Goal: Task Accomplishment & Management: Manage account settings

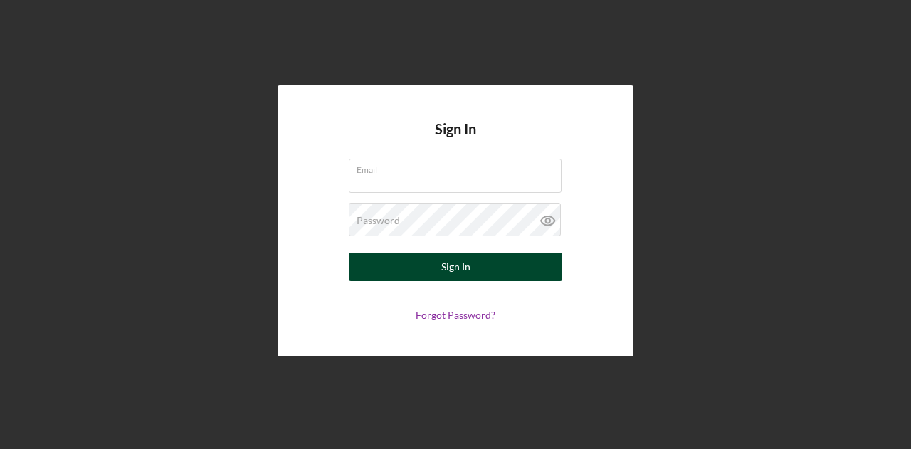
type input "[PERSON_NAME][EMAIL_ADDRESS][DOMAIN_NAME]"
click at [469, 268] on div "Sign In" at bounding box center [456, 267] width 29 height 28
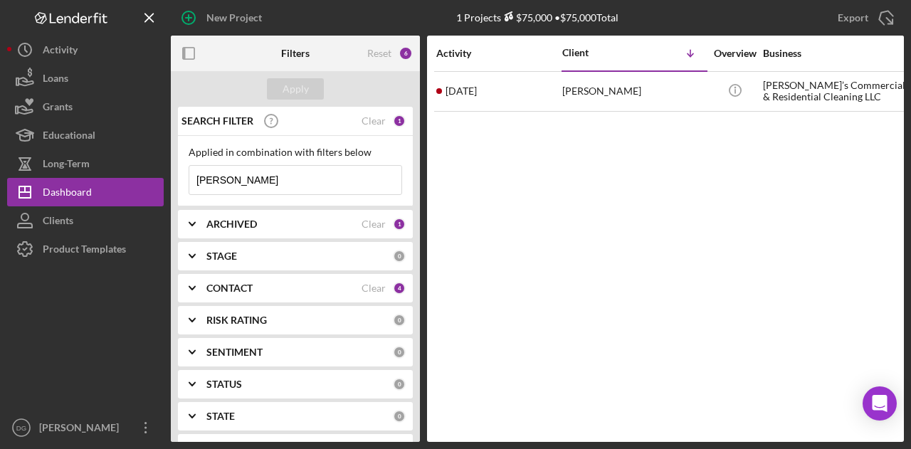
click at [246, 182] on input "[PERSON_NAME]" at bounding box center [295, 180] width 212 height 28
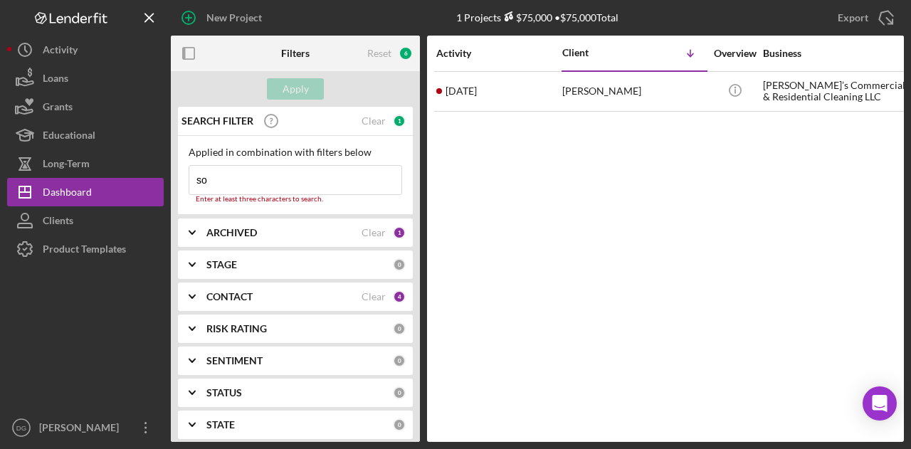
type input "s"
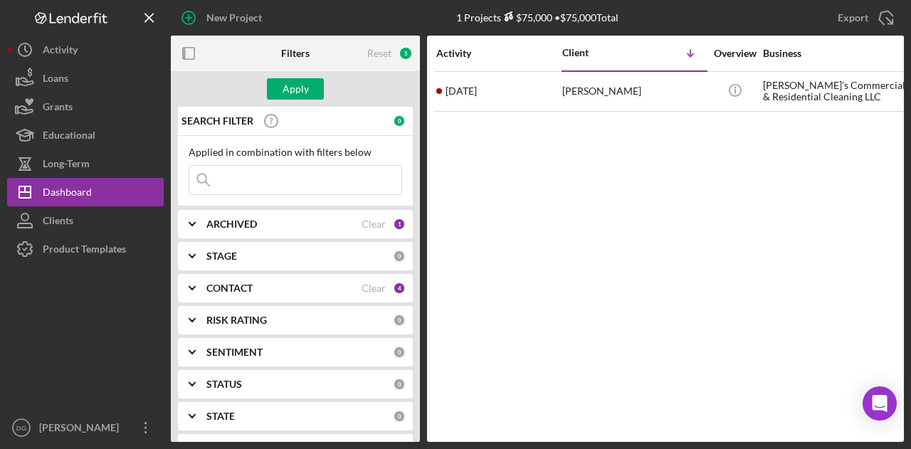
click at [234, 224] on b "ARCHIVED" at bounding box center [232, 224] width 51 height 11
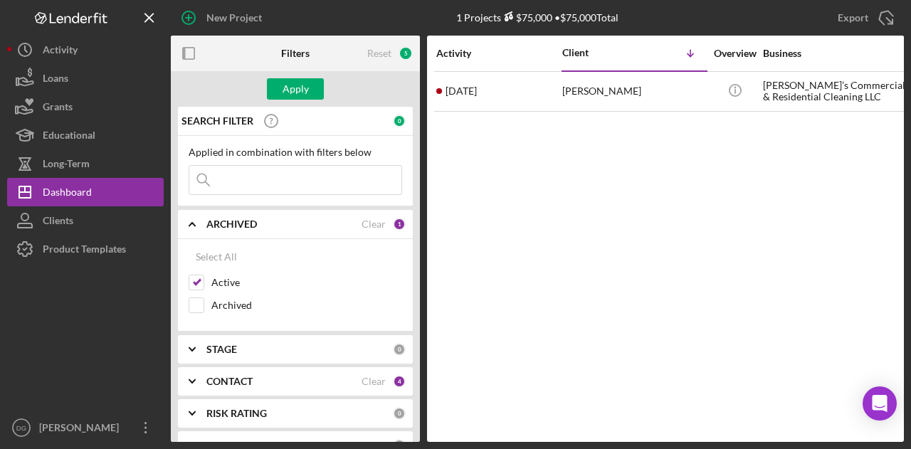
click at [249, 381] on b "CONTACT" at bounding box center [230, 381] width 46 height 11
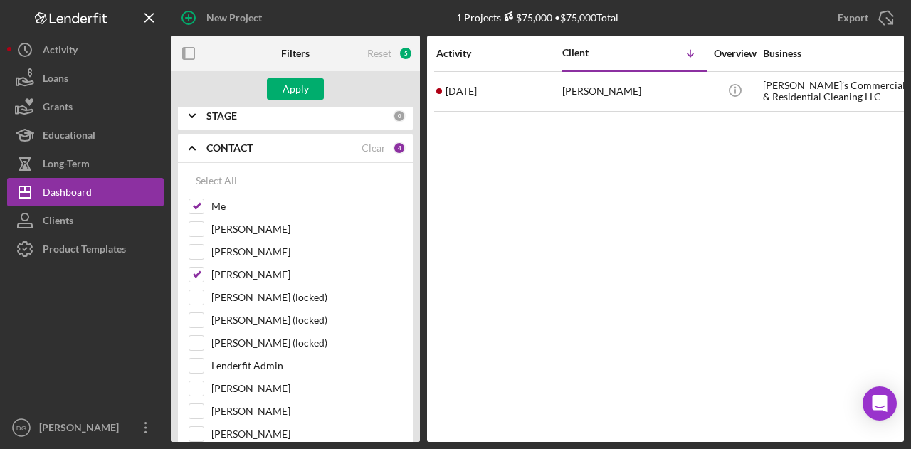
scroll to position [227, 0]
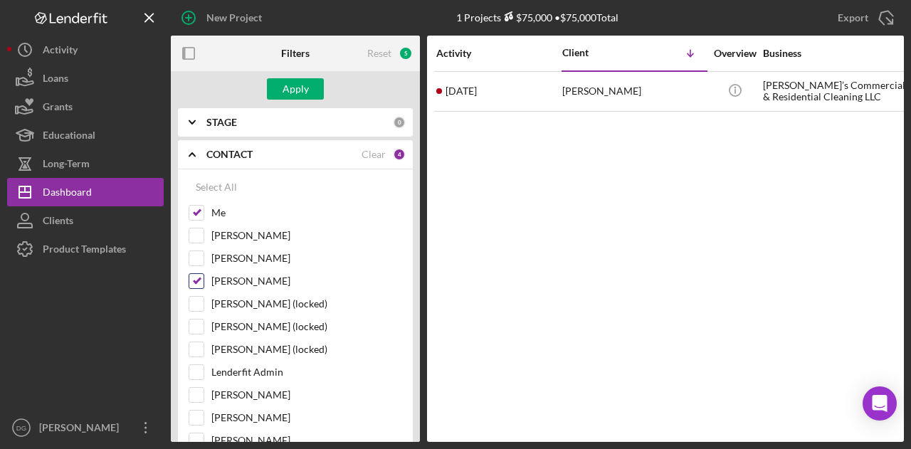
click at [202, 274] on input "[PERSON_NAME]" at bounding box center [196, 281] width 14 height 14
checkbox input "false"
click at [460, 237] on div "Activity Client Icon/Table Sort Arrow Overview Business Contact Product Categor…" at bounding box center [665, 239] width 477 height 407
click at [298, 87] on div "Apply" at bounding box center [296, 88] width 26 height 21
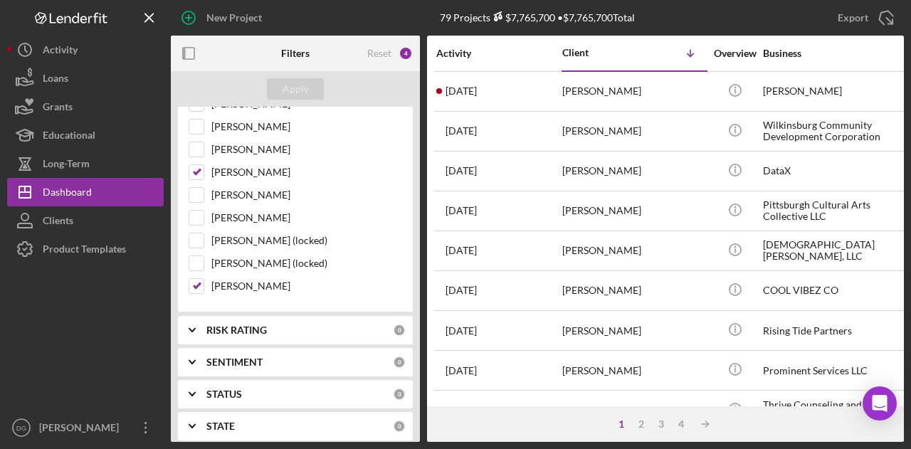
scroll to position [505, 0]
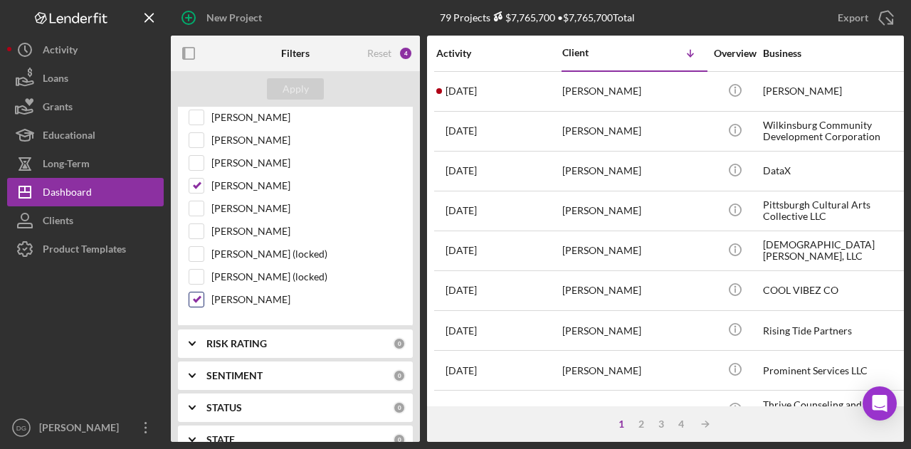
click at [203, 293] on input "[PERSON_NAME]" at bounding box center [196, 300] width 14 height 14
checkbox input "false"
click at [198, 179] on input "[PERSON_NAME]" at bounding box center [196, 186] width 14 height 14
checkbox input "false"
click at [293, 85] on div "Apply" at bounding box center [296, 88] width 26 height 21
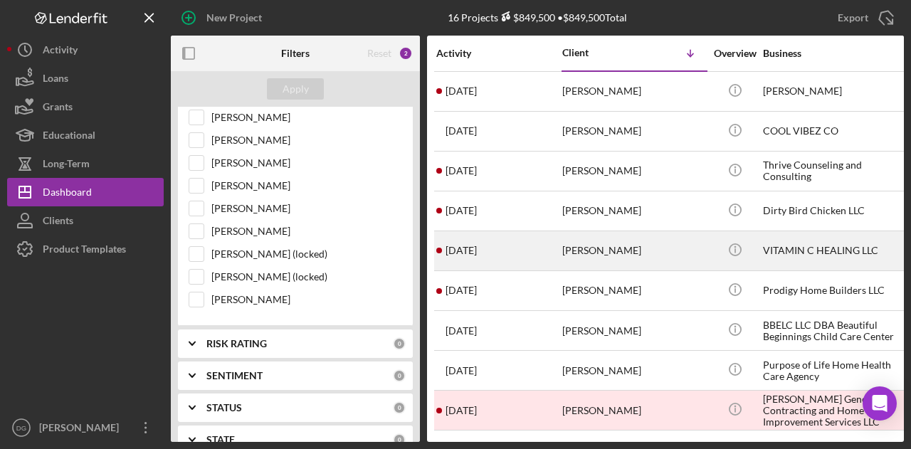
click at [808, 244] on div "VITAMIN C HEALING LLC" at bounding box center [834, 251] width 142 height 38
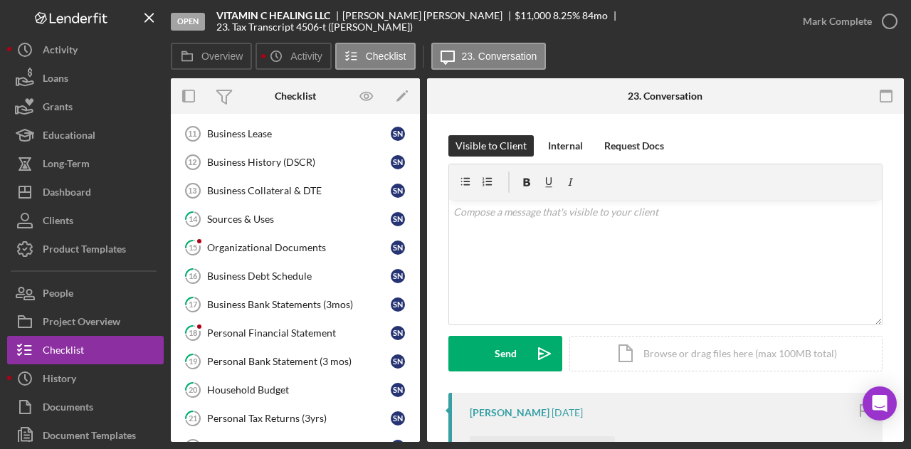
scroll to position [149, 0]
drag, startPoint x: 330, startPoint y: 21, endPoint x: 215, endPoint y: 17, distance: 115.4
click at [215, 17] on div "Open VITAMIN C HEALING LLC [PERSON_NAME] $11,000 $11,000 8.25 % 84 mo 23. Tax T…" at bounding box center [480, 21] width 618 height 43
click at [226, 21] on b "VITAMIN C HEALING LLC" at bounding box center [273, 15] width 114 height 11
drag, startPoint x: 215, startPoint y: 19, endPoint x: 330, endPoint y: 23, distance: 115.5
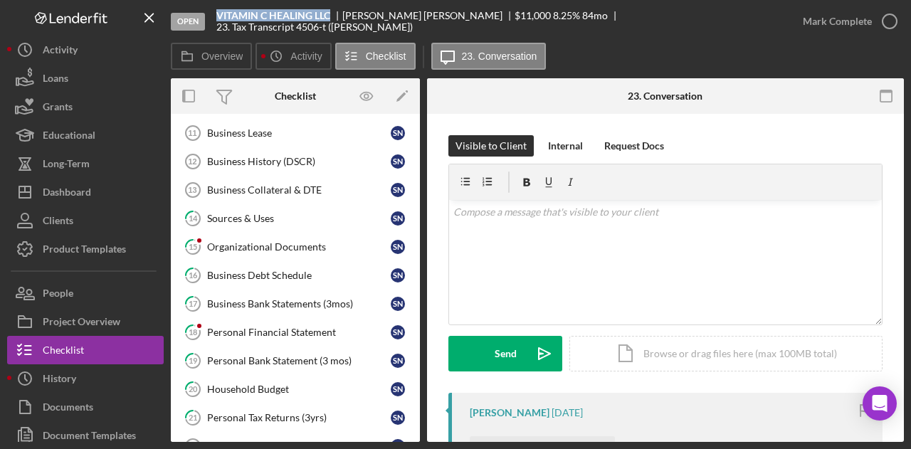
click at [330, 23] on div "Open VITAMIN C HEALING LLC [PERSON_NAME] $11,000 $11,000 8.25 % 84 mo 23. Tax T…" at bounding box center [480, 21] width 618 height 43
click at [323, 21] on b "VITAMIN C HEALING LLC" at bounding box center [273, 15] width 114 height 11
drag, startPoint x: 333, startPoint y: 22, endPoint x: 214, endPoint y: 22, distance: 118.9
click at [214, 22] on div "Open VITAMIN C HEALING LLC [PERSON_NAME] $11,000 $11,000 8.25 % 84 mo 23. Tax T…" at bounding box center [480, 21] width 618 height 43
click at [219, 21] on b "VITAMIN C HEALING LLC" at bounding box center [273, 15] width 114 height 11
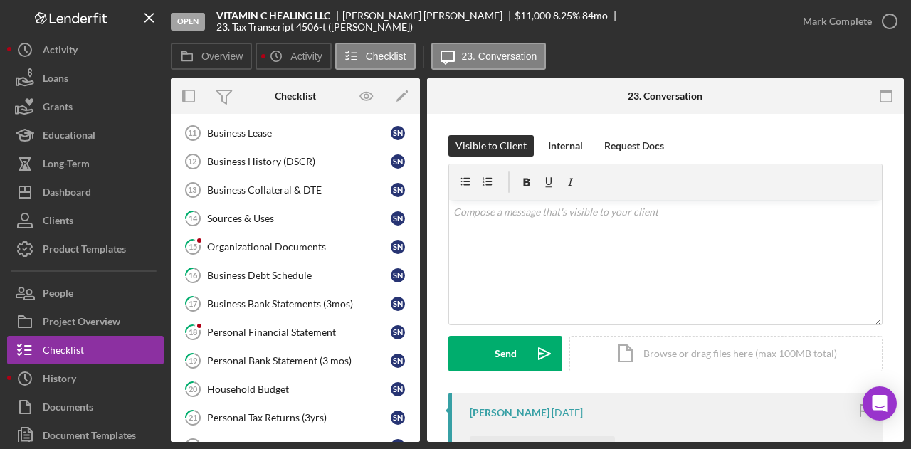
click at [219, 21] on b "VITAMIN C HEALING LLC" at bounding box center [273, 15] width 114 height 11
click at [252, 384] on div "Household Budget" at bounding box center [299, 389] width 184 height 11
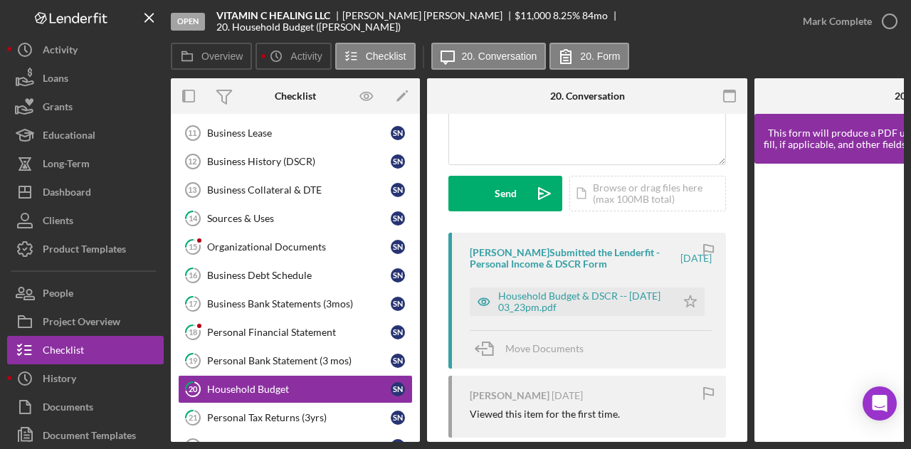
scroll to position [158, 0]
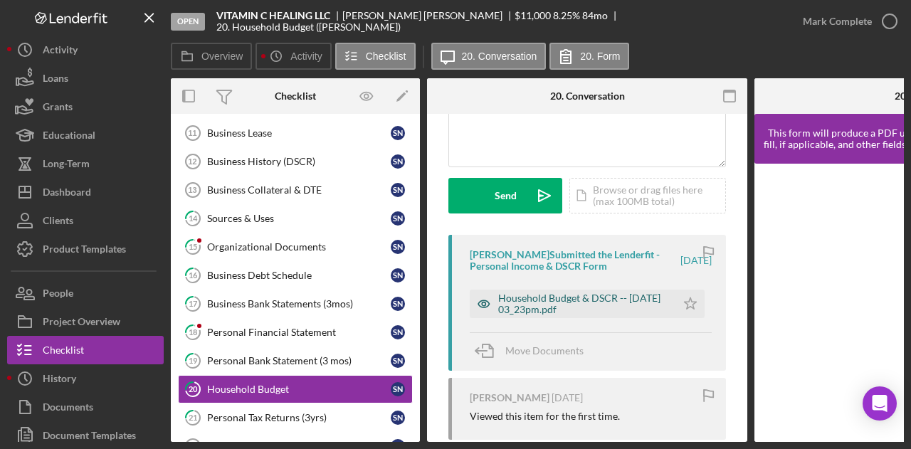
click at [556, 303] on div "Household Budget & DSCR -- [DATE] 03_23pm.pdf" at bounding box center [583, 304] width 171 height 23
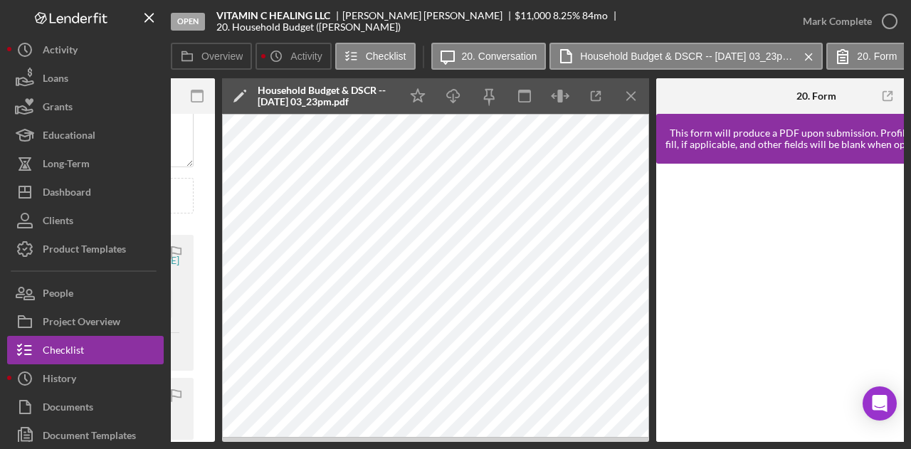
scroll to position [0, 537]
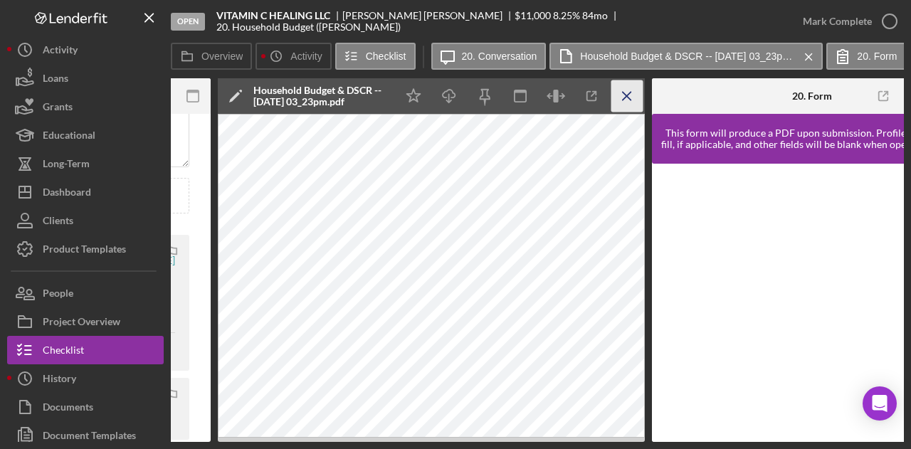
click at [623, 96] on icon "Icon/Menu Close" at bounding box center [628, 96] width 32 height 32
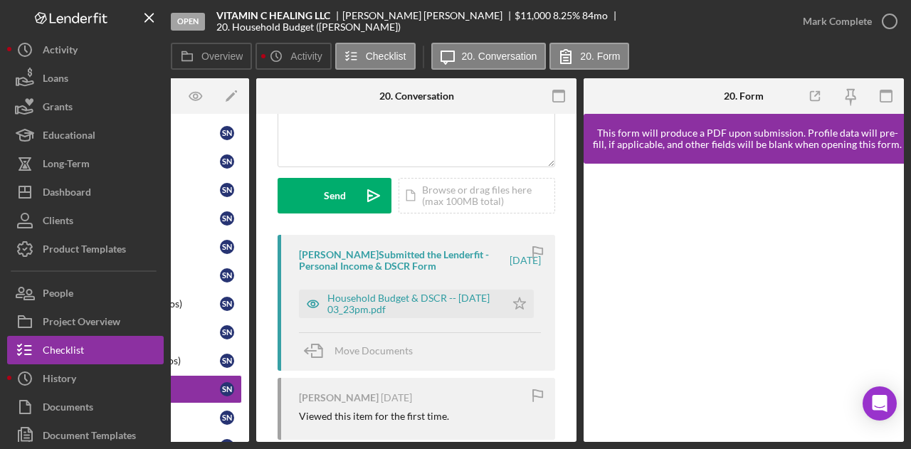
scroll to position [0, 171]
drag, startPoint x: 555, startPoint y: 442, endPoint x: 461, endPoint y: 442, distance: 94.0
click at [461, 442] on div "Open VITAMIN C HEALING LLC [PERSON_NAME] $11,000 $11,000 8.25 % 84 mo 20. House…" at bounding box center [455, 224] width 911 height 449
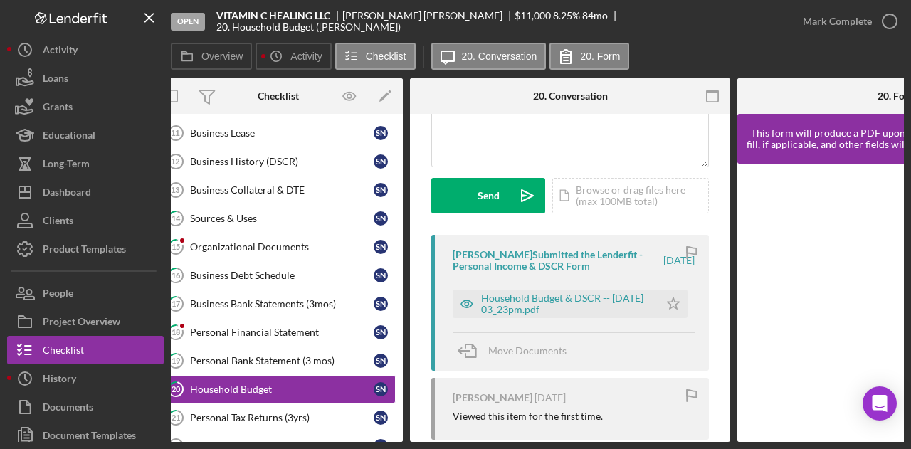
scroll to position [0, 0]
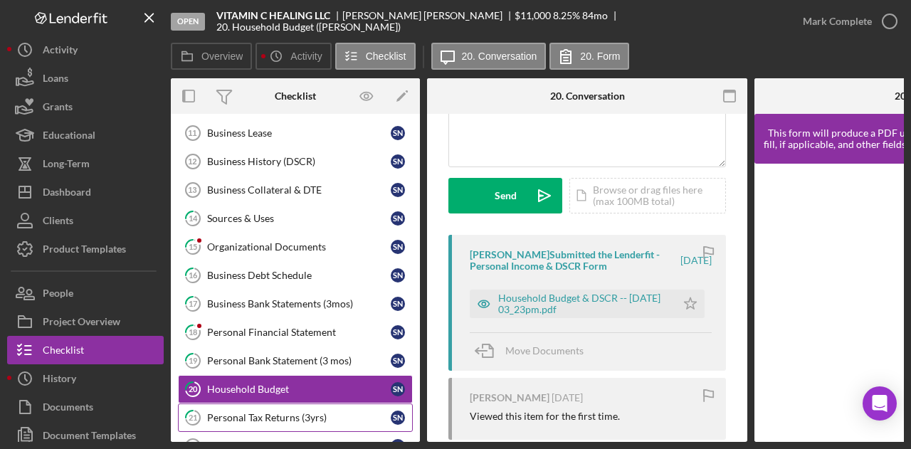
click at [273, 412] on div "Personal Tax Returns (3yrs)" at bounding box center [299, 417] width 184 height 11
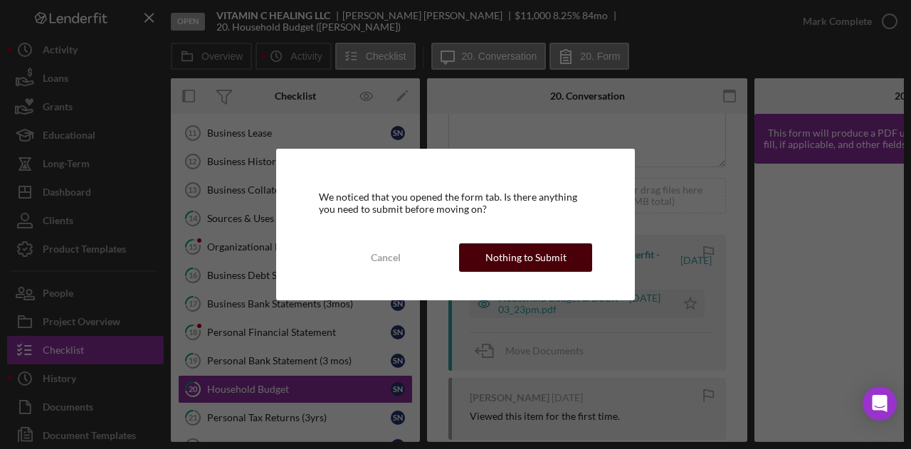
click at [544, 254] on div "Nothing to Submit" at bounding box center [526, 258] width 81 height 28
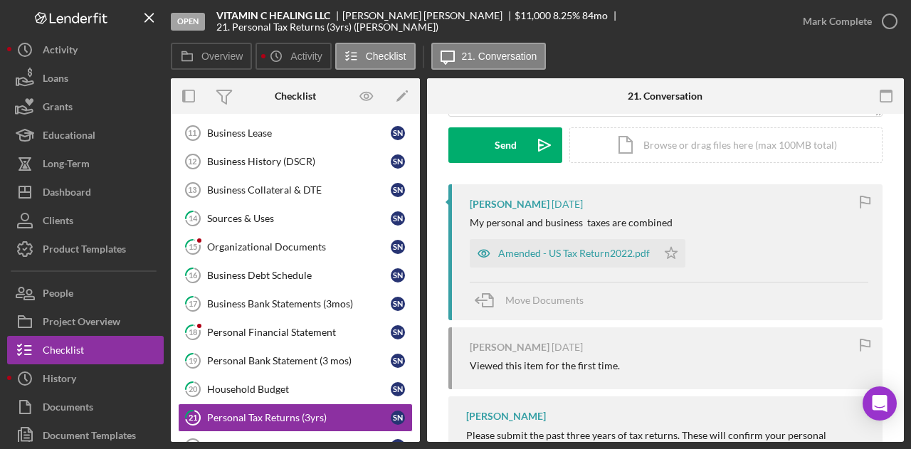
scroll to position [264, 0]
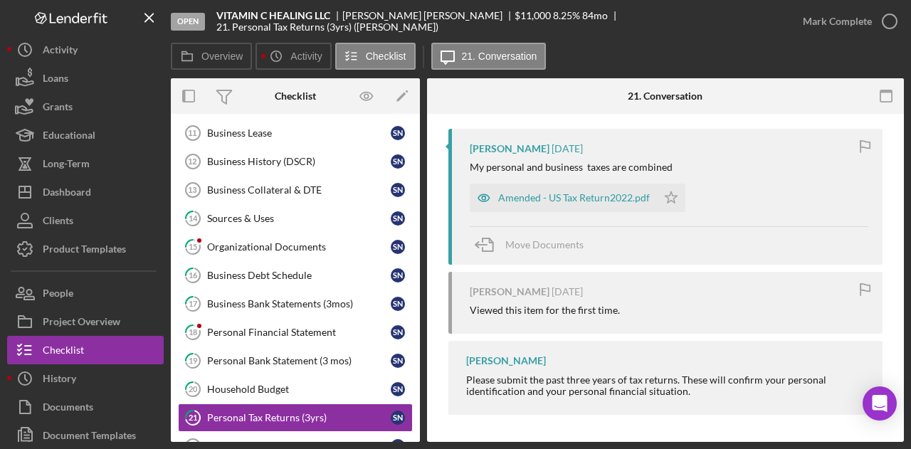
drag, startPoint x: 420, startPoint y: 353, endPoint x: 416, endPoint y: 303, distance: 50.7
click at [416, 303] on div "Overview Internal Workflow Stage Open Icon/Dropdown Arrow Archive (can unarchiv…" at bounding box center [537, 260] width 733 height 364
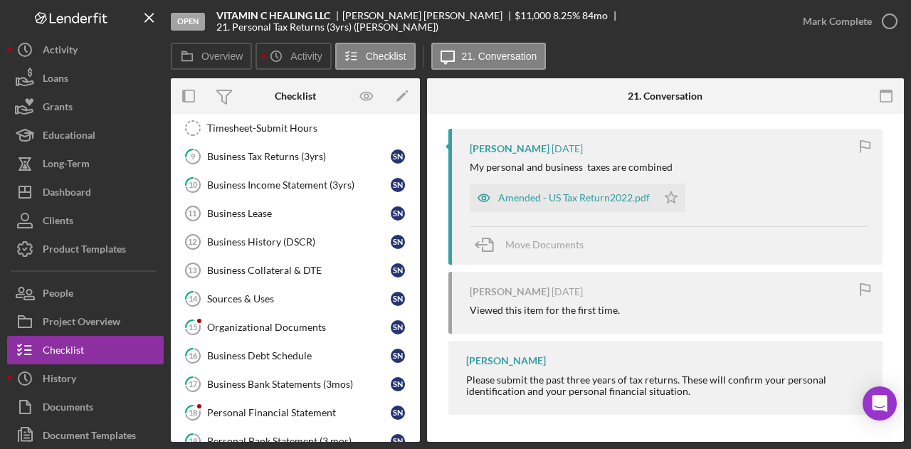
scroll to position [55, 0]
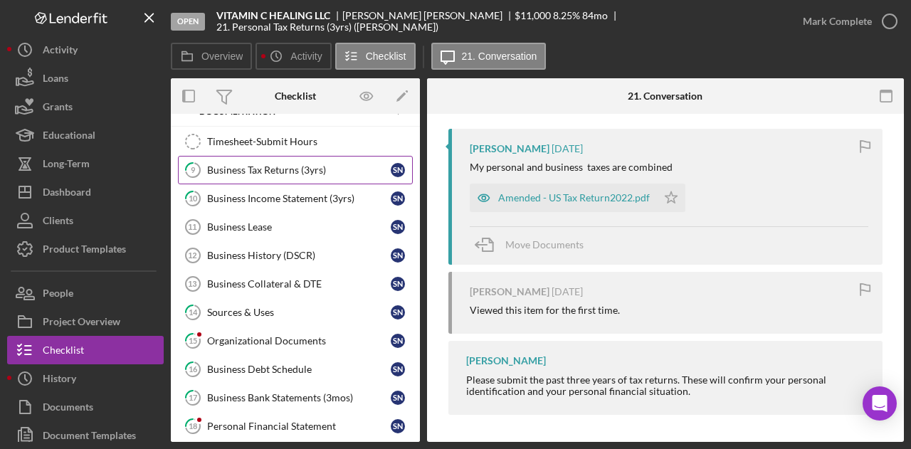
click at [255, 170] on div "Business Tax Returns (3yrs)" at bounding box center [299, 169] width 184 height 11
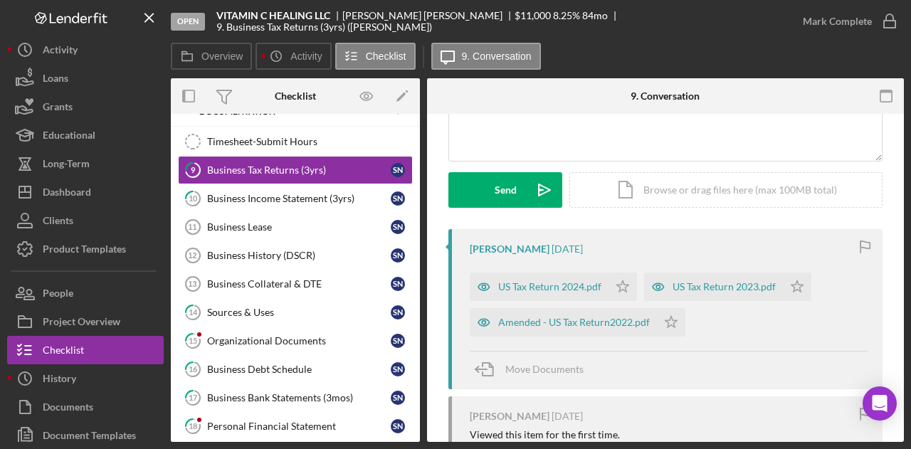
scroll to position [165, 0]
click at [555, 283] on div "US Tax Return 2024.pdf" at bounding box center [549, 285] width 103 height 11
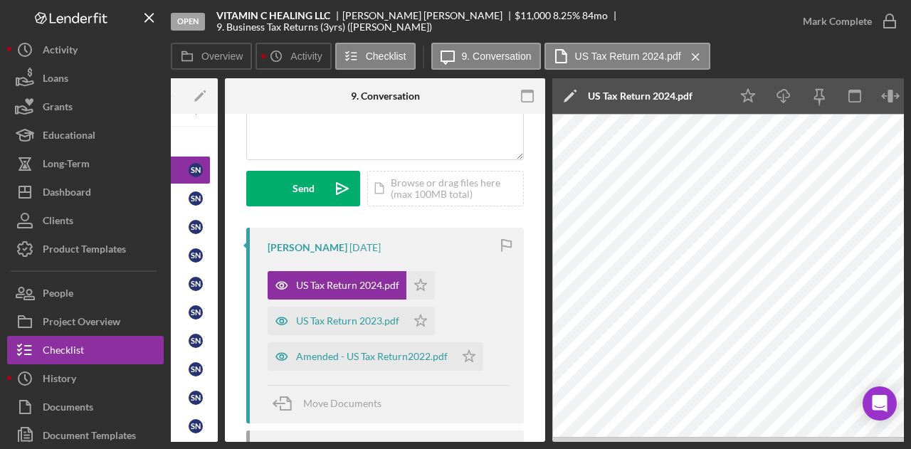
scroll to position [0, 278]
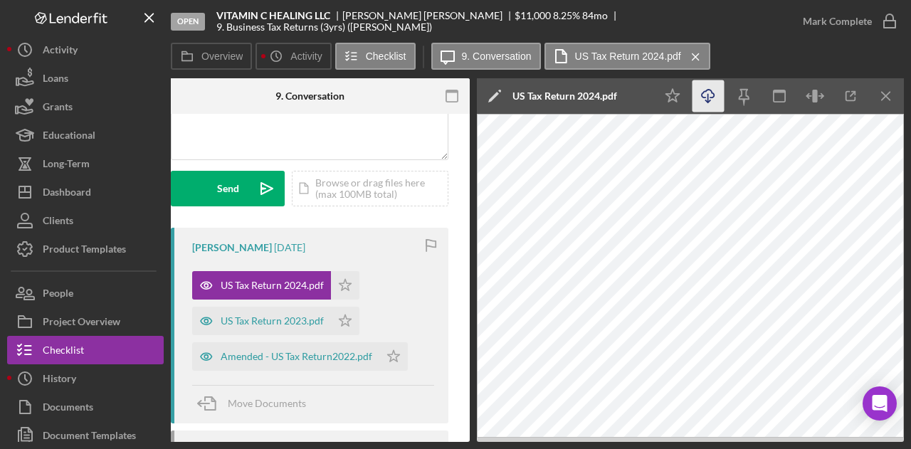
click at [714, 94] on icon "button" at bounding box center [708, 94] width 12 height 8
click at [276, 318] on div "US Tax Return 2023.pdf" at bounding box center [272, 320] width 103 height 11
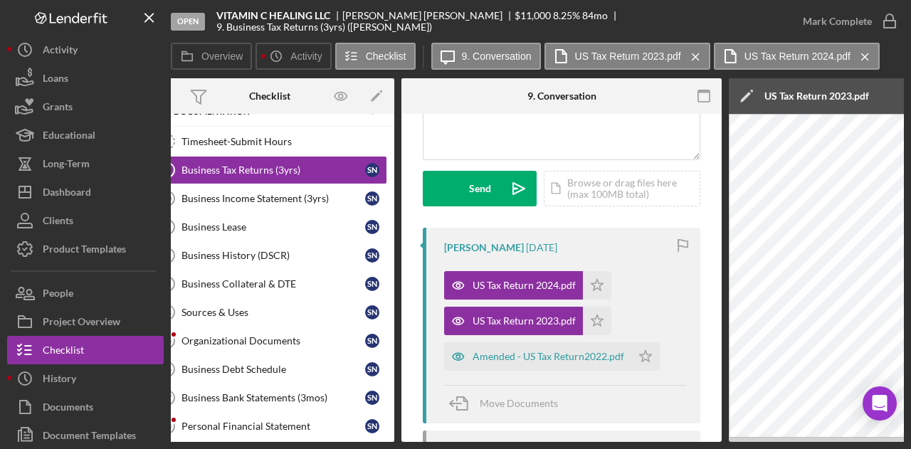
scroll to position [0, 0]
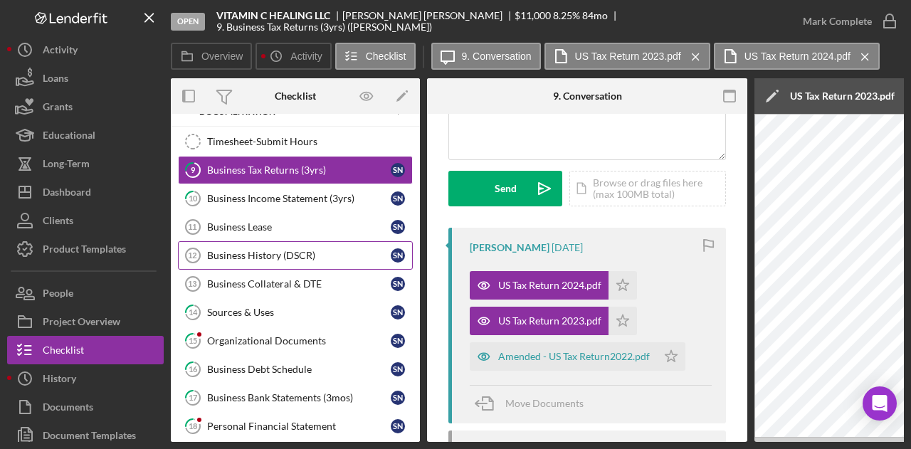
click at [264, 250] on div "Business History (DSCR)" at bounding box center [299, 255] width 184 height 11
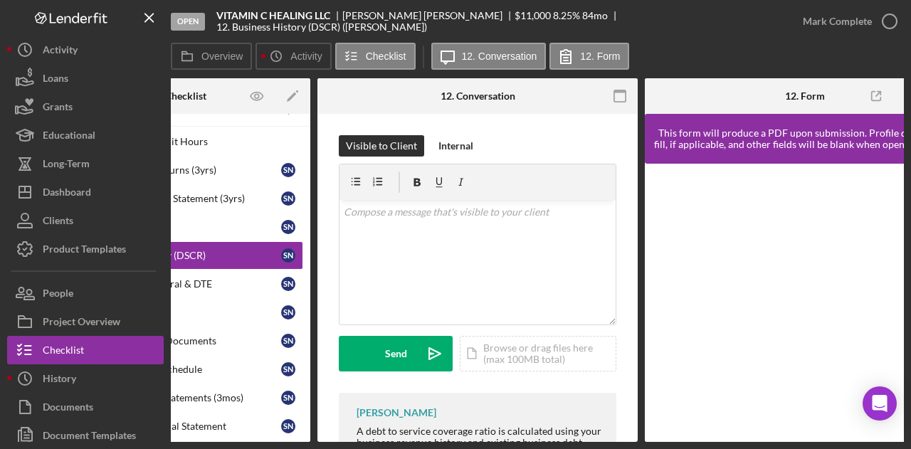
scroll to position [0, 171]
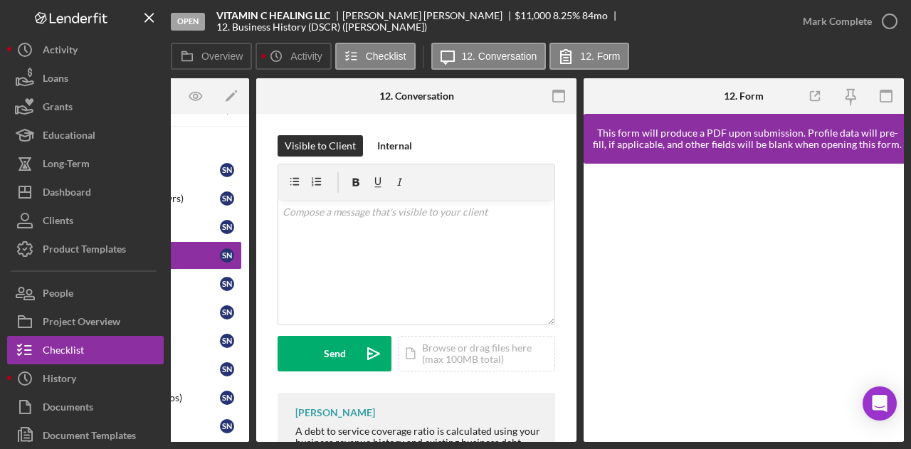
click at [899, 382] on div at bounding box center [744, 303] width 320 height 278
click at [872, 414] on div "Open Intercom Messenger" at bounding box center [881, 404] width 38 height 38
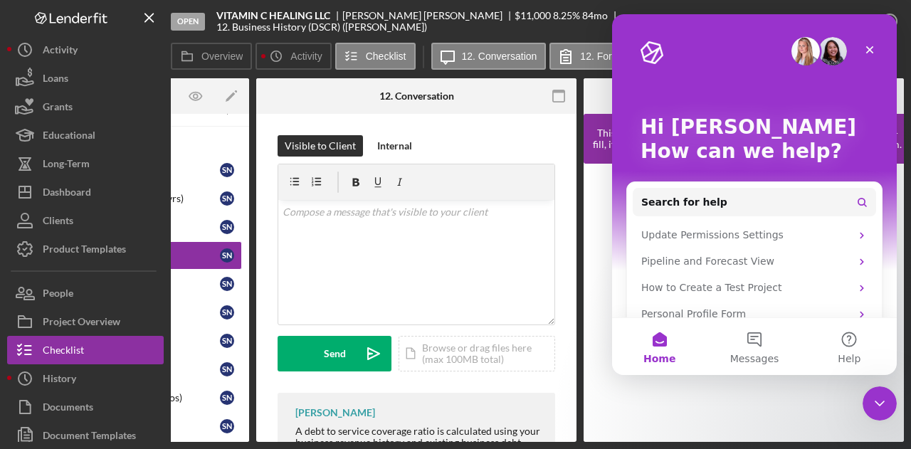
scroll to position [0, 0]
click at [871, 45] on icon "Close" at bounding box center [869, 49] width 11 height 11
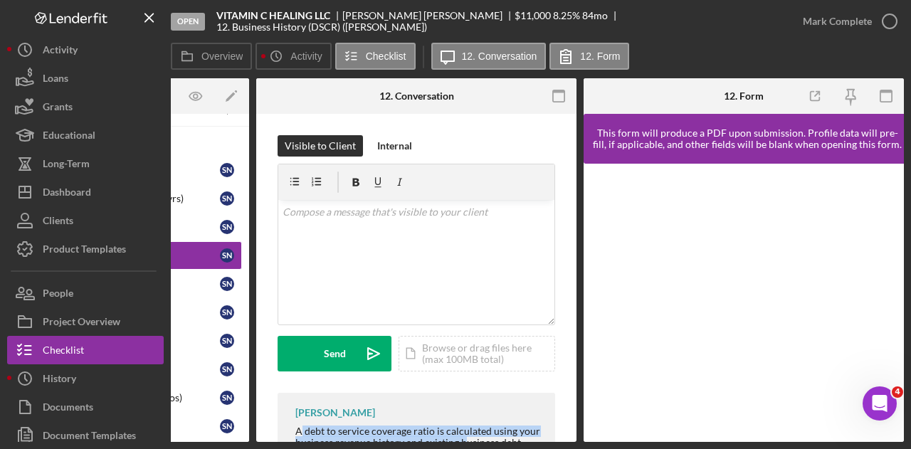
drag, startPoint x: 466, startPoint y: 442, endPoint x: 301, endPoint y: 432, distance: 164.8
click at [301, 432] on div "Open VITAMIN C HEALING LLC [PERSON_NAME] $11,000 $11,000 8.25 % 84 mo 12. Busin…" at bounding box center [455, 224] width 911 height 449
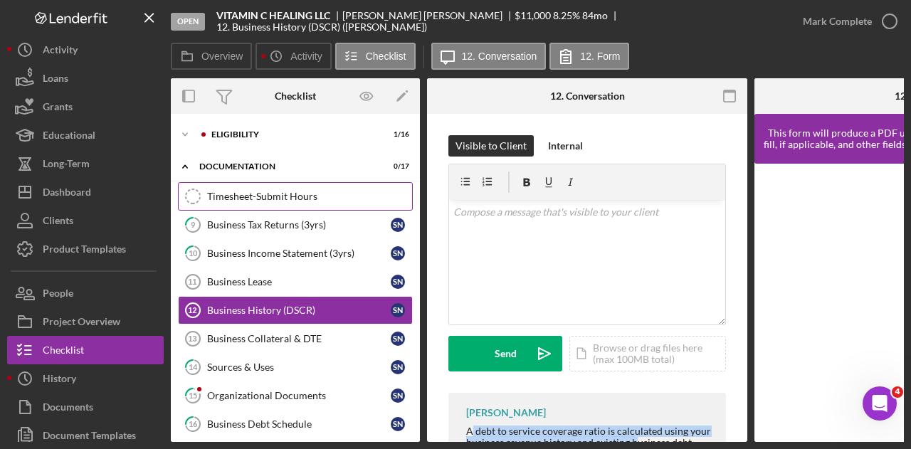
click at [284, 197] on div "Timesheet-Submit Hours" at bounding box center [309, 196] width 205 height 11
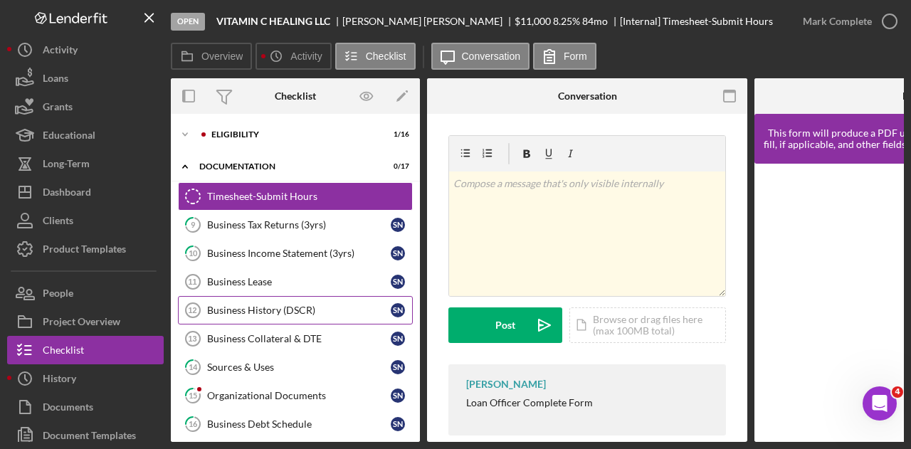
click at [276, 307] on div "Business History (DSCR)" at bounding box center [299, 310] width 184 height 11
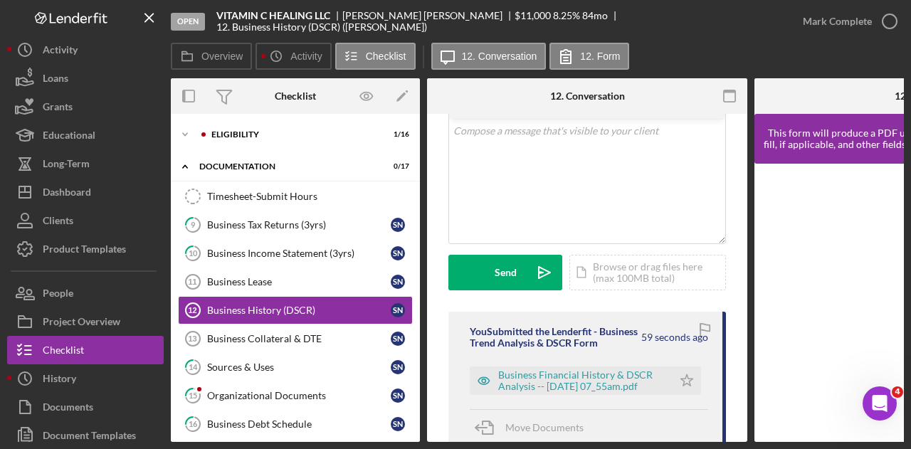
scroll to position [119, 0]
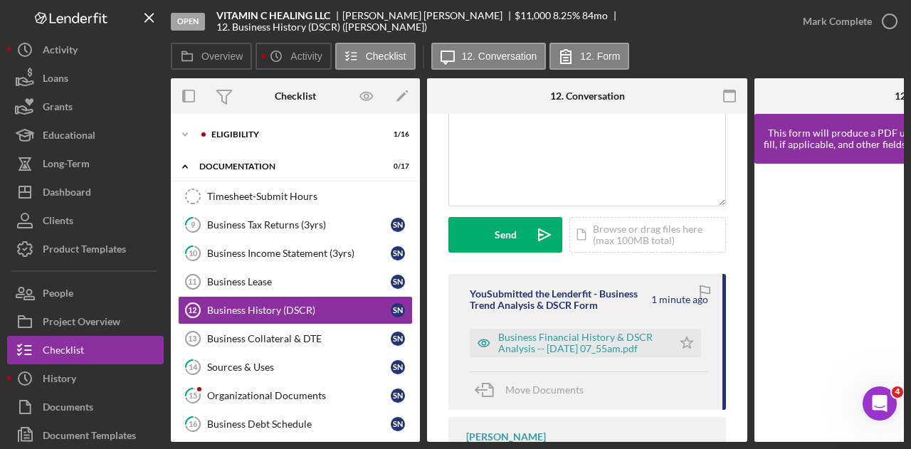
click at [625, 361] on div "You Submitted the Lenderfit - Business Trend Analysis & DSCR Form 1 minute ago …" at bounding box center [588, 342] width 278 height 136
click at [621, 343] on div "Business Financial History & DSCR Analysis -- [DATE] 07_55am.pdf" at bounding box center [581, 343] width 167 height 23
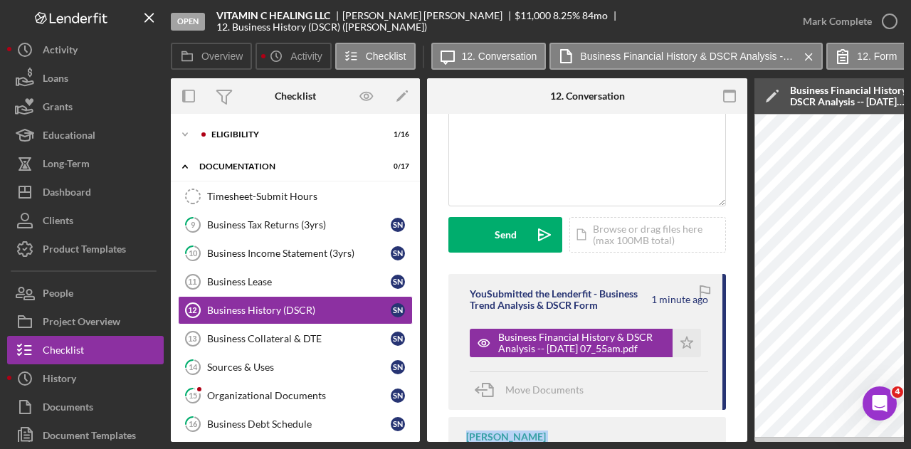
drag, startPoint x: 432, startPoint y: 442, endPoint x: 624, endPoint y: 433, distance: 192.5
click at [624, 433] on div "Open VITAMIN C HEALING LLC [PERSON_NAME] $11,000 $11,000 8.25 % 84 mo 12. Busin…" at bounding box center [455, 224] width 911 height 449
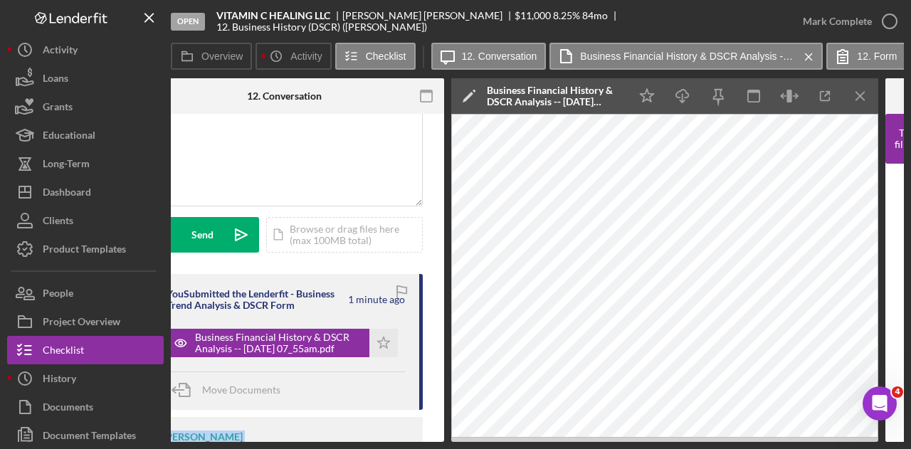
scroll to position [0, 305]
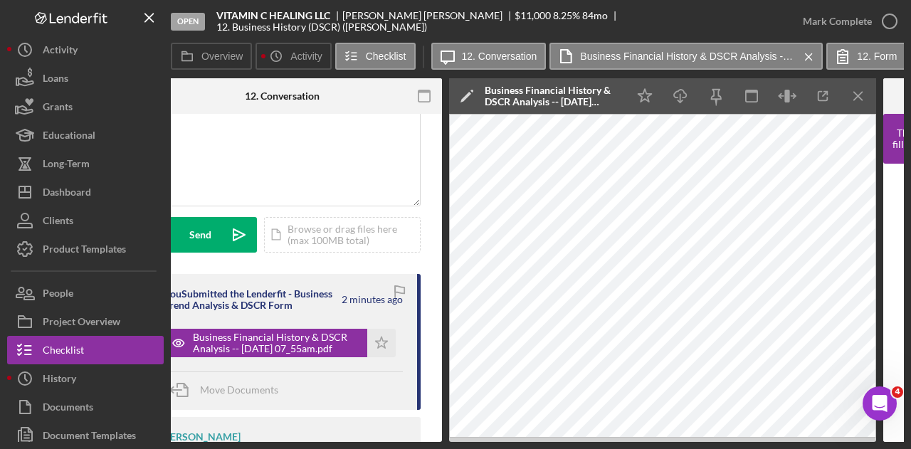
drag, startPoint x: 640, startPoint y: 443, endPoint x: 568, endPoint y: 465, distance: 75.2
click at [568, 449] on html "Open VITAMIN C HEALING LLC [PERSON_NAME] $11,000 $11,000 8.25 % 84 mo 12. Busin…" at bounding box center [455, 224] width 911 height 449
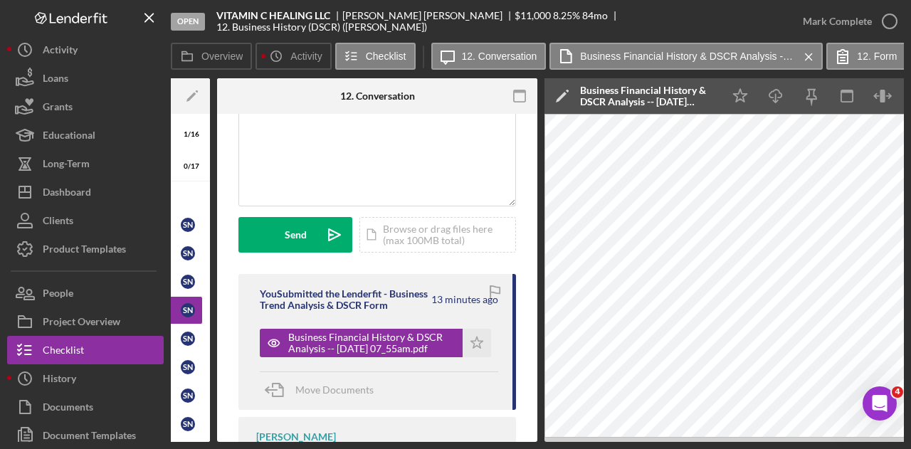
scroll to position [0, 0]
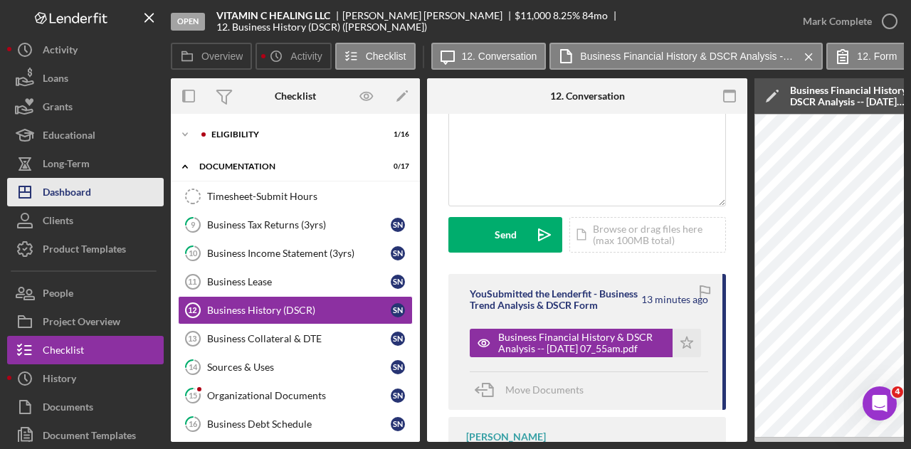
click at [103, 192] on button "Icon/Dashboard Dashboard" at bounding box center [85, 192] width 157 height 28
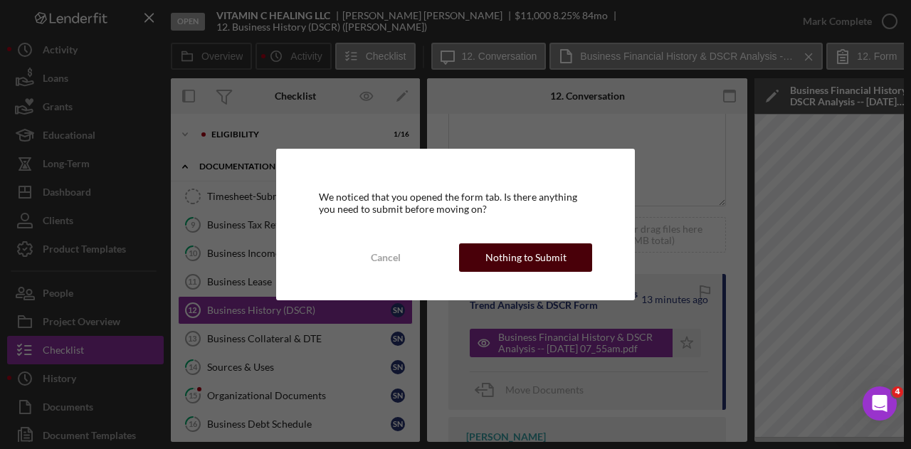
click at [506, 260] on div "Nothing to Submit" at bounding box center [526, 258] width 81 height 28
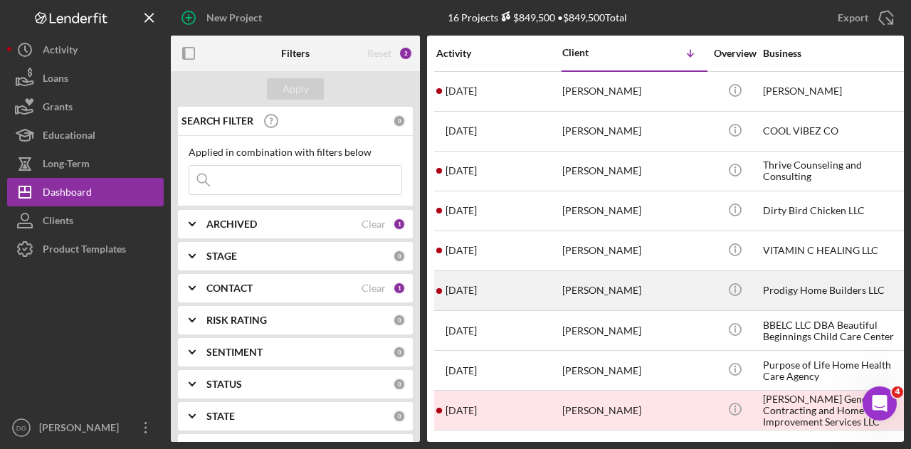
click at [795, 284] on div "Prodigy Home Builders LLC" at bounding box center [834, 291] width 142 height 38
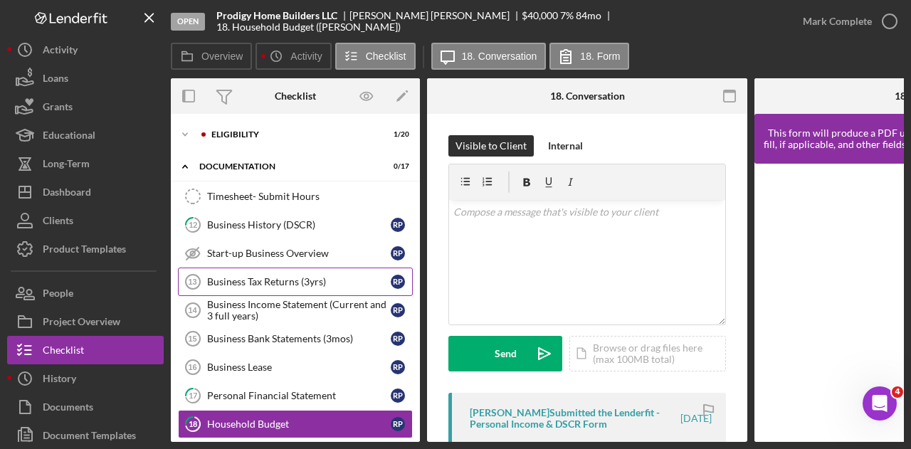
click at [240, 281] on div "Business Tax Returns (3yrs)" at bounding box center [299, 281] width 184 height 11
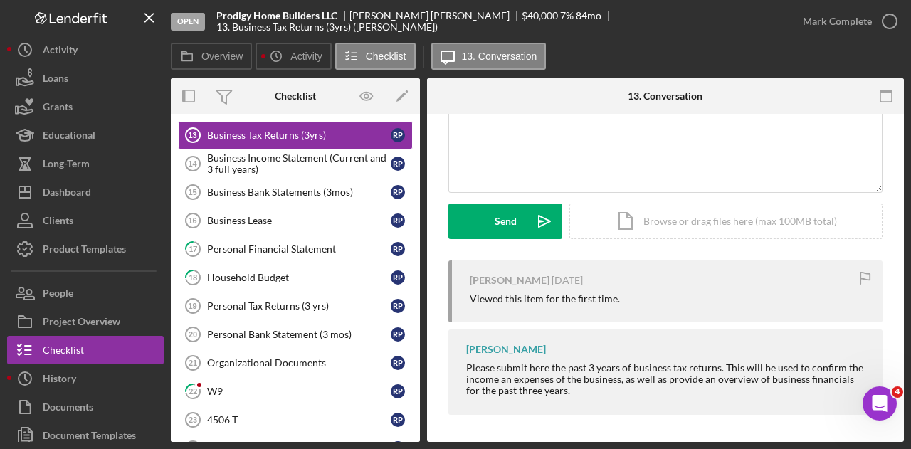
scroll to position [145, 0]
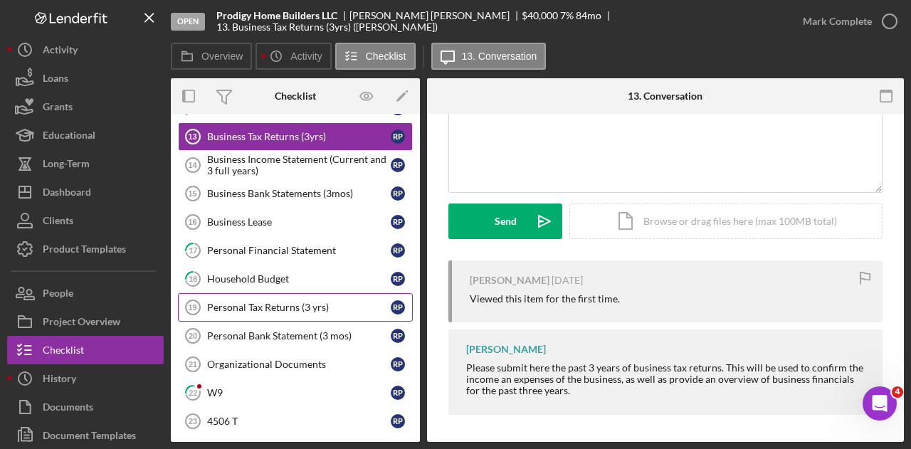
click at [261, 302] on div "Personal Tax Returns (3 yrs)" at bounding box center [299, 307] width 184 height 11
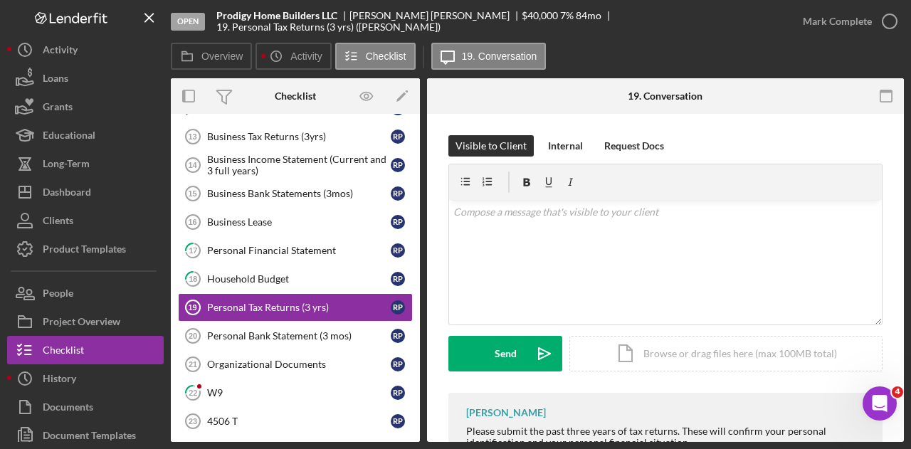
scroll to position [52, 0]
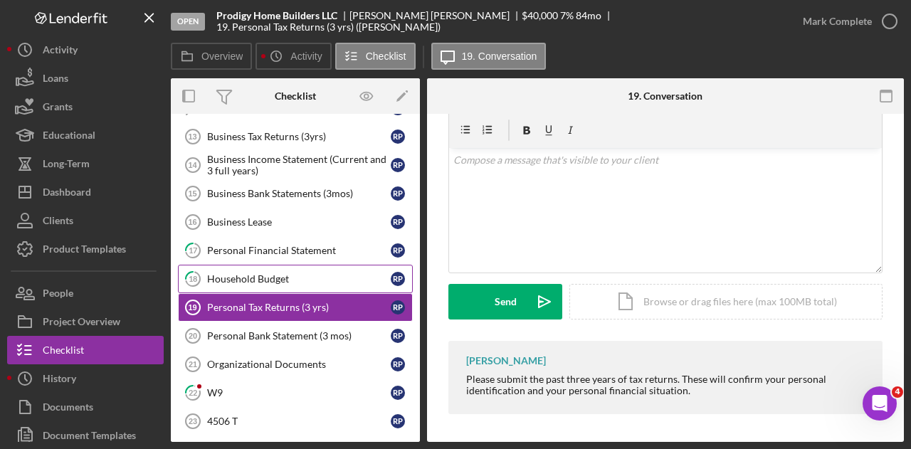
click at [281, 275] on div "Household Budget" at bounding box center [299, 278] width 184 height 11
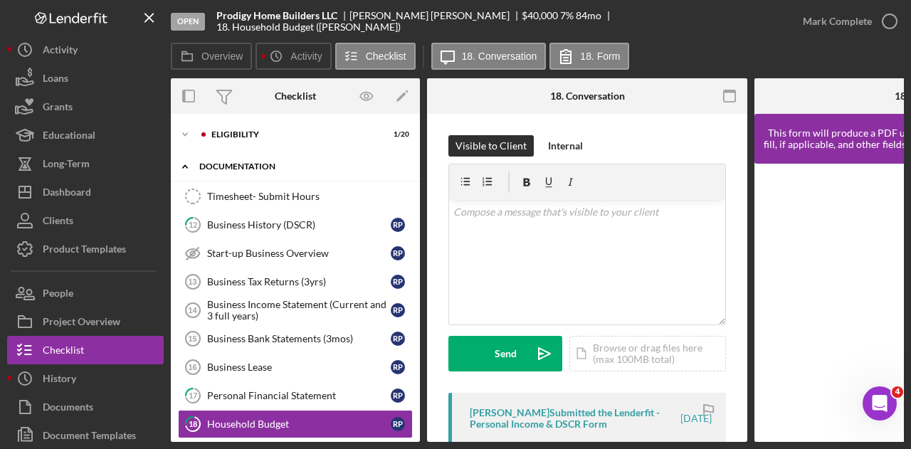
click at [244, 163] on div "documentation" at bounding box center [300, 166] width 203 height 9
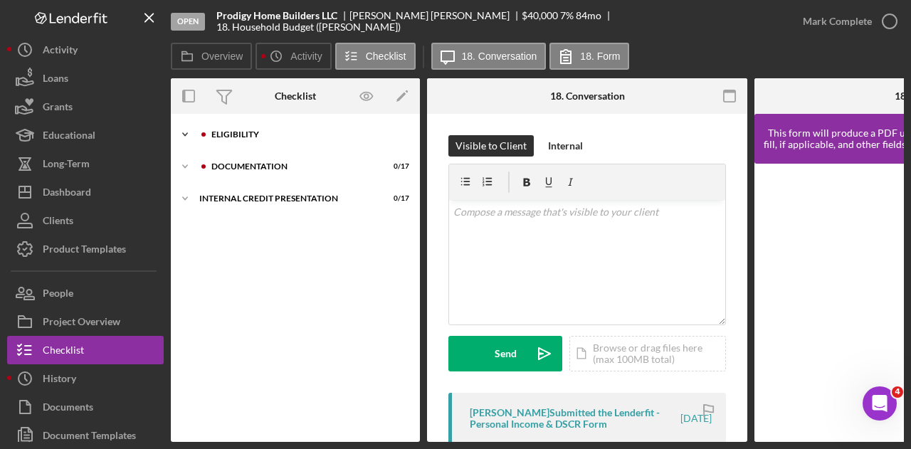
click at [242, 132] on div "Eligibility" at bounding box center [306, 134] width 191 height 9
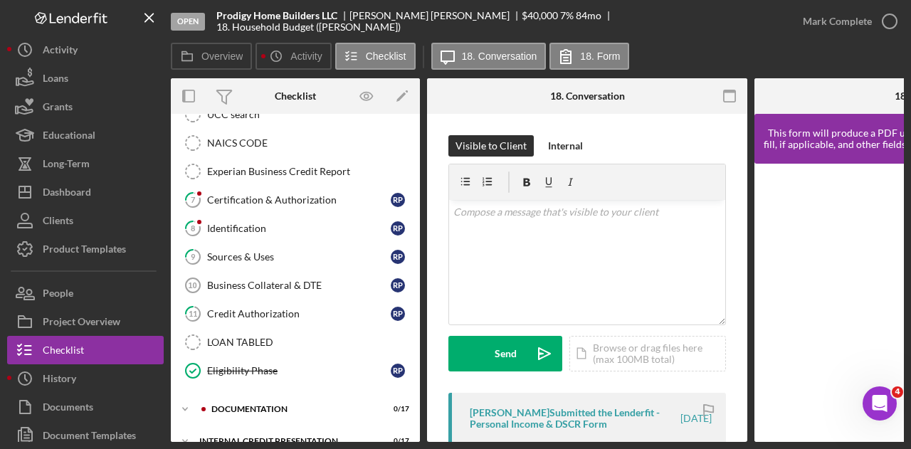
scroll to position [350, 0]
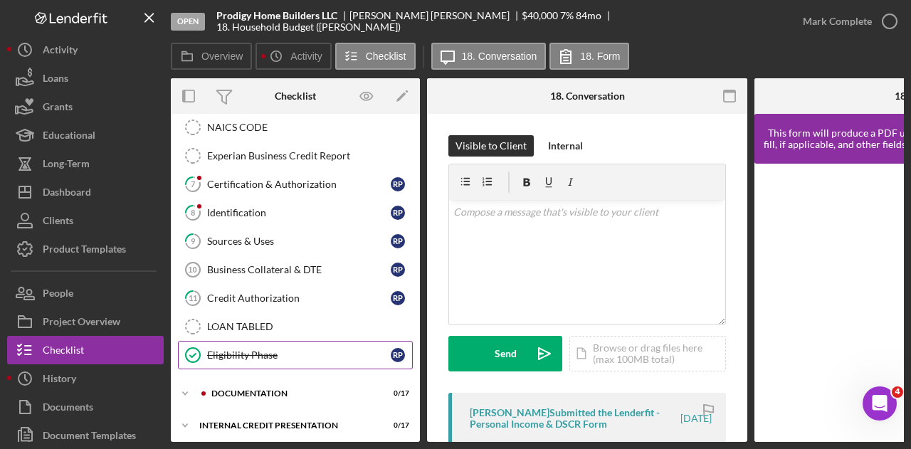
click at [251, 350] on div "Eligibility Phase" at bounding box center [299, 355] width 184 height 11
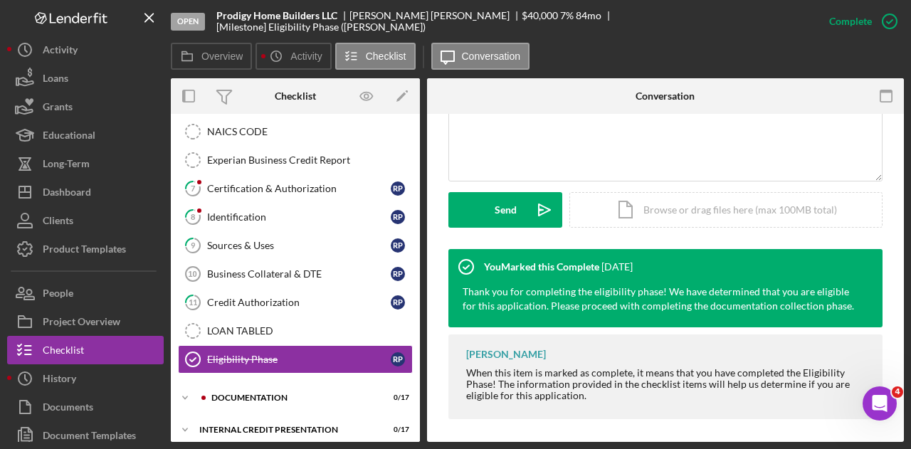
scroll to position [345, 0]
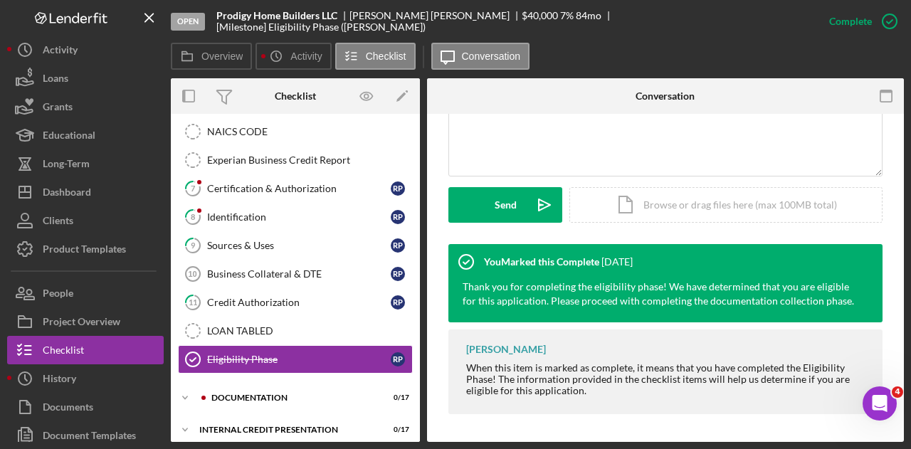
click at [250, 370] on div "Timesheet - Submit Hours Timesheet - Submit Hours 1 Personal Information R P 2 …" at bounding box center [295, 92] width 249 height 577
click at [251, 394] on div "documentation" at bounding box center [306, 398] width 191 height 9
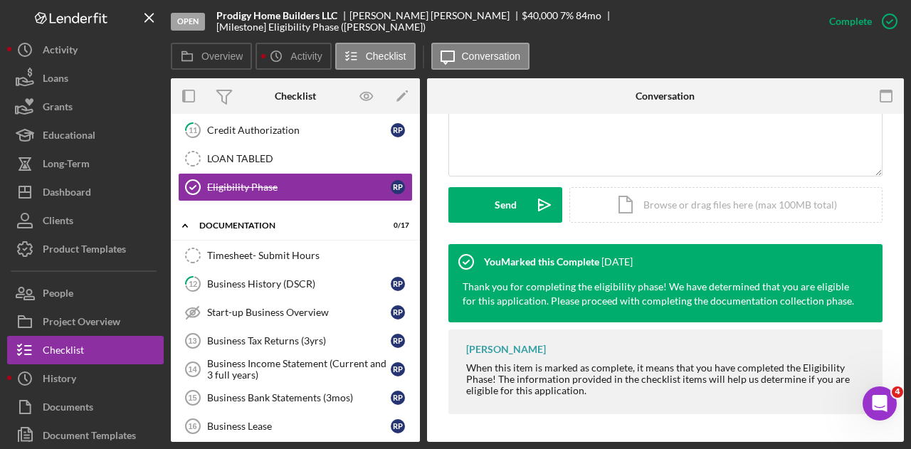
scroll to position [532, 0]
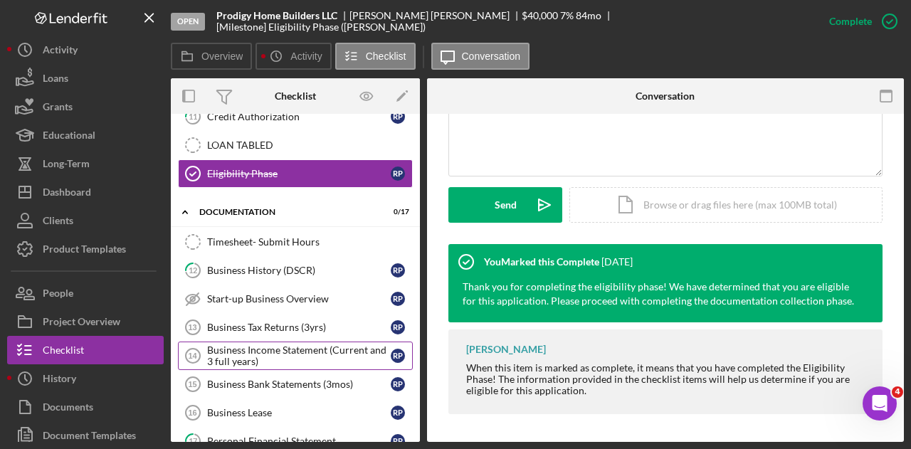
click at [247, 345] on div "Business Income Statement (Current and 3 full years)" at bounding box center [299, 356] width 184 height 23
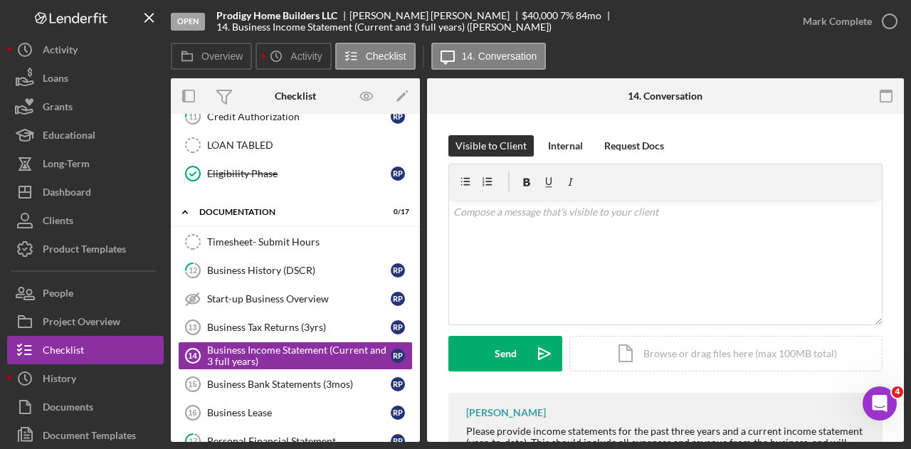
scroll to position [63, 0]
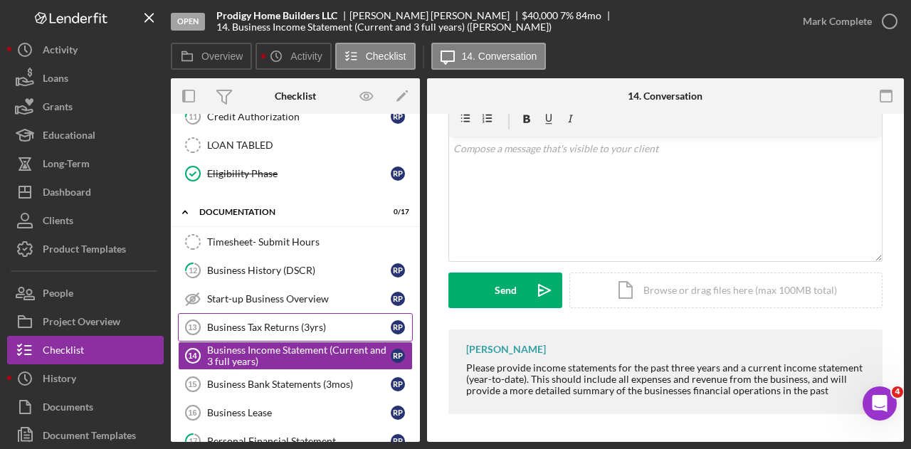
click at [271, 322] on div "Business Tax Returns (3yrs)" at bounding box center [299, 327] width 184 height 11
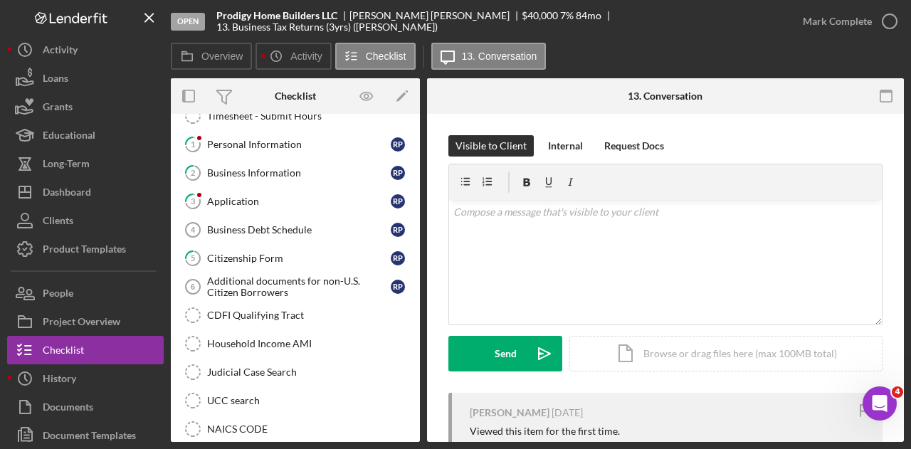
scroll to position [45, 0]
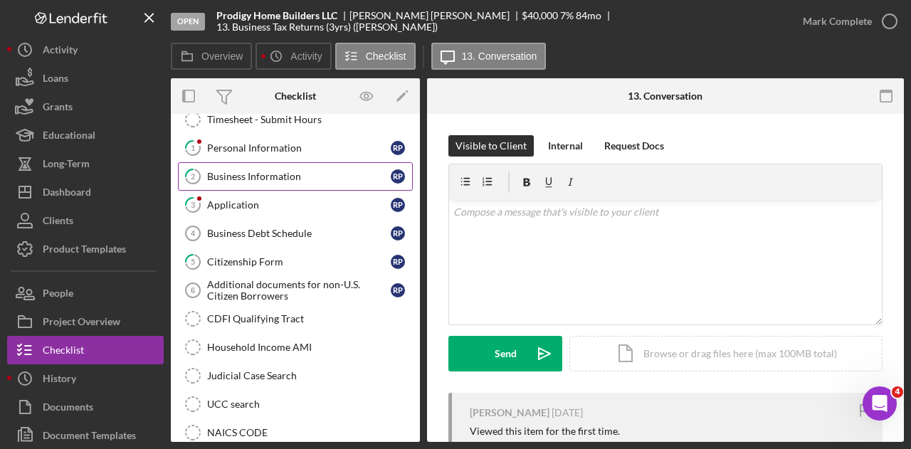
click at [229, 177] on div "Business Information" at bounding box center [299, 176] width 184 height 11
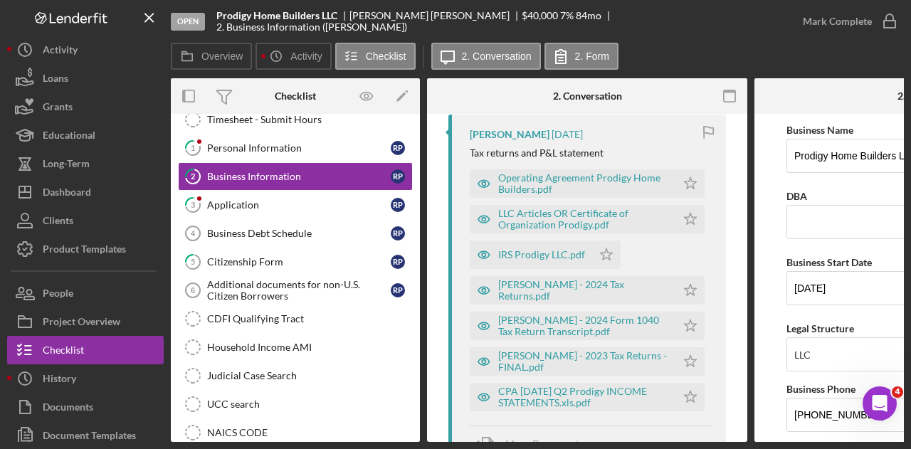
scroll to position [282, 0]
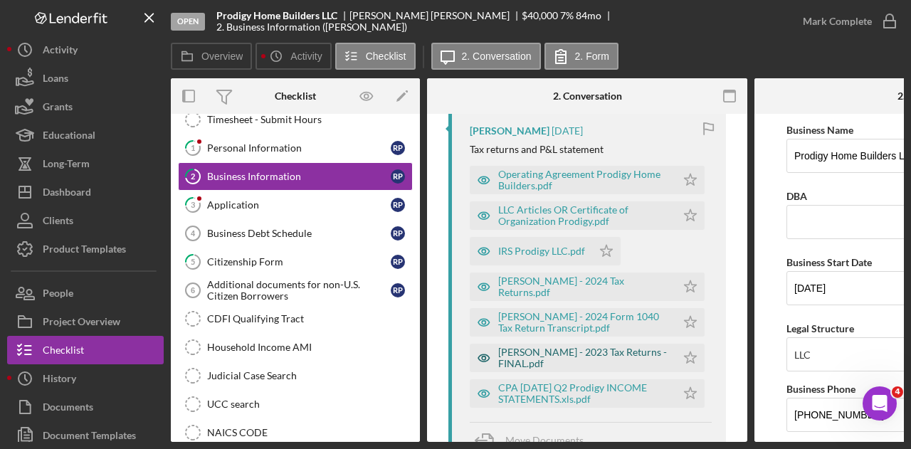
click at [564, 354] on div "[PERSON_NAME] - 2023 Tax Returns - FINAL.pdf" at bounding box center [583, 358] width 171 height 23
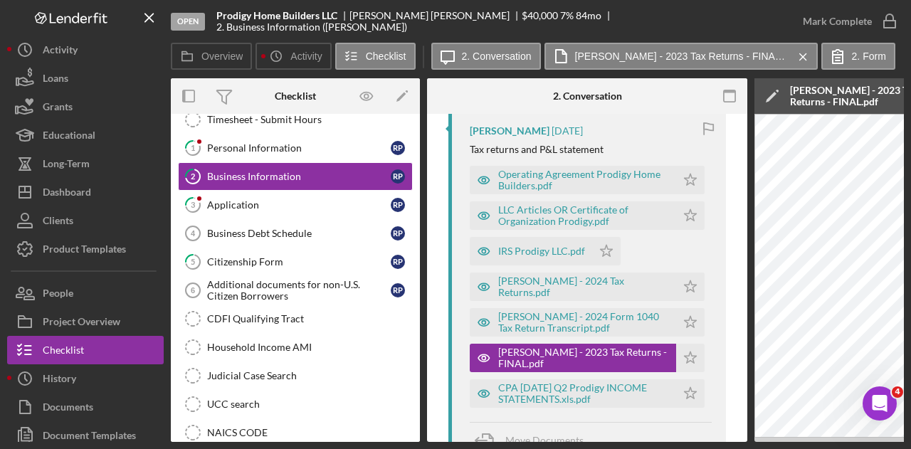
drag, startPoint x: 646, startPoint y: 445, endPoint x: 743, endPoint y: 353, distance: 133.5
click at [743, 353] on div "Visible to Client Internal Request Docs v Color teal Color pink Remove color Ad…" at bounding box center [587, 373] width 320 height 1082
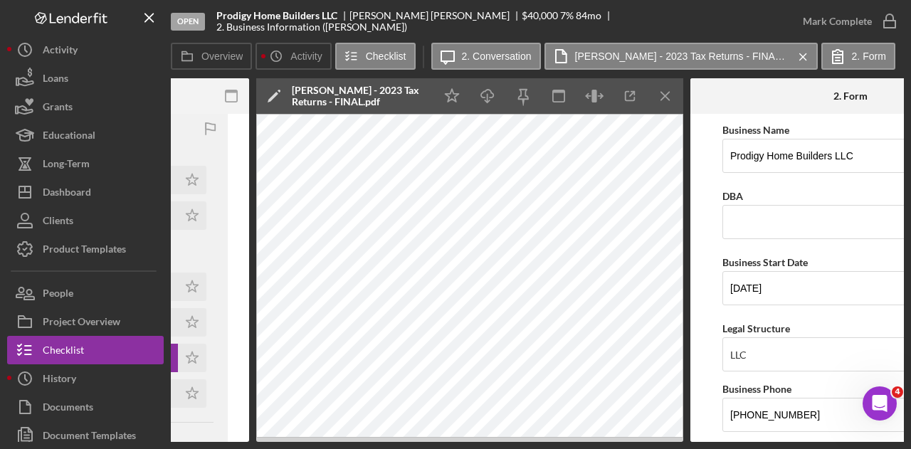
scroll to position [0, 503]
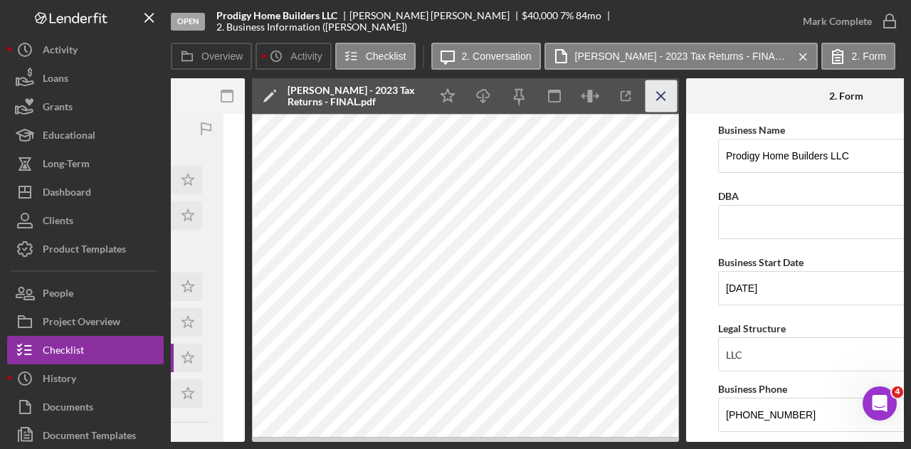
click at [658, 100] on icon "Icon/Menu Close" at bounding box center [662, 96] width 32 height 32
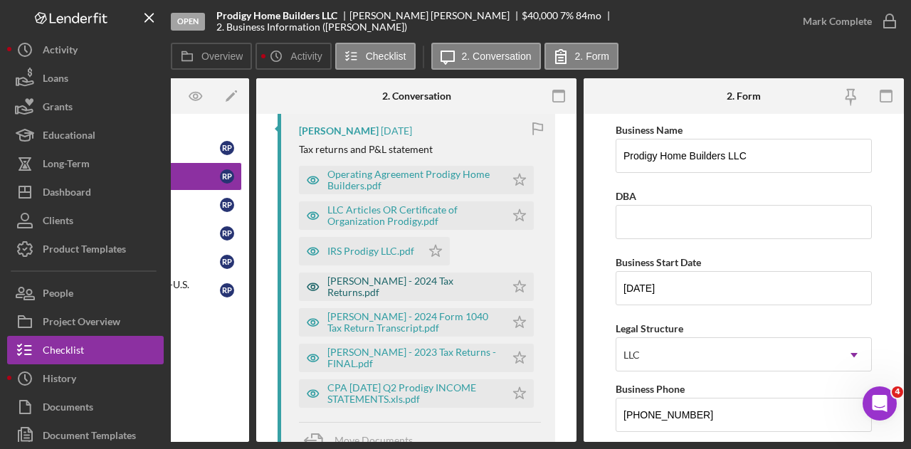
click at [393, 286] on div "[PERSON_NAME] - 2024 Tax Returns.pdf" at bounding box center [413, 287] width 171 height 23
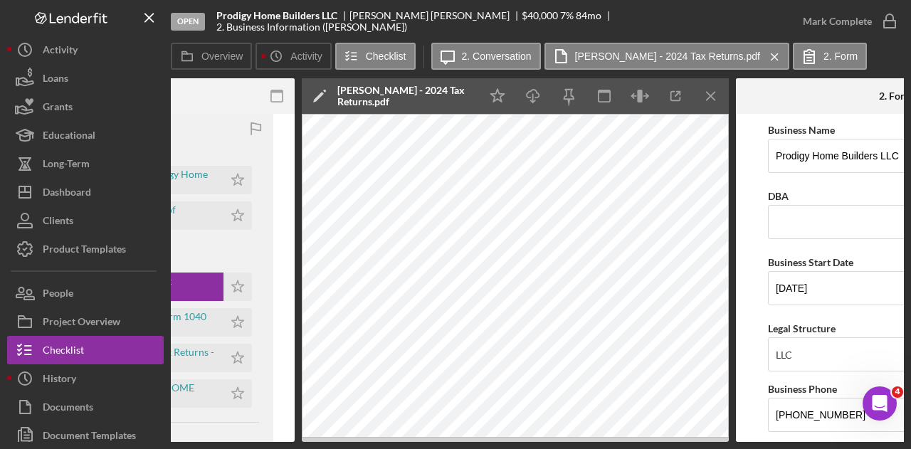
scroll to position [0, 462]
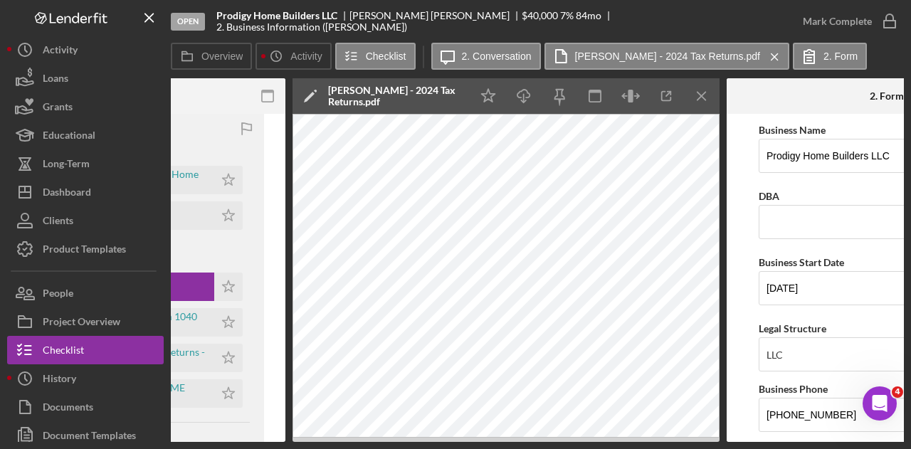
click at [720, 434] on div "Overview Internal Workflow Stage Open Icon/Dropdown Arrow Archive (can unarchiv…" at bounding box center [537, 260] width 733 height 364
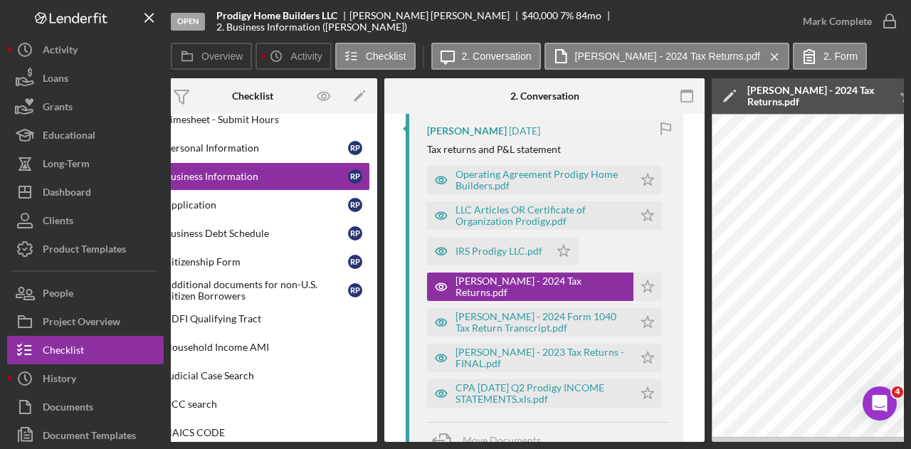
scroll to position [0, 40]
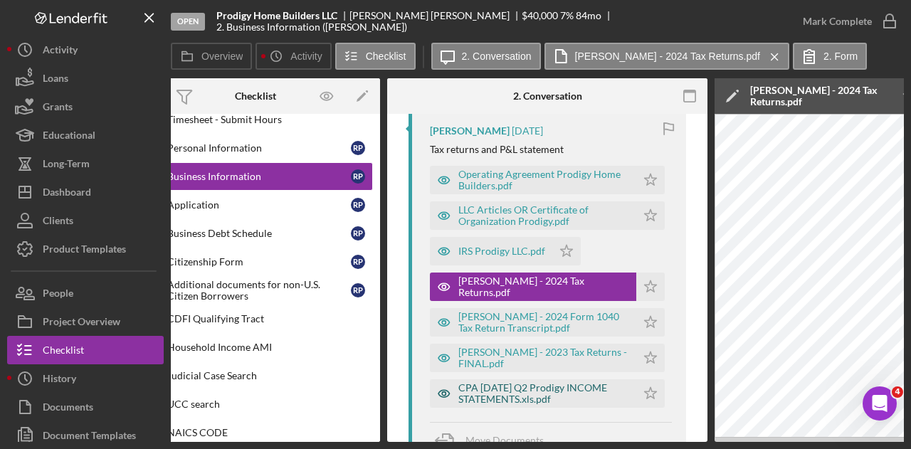
click at [501, 392] on div "CPA [DATE] Q2 Prodigy INCOME STATEMENTS.xls.pdf" at bounding box center [544, 393] width 171 height 23
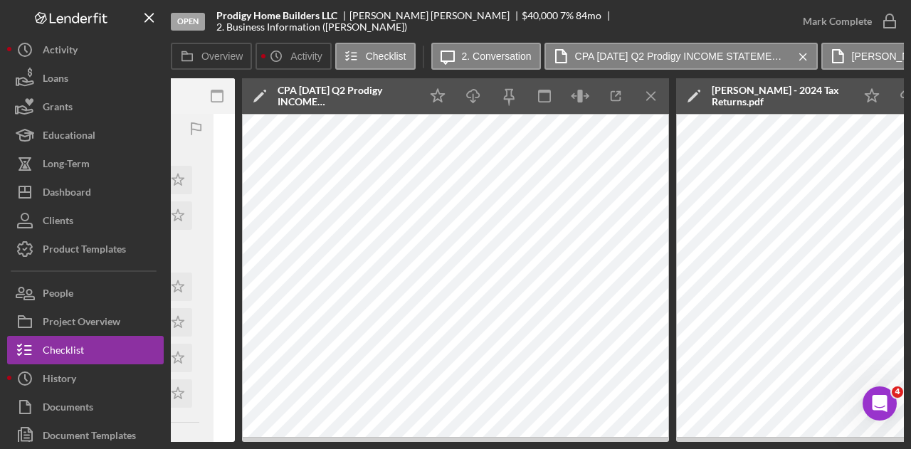
scroll to position [0, 530]
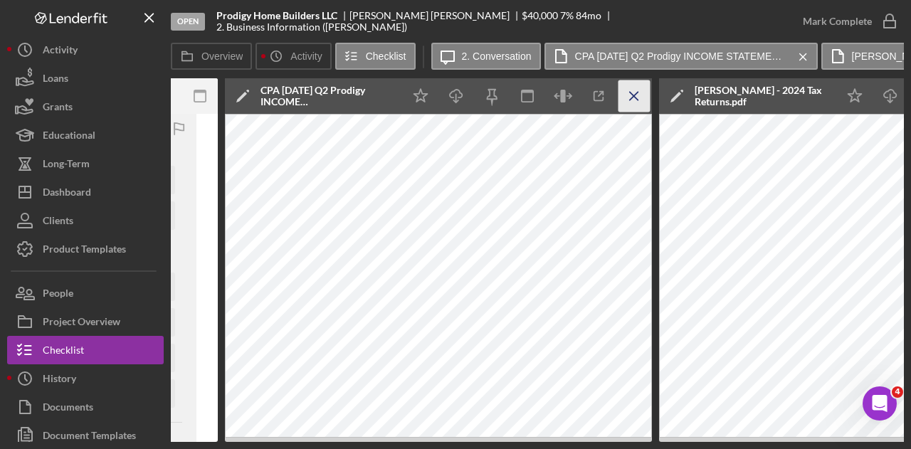
click at [628, 100] on icon "Icon/Menu Close" at bounding box center [635, 96] width 32 height 32
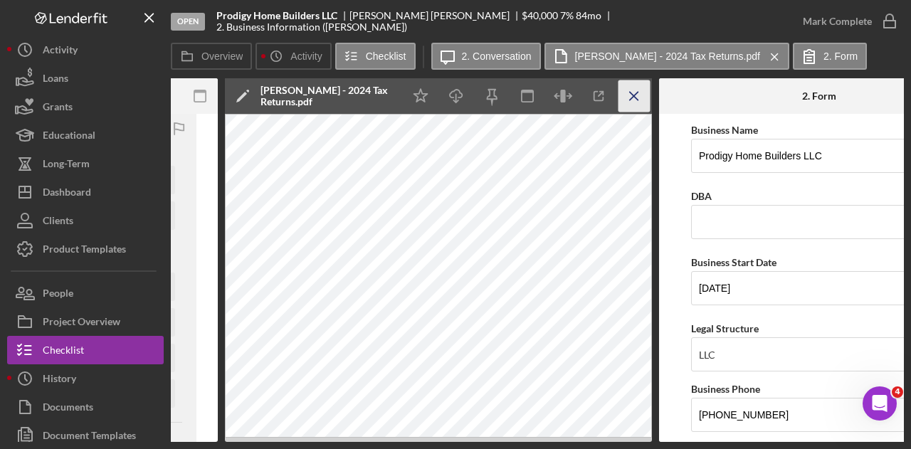
click at [635, 94] on line "button" at bounding box center [634, 96] width 8 height 8
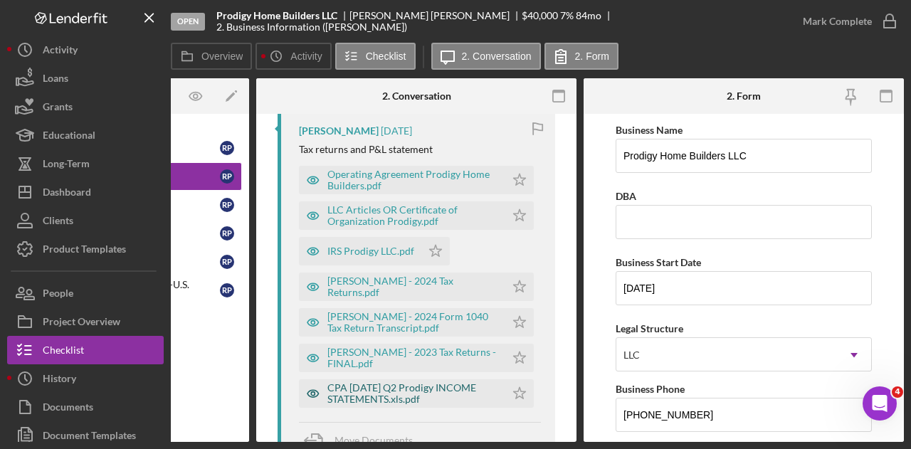
click at [396, 387] on div "CPA [DATE] Q2 Prodigy INCOME STATEMENTS.xls.pdf" at bounding box center [413, 393] width 171 height 23
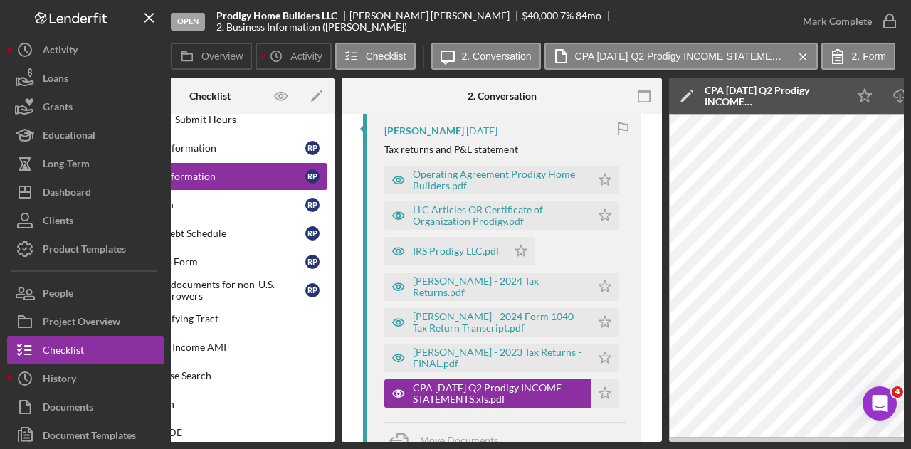
scroll to position [0, 0]
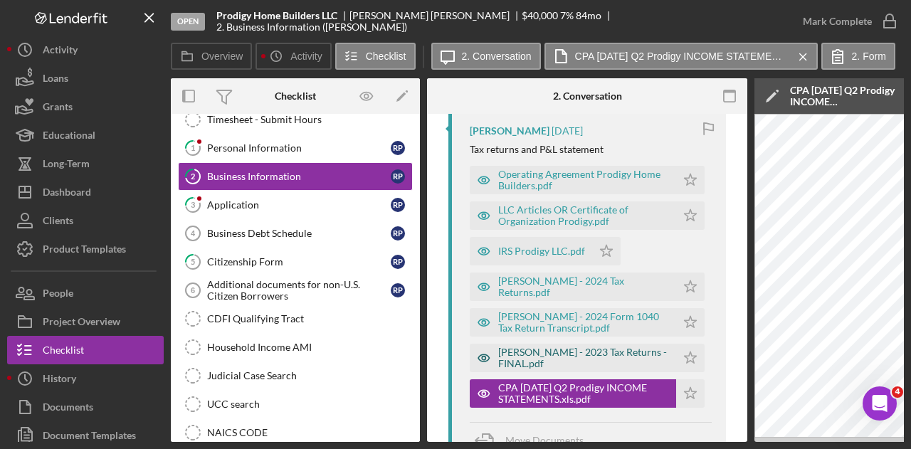
click at [588, 357] on div "[PERSON_NAME] - 2023 Tax Returns - FINAL.pdf" at bounding box center [583, 358] width 171 height 23
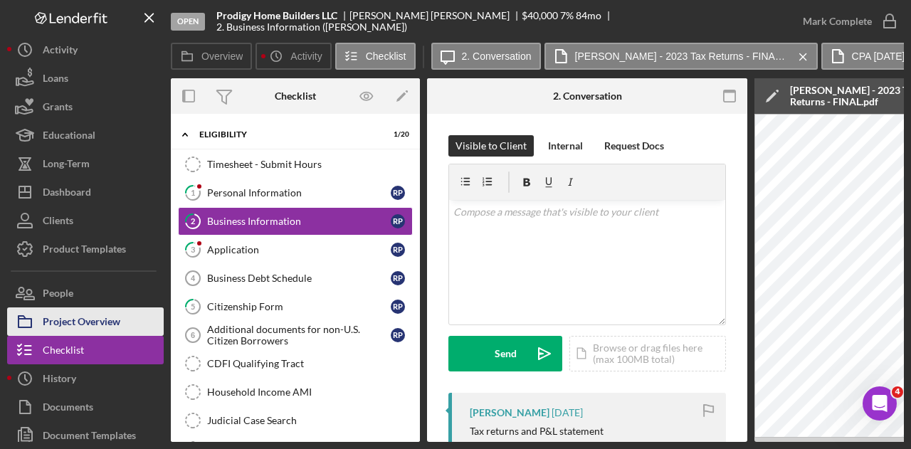
click at [76, 315] on div "Project Overview" at bounding box center [82, 324] width 78 height 32
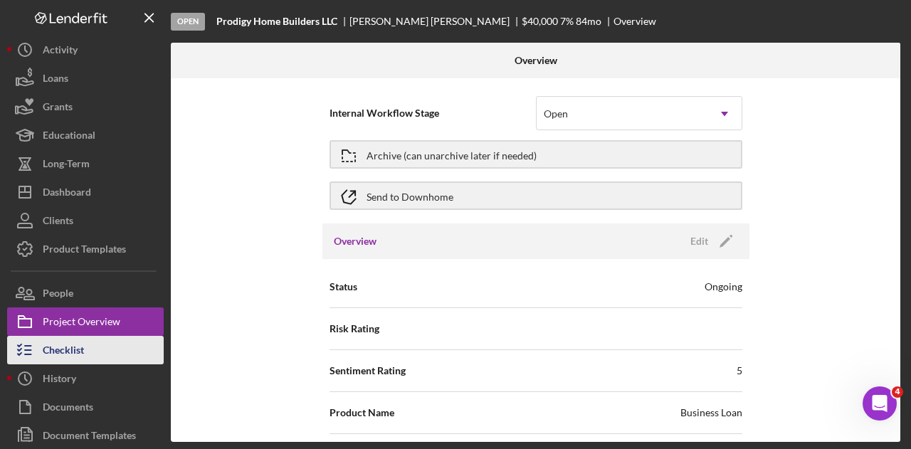
click at [61, 355] on div "Checklist" at bounding box center [63, 352] width 41 height 32
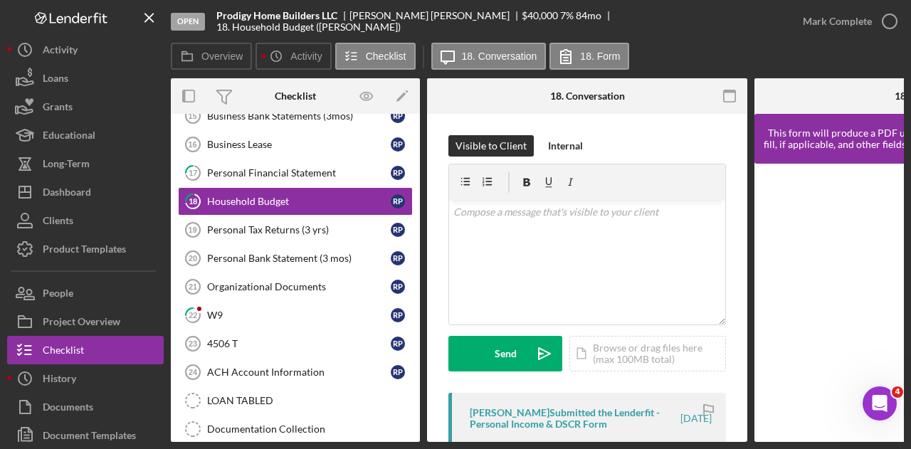
scroll to position [266, 0]
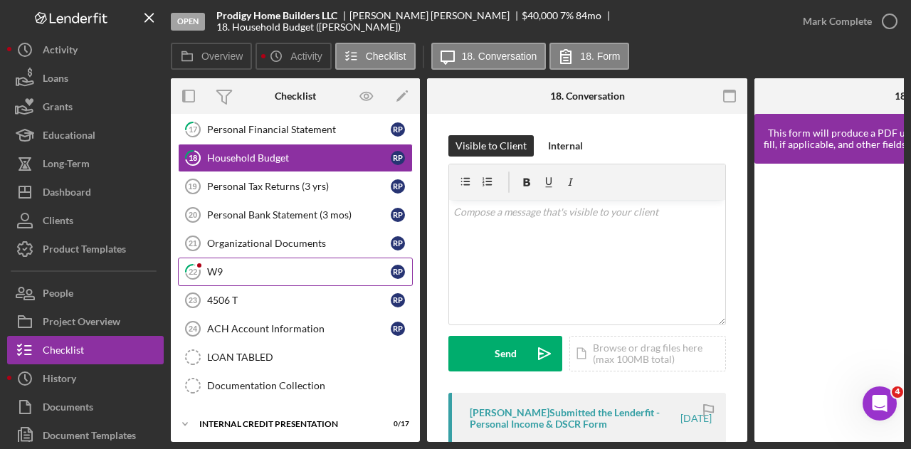
click at [222, 266] on div "W9" at bounding box center [299, 271] width 184 height 11
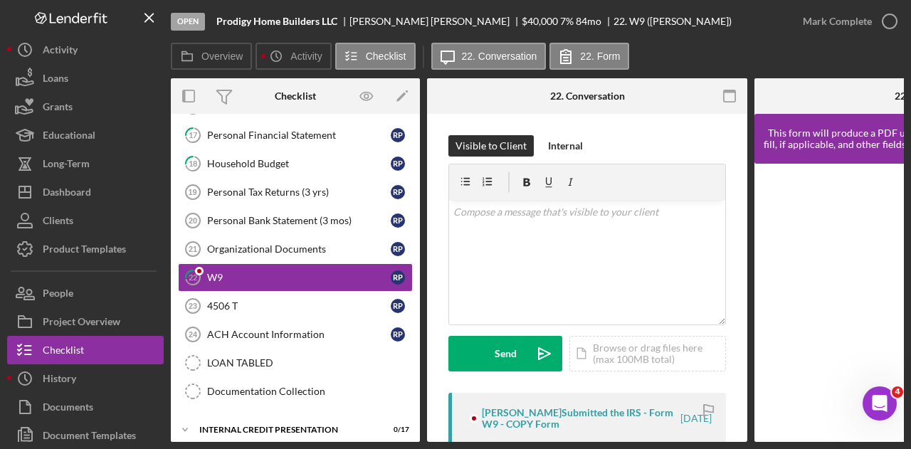
scroll to position [266, 0]
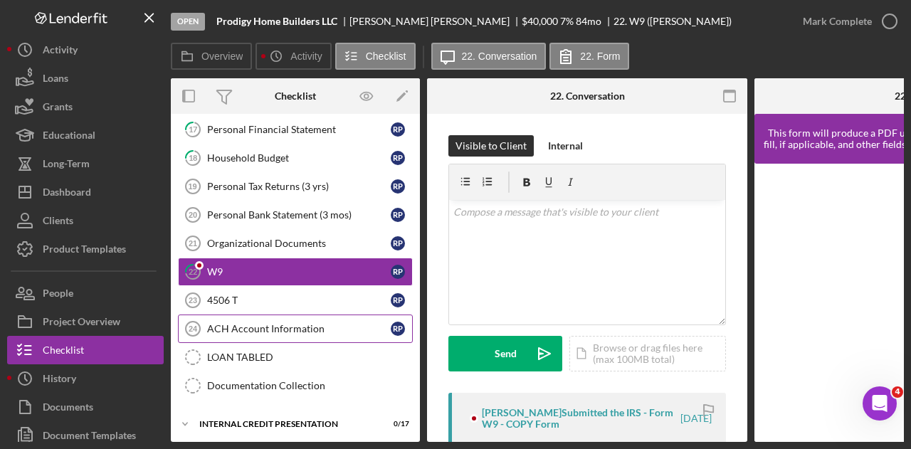
drag, startPoint x: 413, startPoint y: 382, endPoint x: 408, endPoint y: 328, distance: 54.3
click at [408, 328] on div "Timesheet- Submit Hours Timesheet- Submit Hours 12 Business History (DSCR) R P …" at bounding box center [295, 161] width 249 height 491
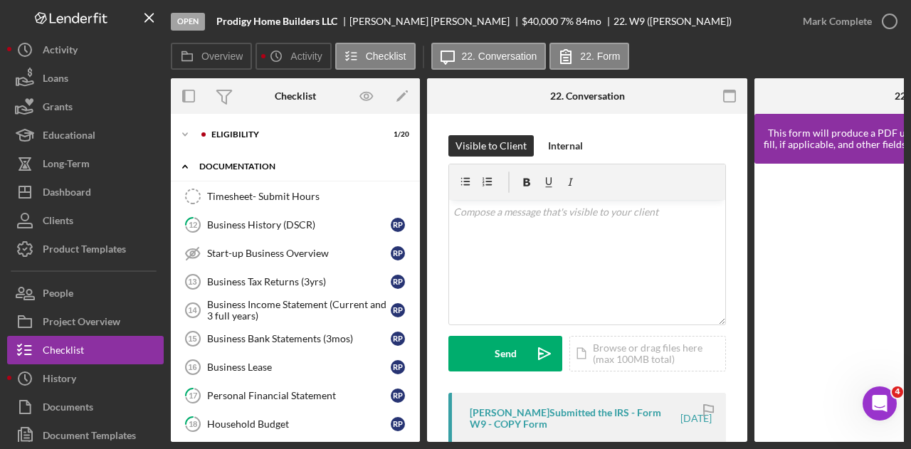
click at [245, 165] on div "documentation" at bounding box center [300, 166] width 203 height 9
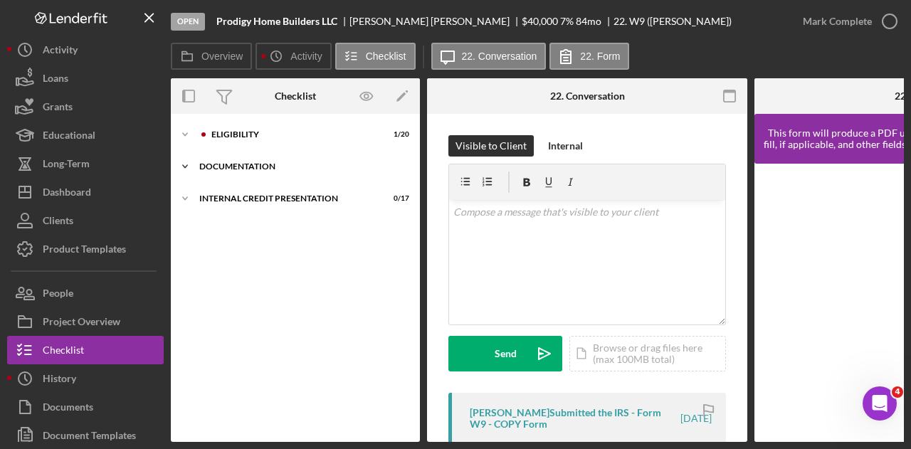
click at [228, 163] on div "documentation" at bounding box center [300, 166] width 203 height 9
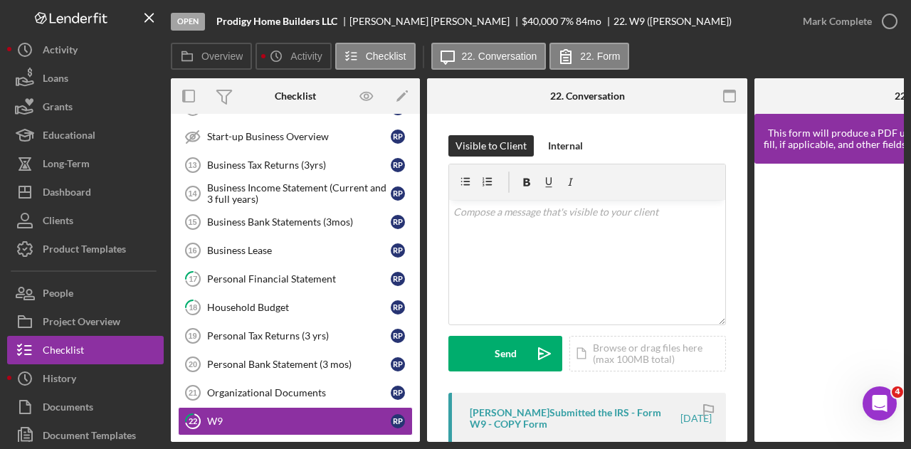
scroll to position [115, 0]
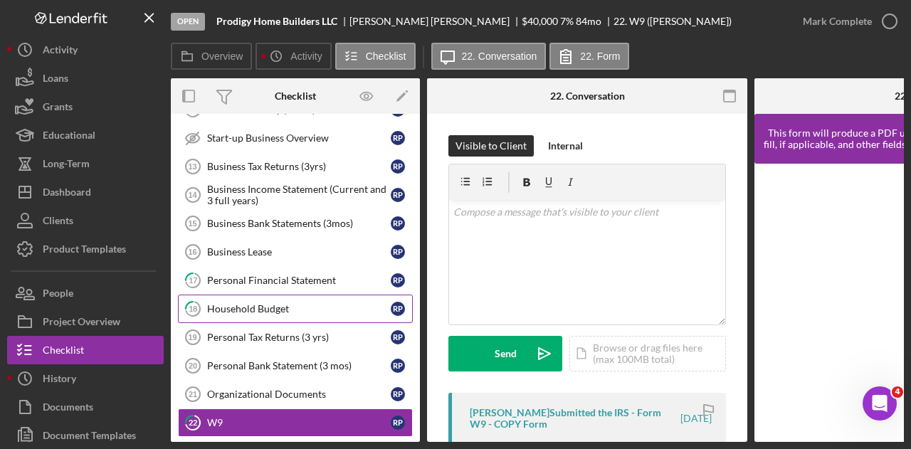
click at [293, 305] on div "Household Budget" at bounding box center [299, 308] width 184 height 11
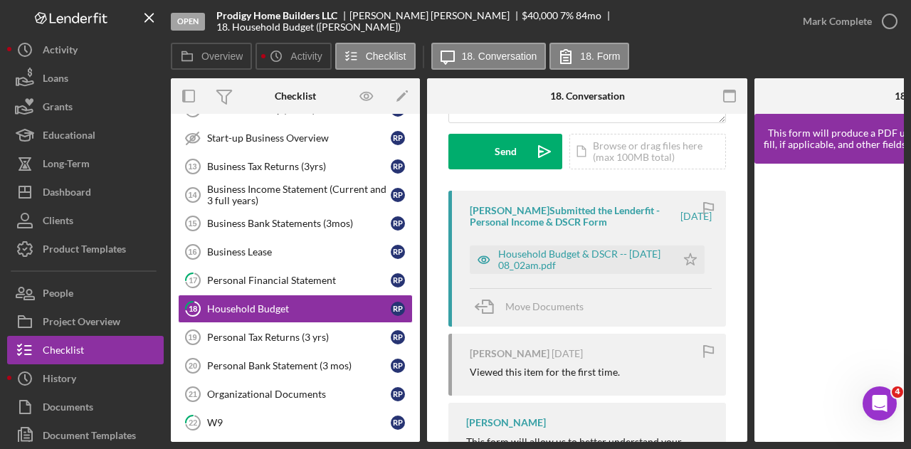
scroll to position [178, 0]
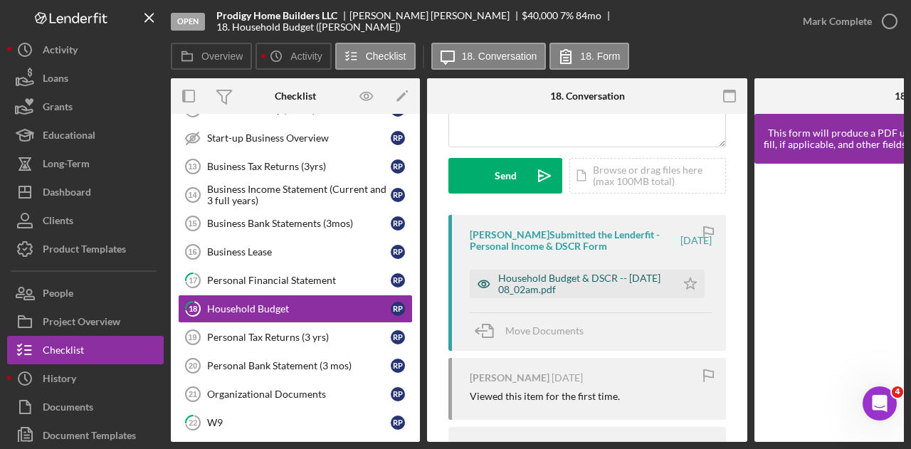
click at [612, 285] on div "Household Budget & DSCR -- [DATE] 08_02am.pdf" at bounding box center [583, 284] width 171 height 23
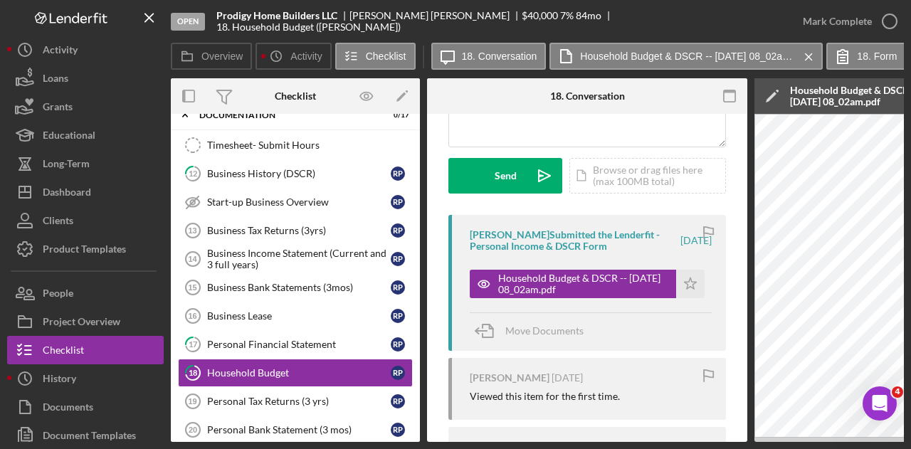
scroll to position [0, 0]
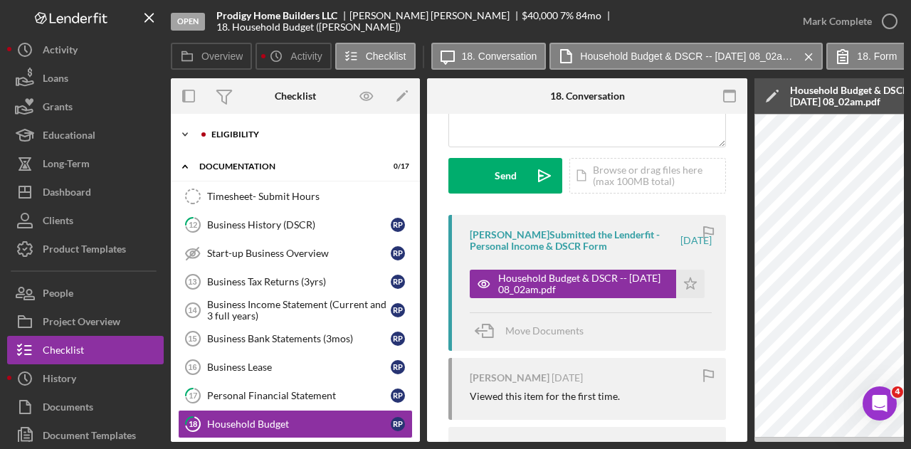
click at [232, 135] on div "Eligibility" at bounding box center [306, 134] width 191 height 9
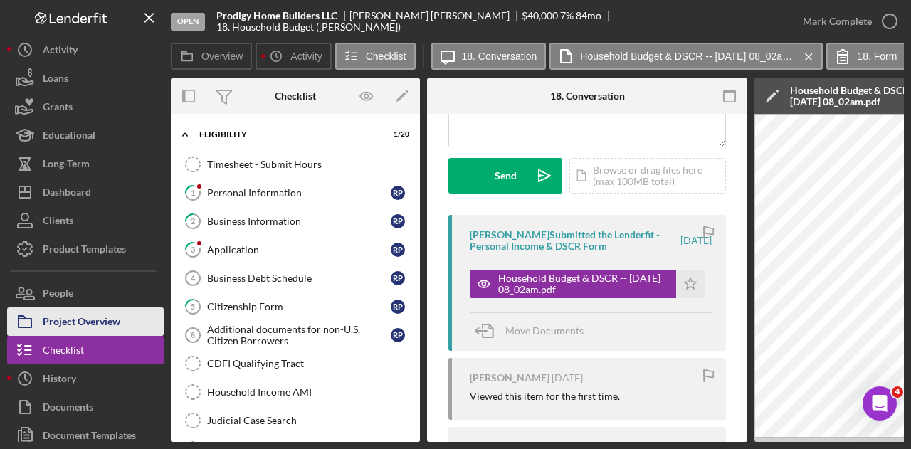
click at [71, 322] on div "Project Overview" at bounding box center [82, 324] width 78 height 32
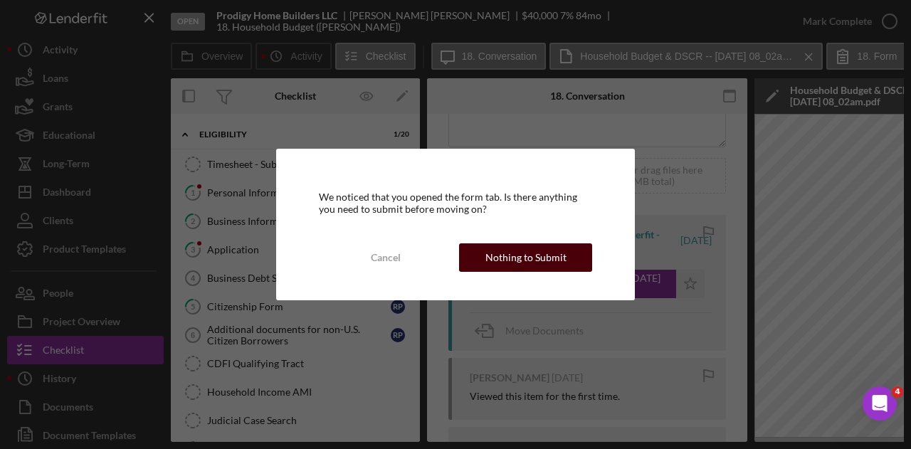
click at [544, 264] on div "Nothing to Submit" at bounding box center [526, 258] width 81 height 28
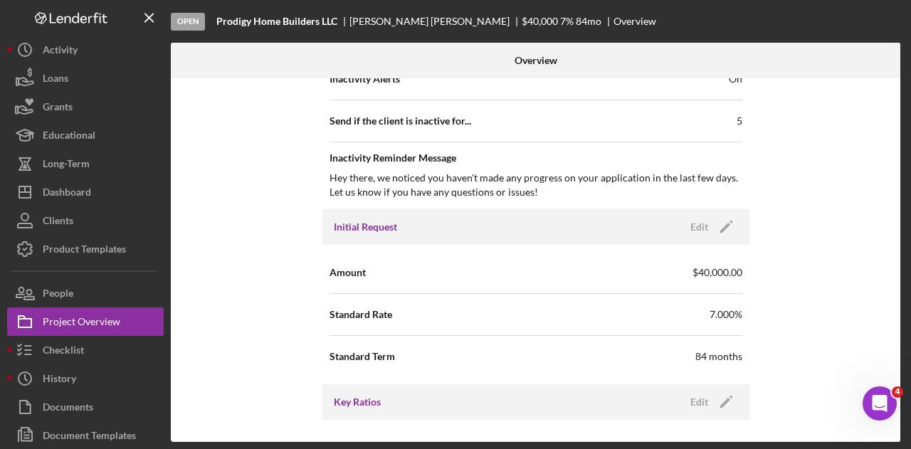
scroll to position [711, 0]
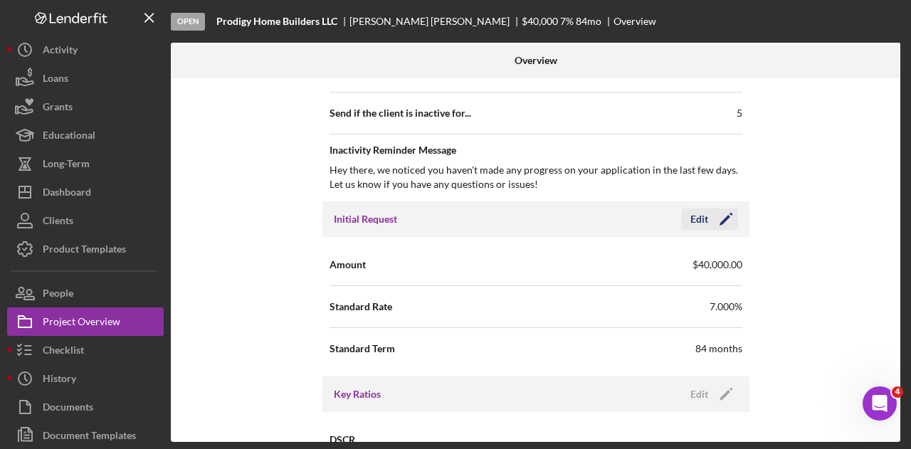
click at [716, 220] on icon "Icon/Edit" at bounding box center [727, 220] width 36 height 36
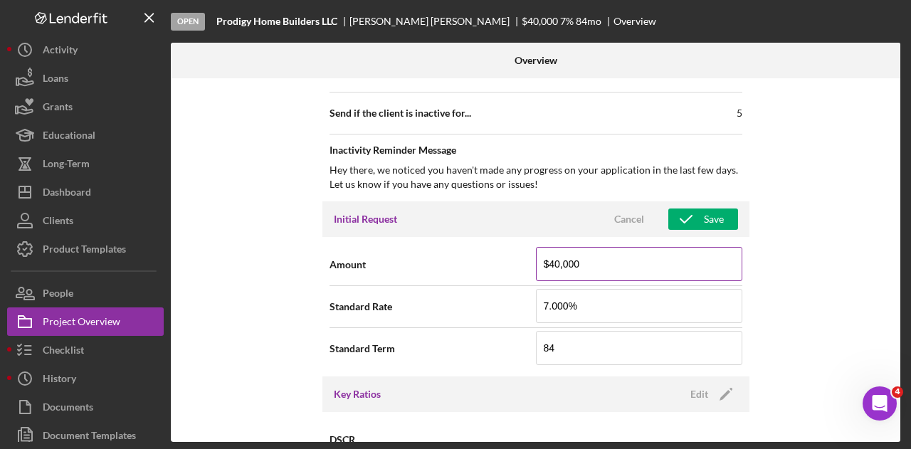
click at [554, 260] on input "$40,000" at bounding box center [639, 264] width 207 height 34
type input "$18,000"
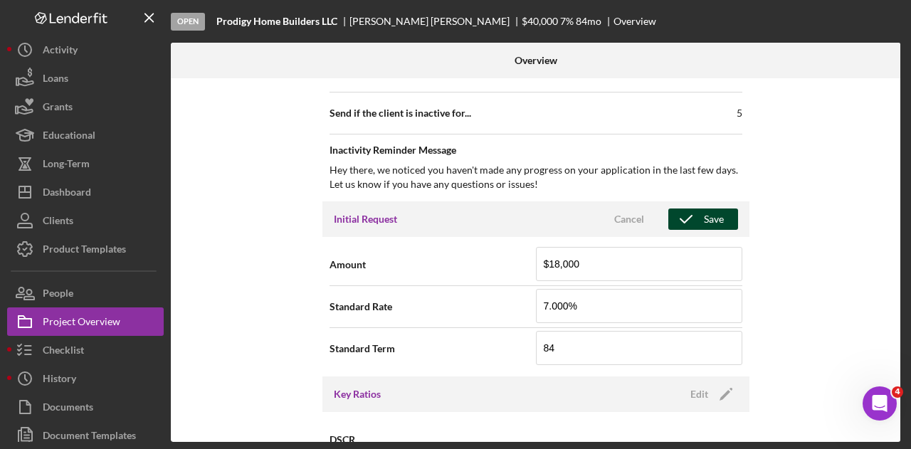
click at [721, 209] on button "Save" at bounding box center [704, 219] width 70 height 21
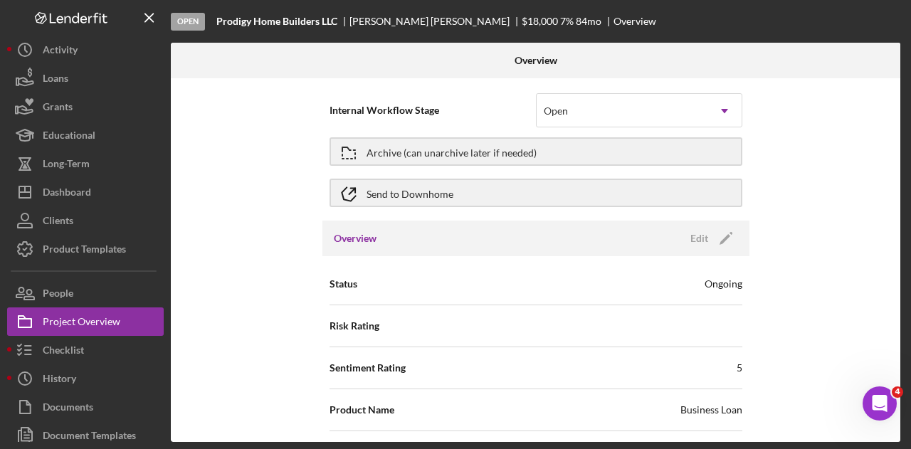
scroll to position [0, 0]
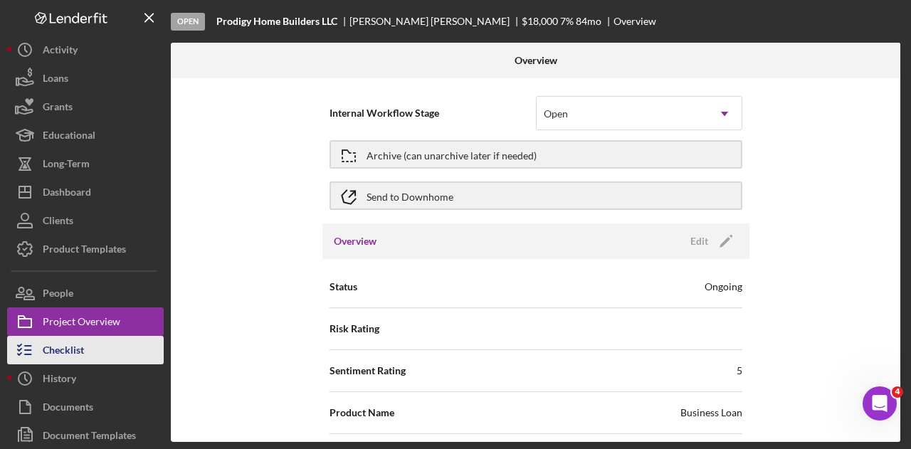
click at [108, 352] on button "Checklist" at bounding box center [85, 350] width 157 height 28
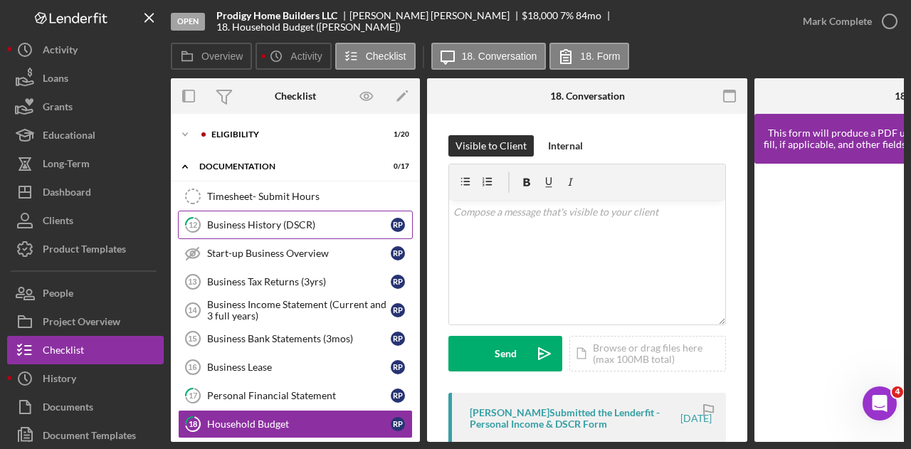
click at [266, 221] on div "Business History (DSCR)" at bounding box center [299, 224] width 184 height 11
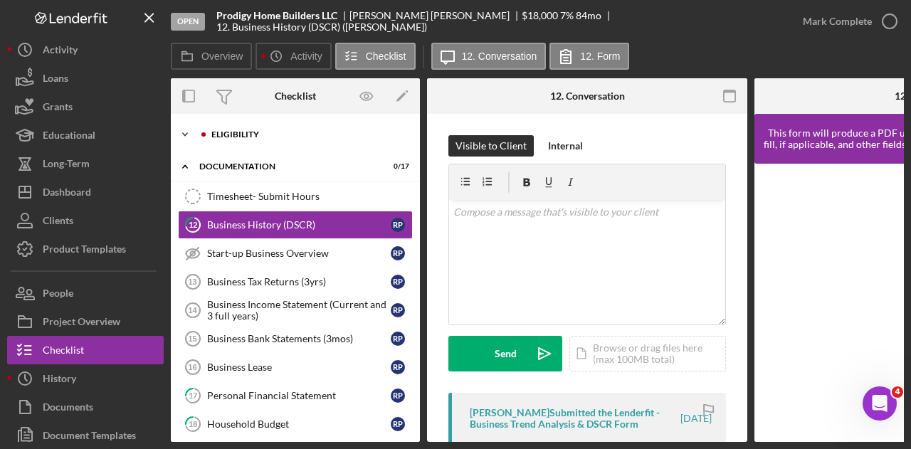
click at [261, 131] on div "Eligibility" at bounding box center [306, 134] width 191 height 9
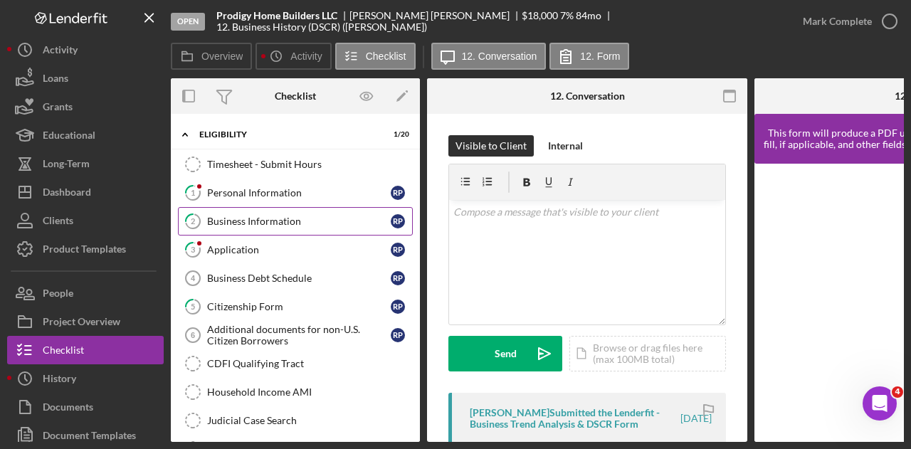
click at [256, 220] on div "Business Information" at bounding box center [299, 221] width 184 height 11
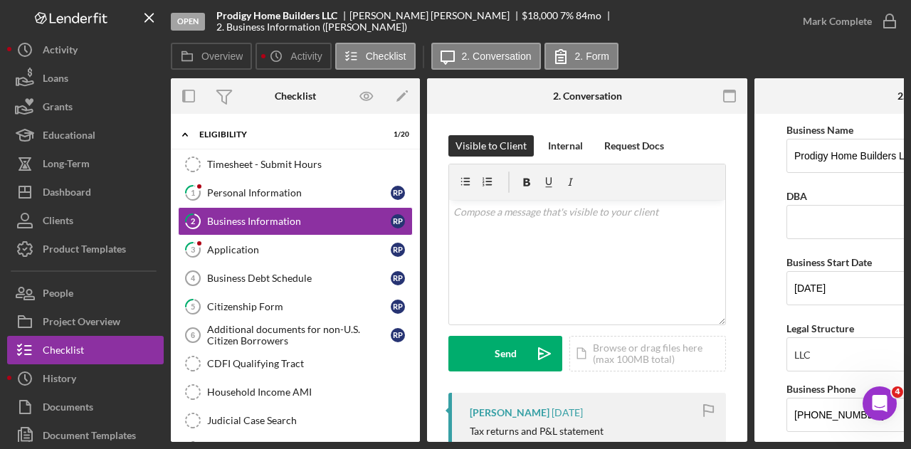
drag, startPoint x: 717, startPoint y: 438, endPoint x: 798, endPoint y: 431, distance: 80.8
click at [798, 431] on div "Overview Internal Workflow Stage Open Icon/Dropdown Arrow Archive (can unarchiv…" at bounding box center [537, 260] width 733 height 364
click at [778, 414] on form "Business Name Prodigy Home Builders LLC DBA Business Start Date [DATE] Legal St…" at bounding box center [915, 278] width 320 height 328
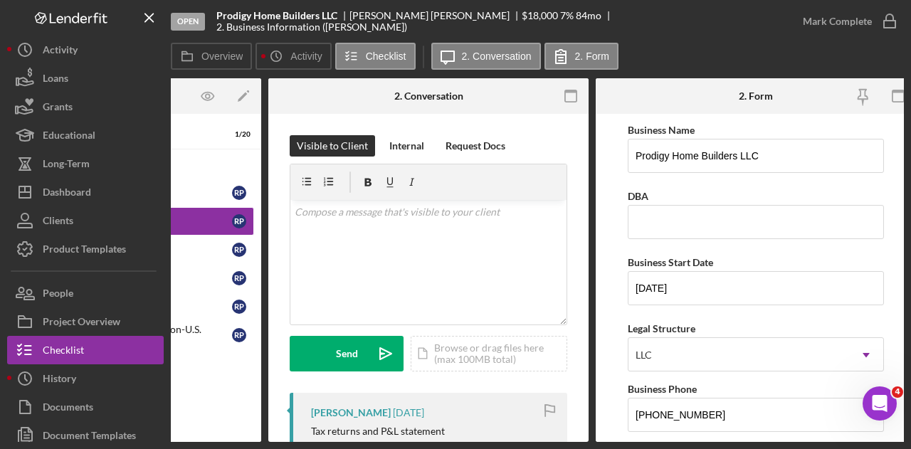
scroll to position [0, 171]
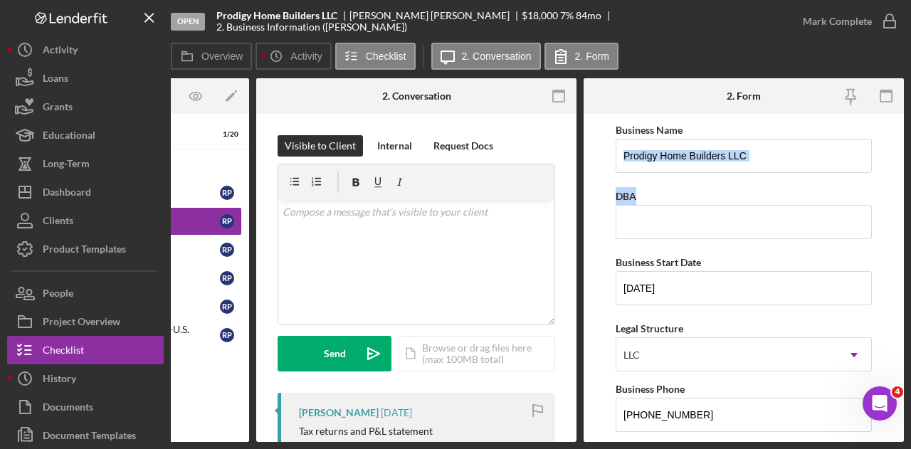
drag, startPoint x: 899, startPoint y: 160, endPoint x: 904, endPoint y: 206, distance: 45.9
click at [904, 206] on div "Open Prodigy Home Builders LLC [PERSON_NAME] $18,000 $18,000 7 % 84 mo 2. Busin…" at bounding box center [455, 224] width 911 height 449
click at [826, 283] on input "[DATE]" at bounding box center [744, 288] width 256 height 34
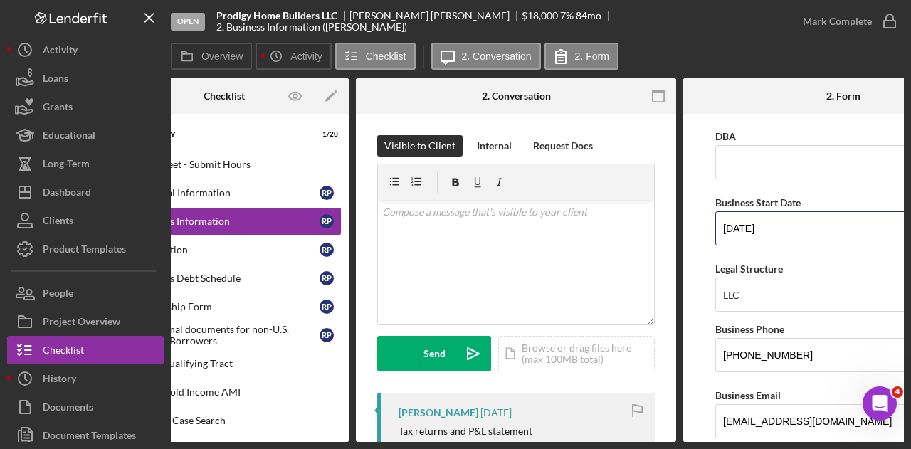
scroll to position [0, 0]
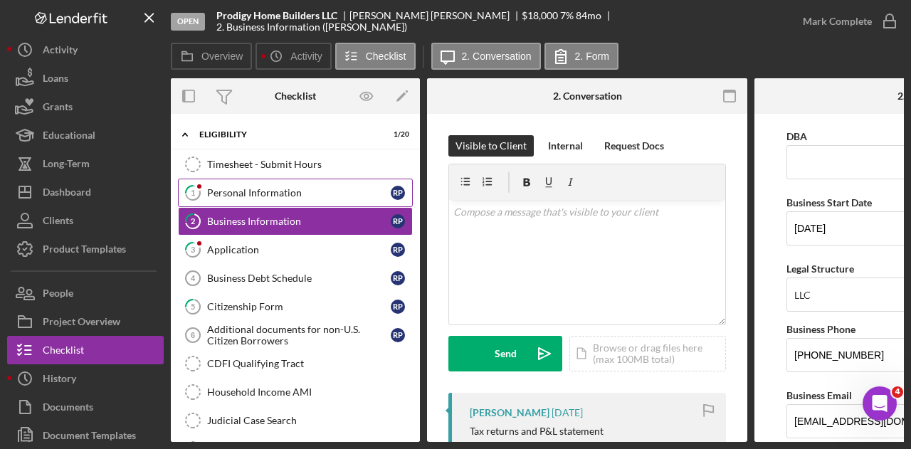
click at [281, 196] on div "Personal Information" at bounding box center [299, 192] width 184 height 11
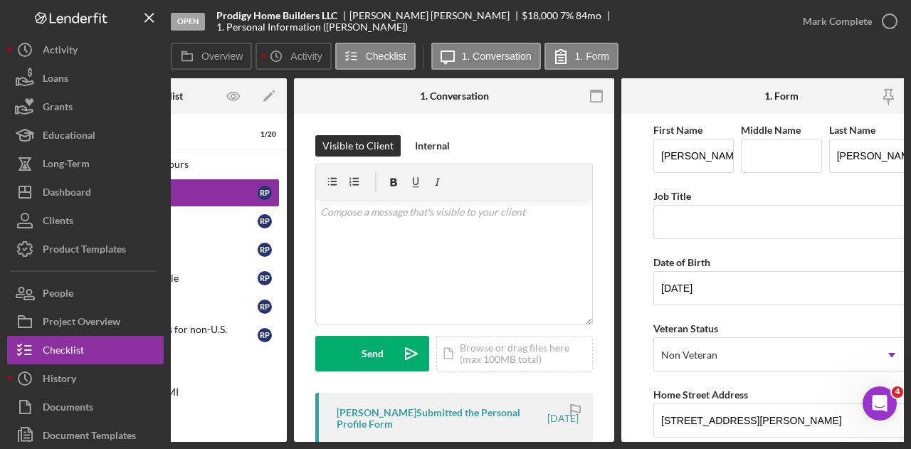
scroll to position [0, 132]
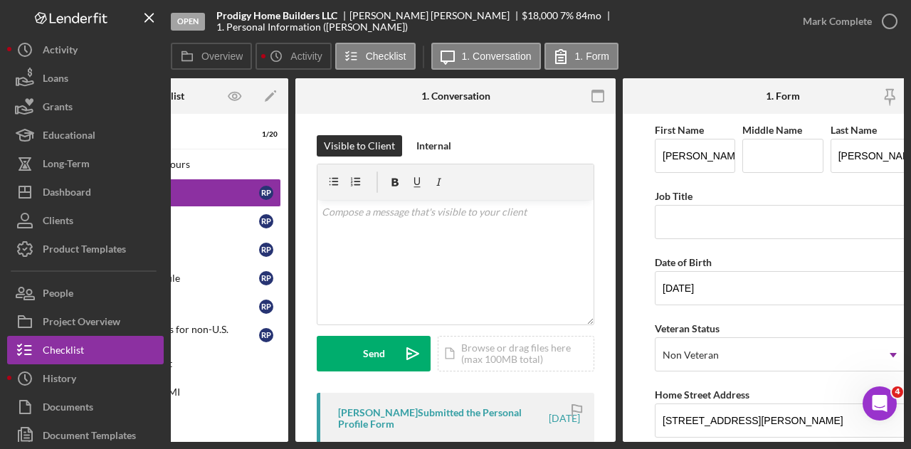
click at [753, 443] on div "Open Prodigy Home Builders LLC [PERSON_NAME] $18,000 $18,000 7 % 84 mo 1. Perso…" at bounding box center [455, 224] width 911 height 449
drag, startPoint x: 743, startPoint y: 421, endPoint x: 652, endPoint y: 418, distance: 91.9
click at [652, 418] on form "First Name [PERSON_NAME] Middle Name Last Name [PERSON_NAME] Job Title Date of …" at bounding box center [783, 278] width 320 height 328
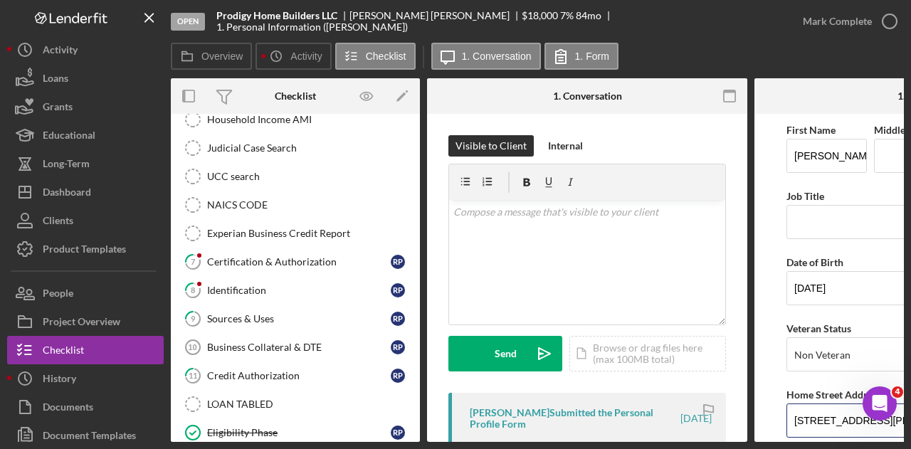
scroll to position [290, 0]
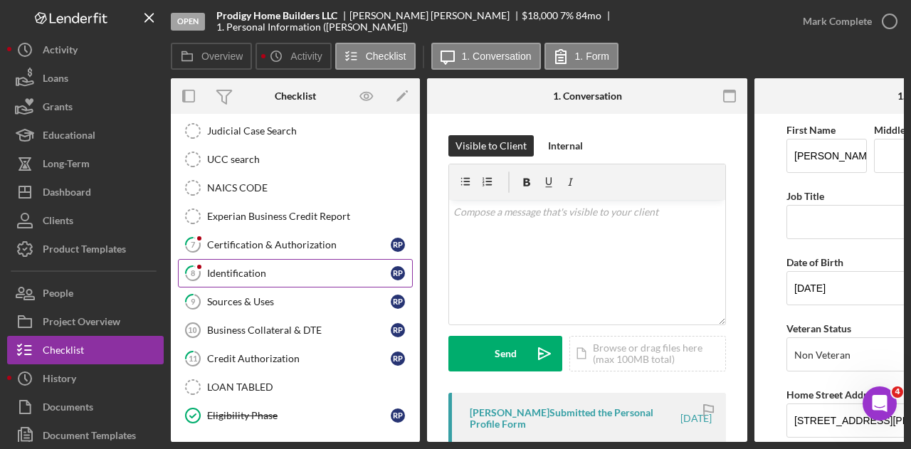
click at [231, 268] on div "Identification" at bounding box center [299, 273] width 184 height 11
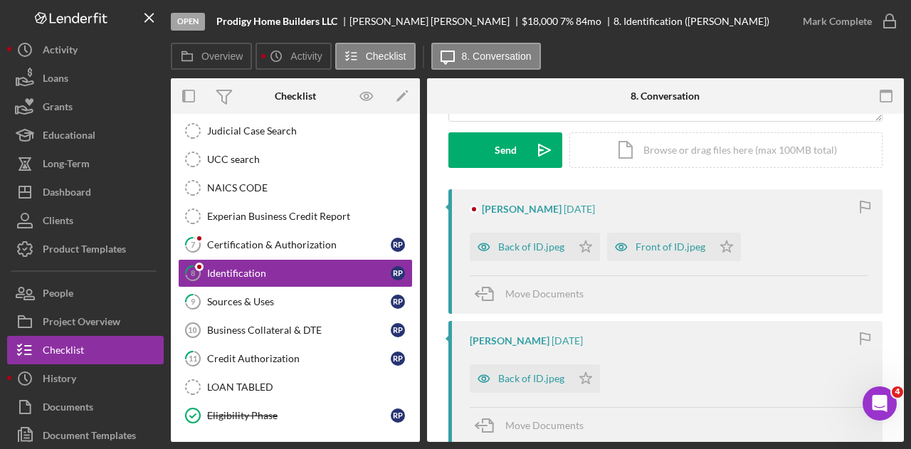
scroll to position [225, 0]
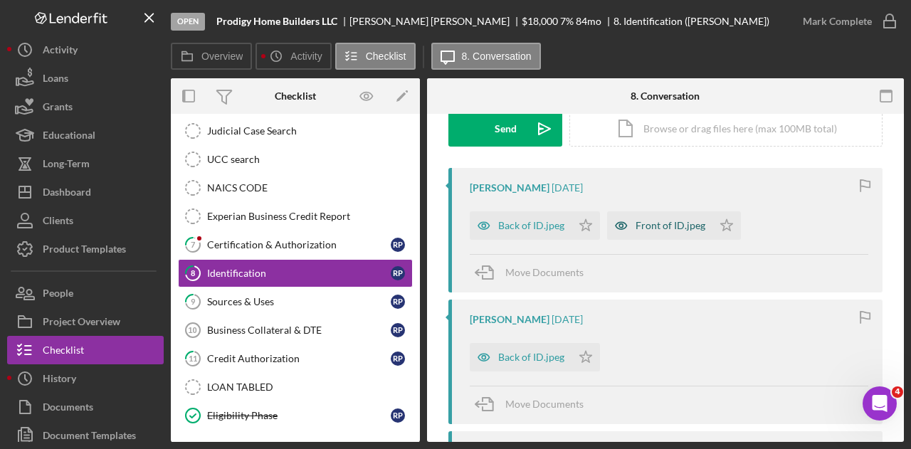
click at [682, 229] on div "Front of ID.jpeg" at bounding box center [671, 225] width 70 height 11
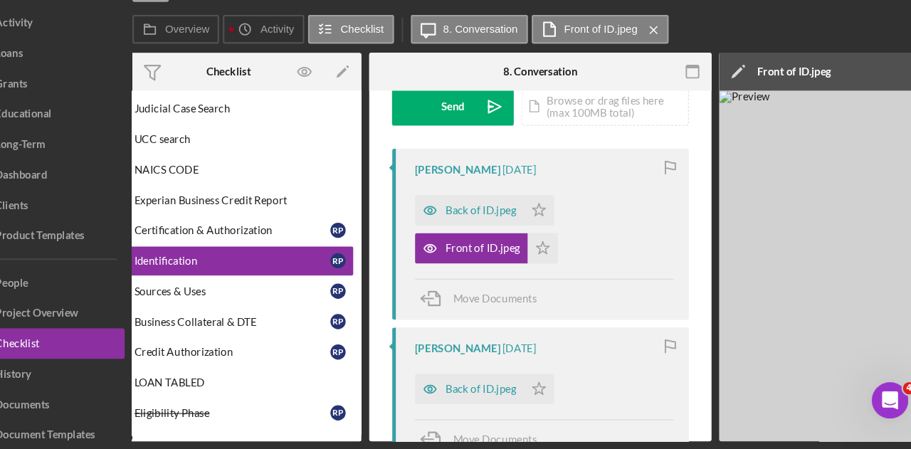
scroll to position [0, 0]
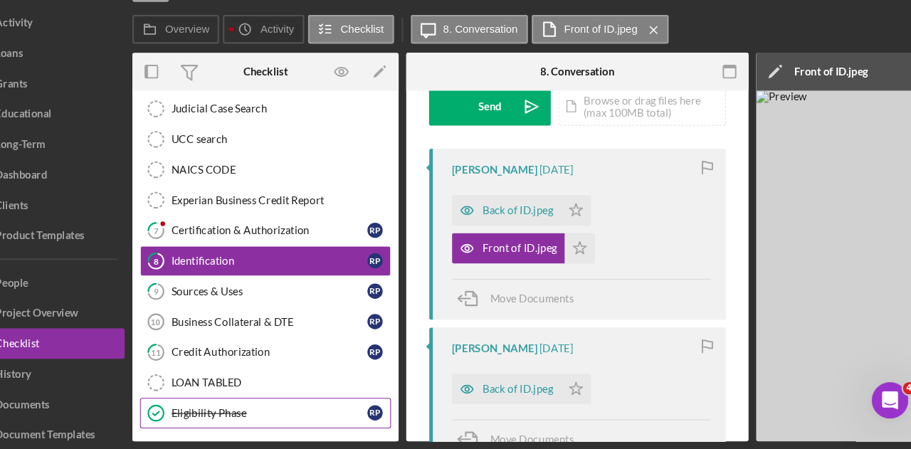
click at [326, 402] on link "Eligibility Phase Eligibility Phase R P" at bounding box center [295, 416] width 235 height 28
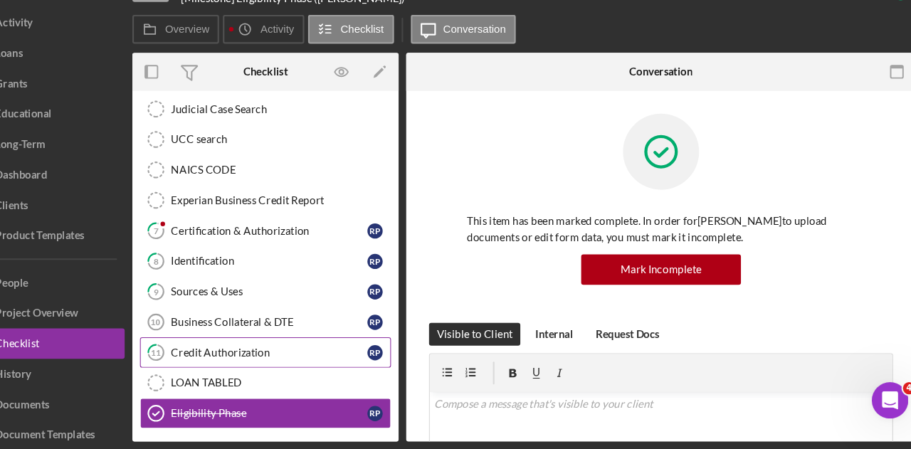
click at [282, 353] on div "Credit Authorization" at bounding box center [299, 358] width 184 height 11
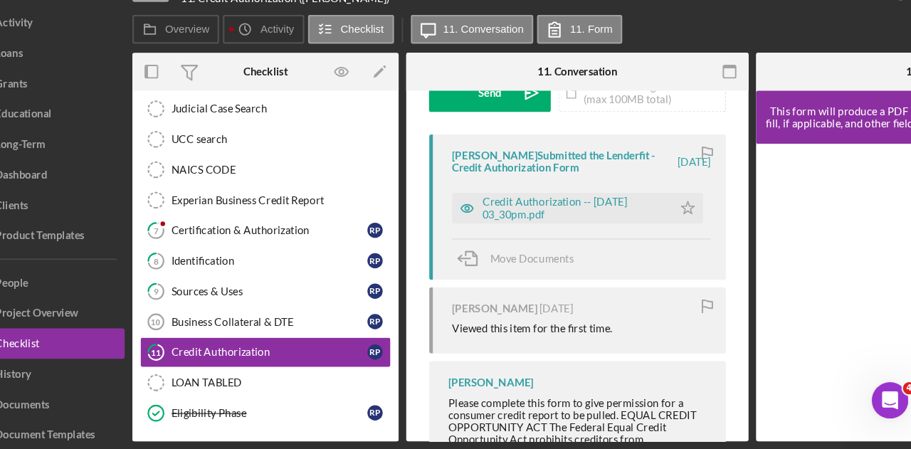
scroll to position [238, 0]
click at [588, 220] on div "Credit Authorization -- [DATE] 03_30pm.pdf" at bounding box center [583, 224] width 171 height 23
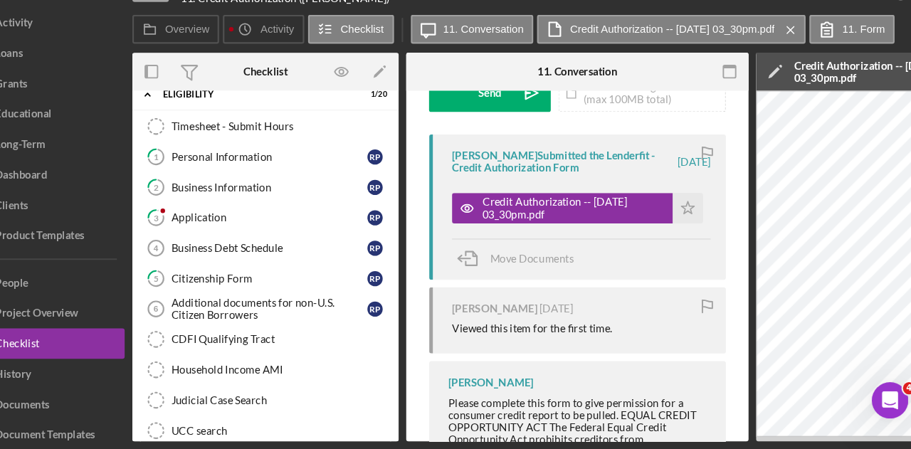
scroll to position [0, 0]
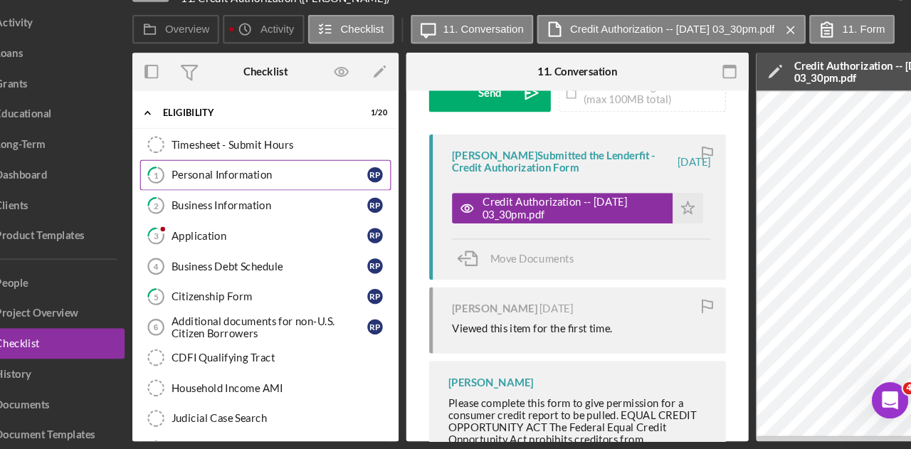
click at [289, 192] on div "Personal Information" at bounding box center [299, 192] width 184 height 11
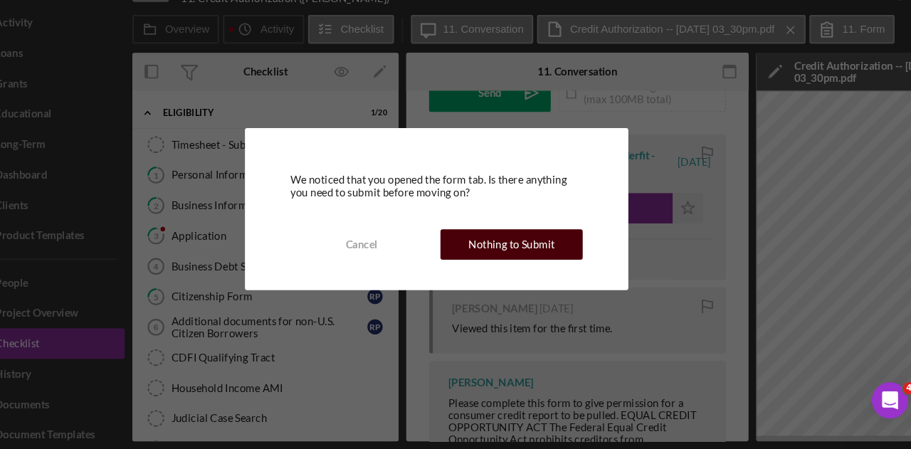
click at [558, 258] on div "Nothing to Submit" at bounding box center [526, 258] width 81 height 28
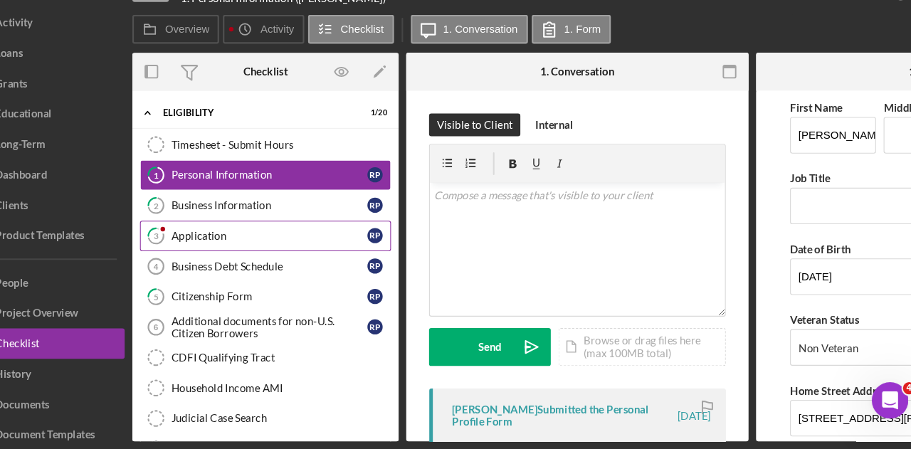
click at [224, 248] on div "Application" at bounding box center [299, 249] width 184 height 11
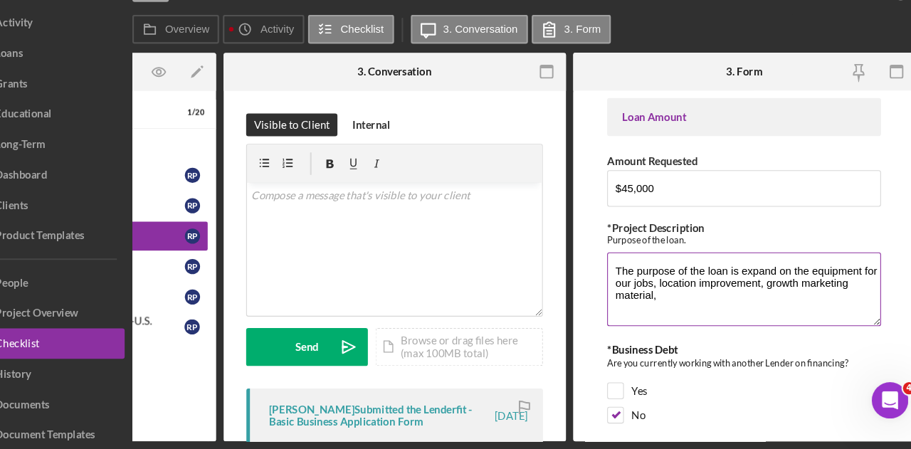
scroll to position [28, 0]
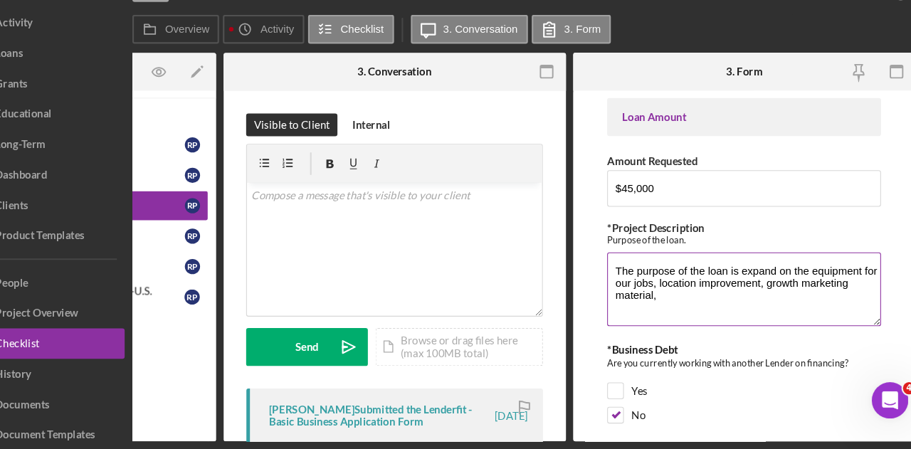
click at [862, 305] on textarea "The purpose of the loan is expand on the equipment for our jobs, location impro…" at bounding box center [744, 300] width 256 height 68
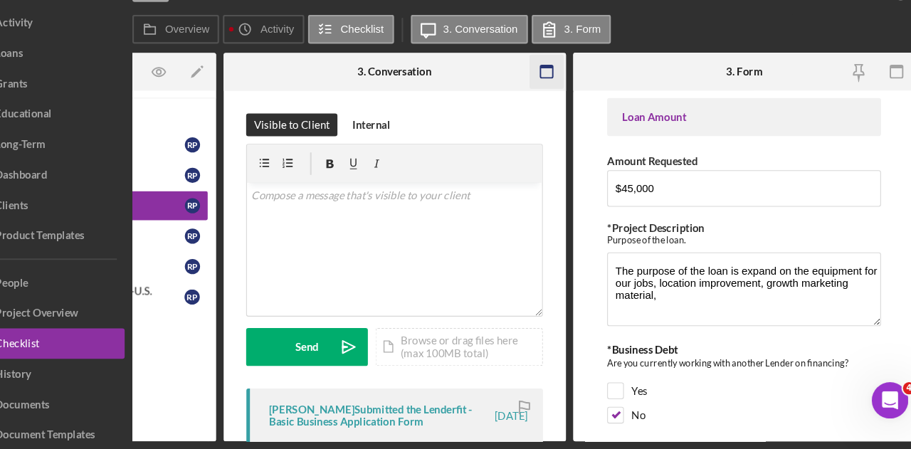
click at [561, 95] on icon "button" at bounding box center [559, 96] width 32 height 32
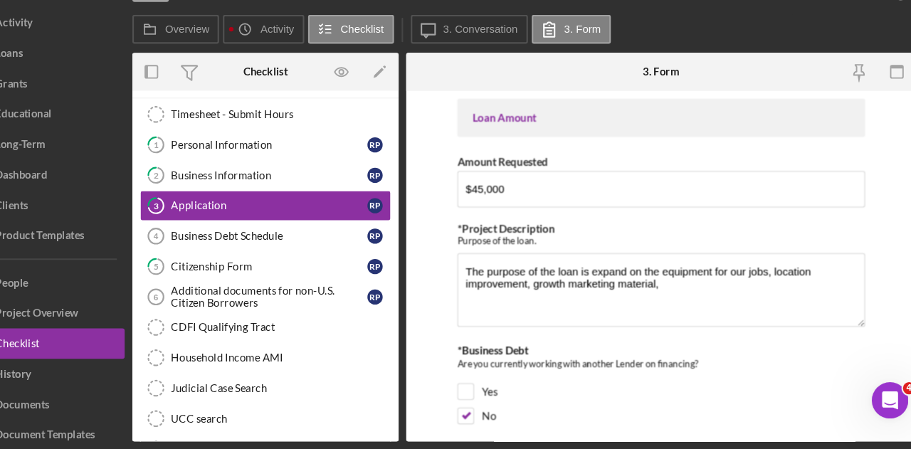
scroll to position [0, 0]
click at [781, 383] on div "*Business Debt Are you currently working with another Lender on financing? Yes …" at bounding box center [666, 392] width 382 height 82
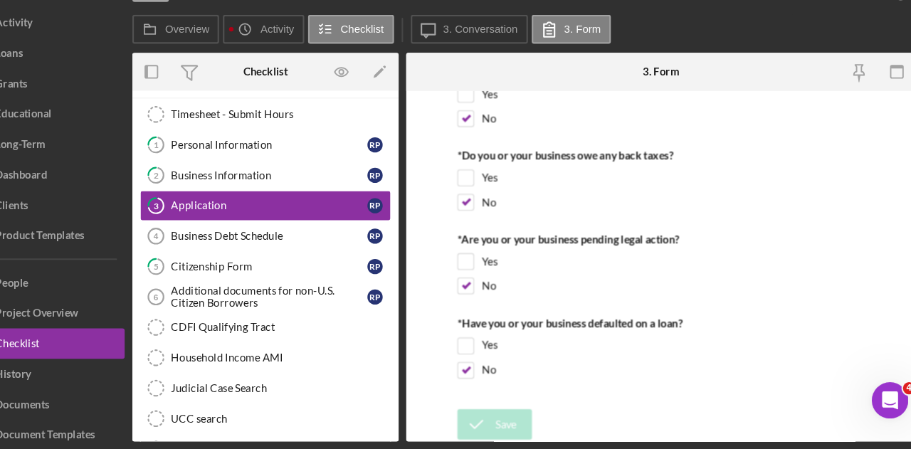
scroll to position [2316, 0]
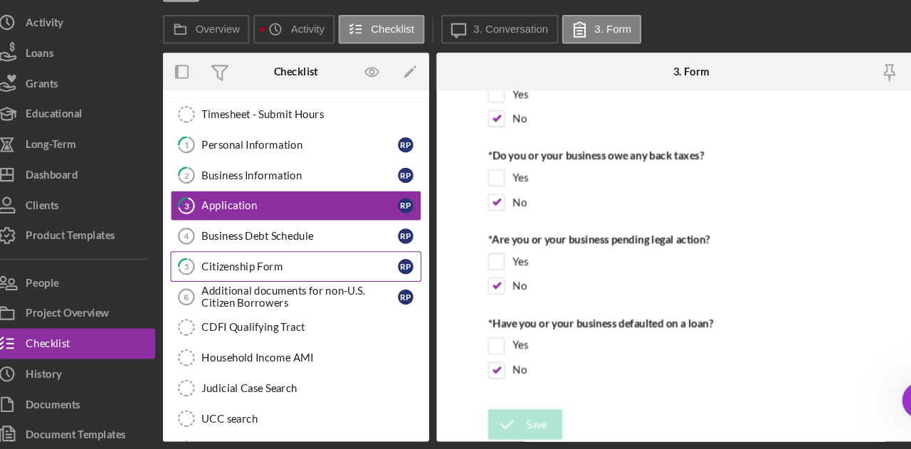
click at [251, 273] on div "Citizenship Form" at bounding box center [299, 278] width 184 height 11
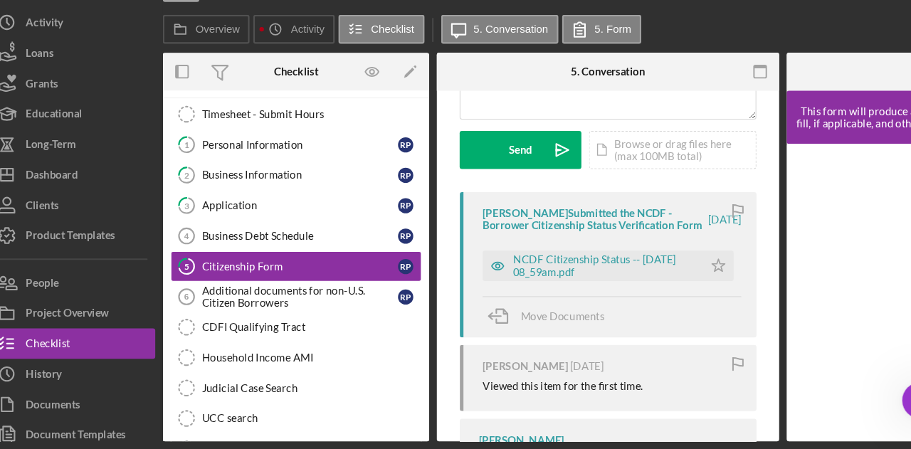
scroll to position [202, 0]
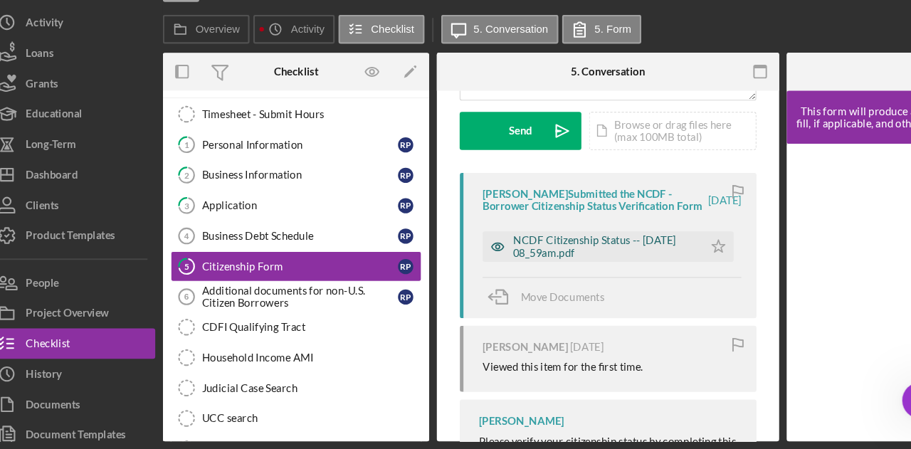
click at [578, 266] on div "NCDF Citizenship Status -- [DATE] 08_59am.pdf" at bounding box center [583, 260] width 171 height 23
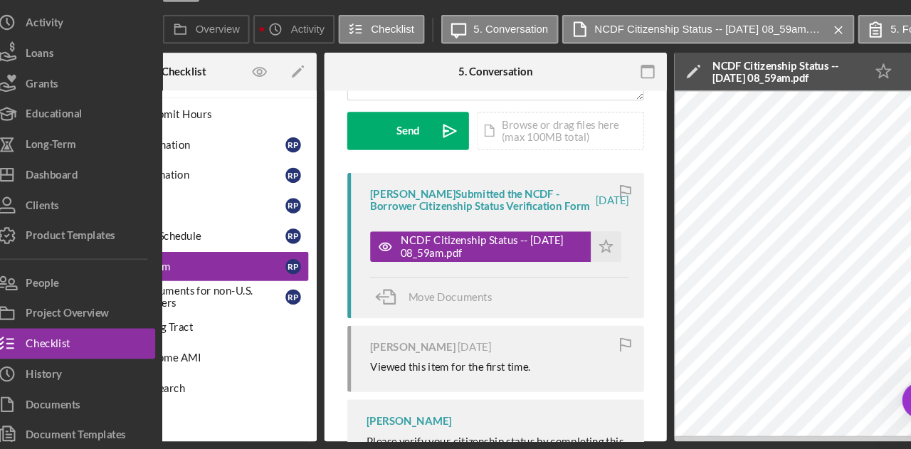
scroll to position [0, 0]
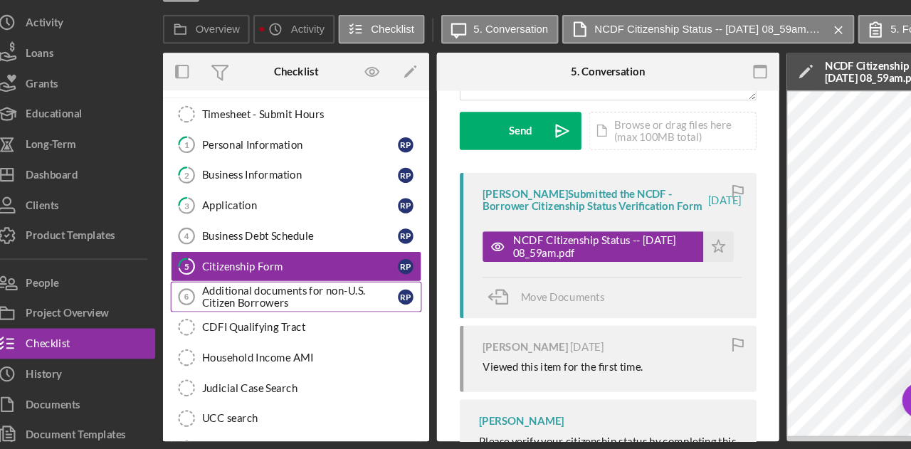
click at [261, 303] on div "Additional documents for non-U.S. Citizen Borrowers" at bounding box center [299, 307] width 184 height 23
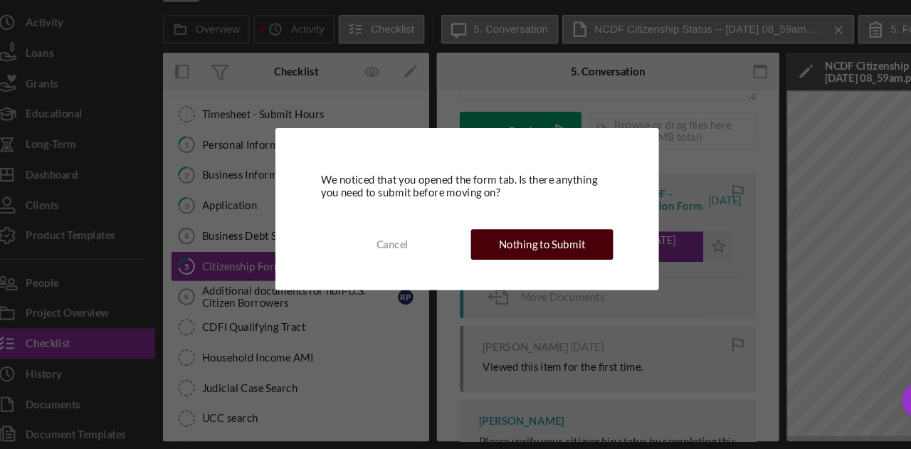
click at [539, 256] on div "Nothing to Submit" at bounding box center [526, 258] width 81 height 28
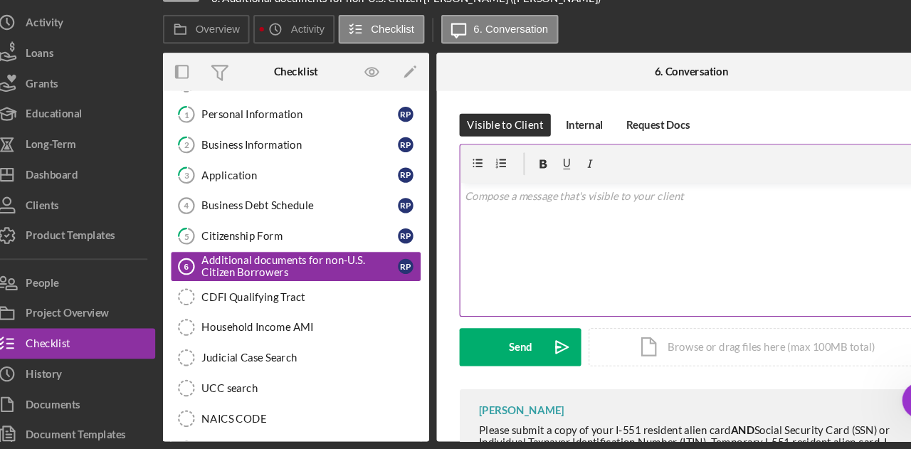
scroll to position [85, 0]
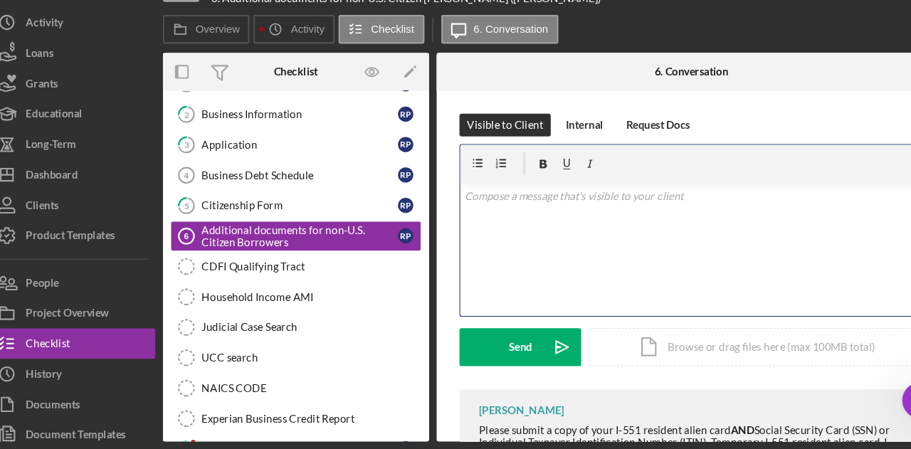
drag, startPoint x: 751, startPoint y: 230, endPoint x: 745, endPoint y: 318, distance: 88.5
click at [745, 318] on div "v Color teal Color pink Remove color Add row above Add row below Add column bef…" at bounding box center [665, 262] width 433 height 125
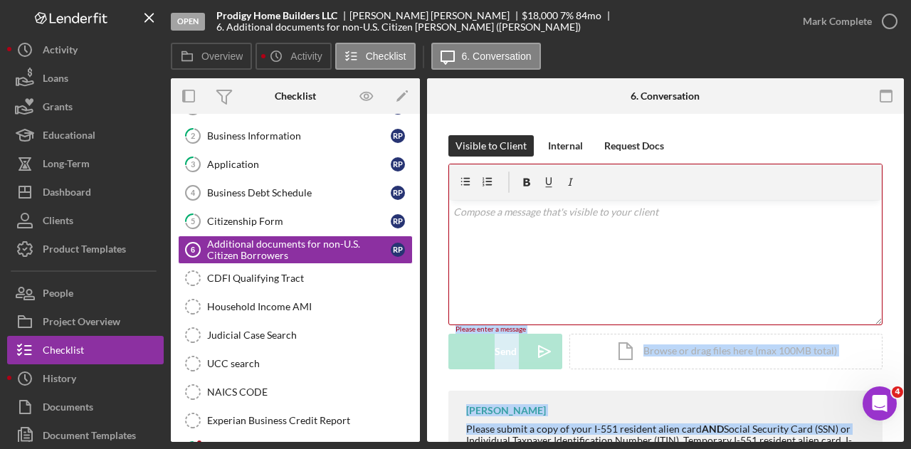
drag, startPoint x: 899, startPoint y: 302, endPoint x: 903, endPoint y: 402, distance: 100.5
click at [903, 402] on div "Additional documents for non-U.S. Citizen Borrowers 6 Additional documents for …" at bounding box center [665, 278] width 477 height 328
click at [736, 412] on div "[PERSON_NAME] Please submit a copy of your I-551 resident alien card AND Social…" at bounding box center [666, 433] width 434 height 85
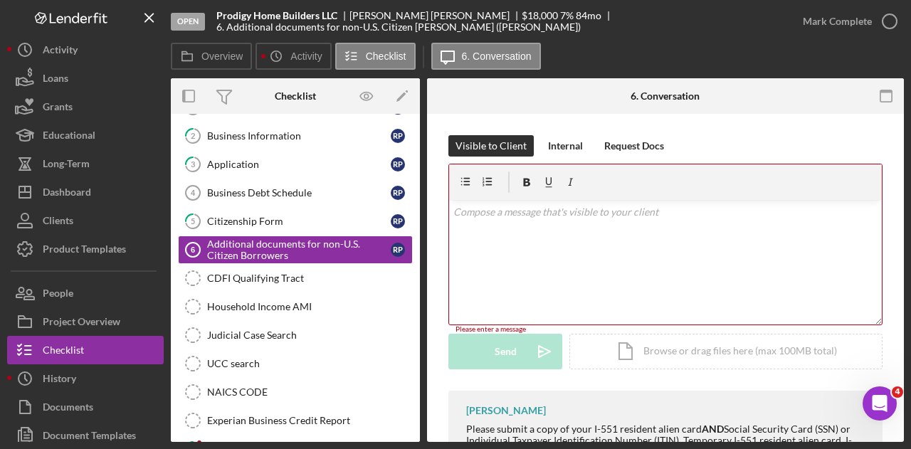
click at [890, 326] on div "Visible to Client Internal Request Docs v Color teal Color pink Remove color Ad…" at bounding box center [665, 309] width 477 height 390
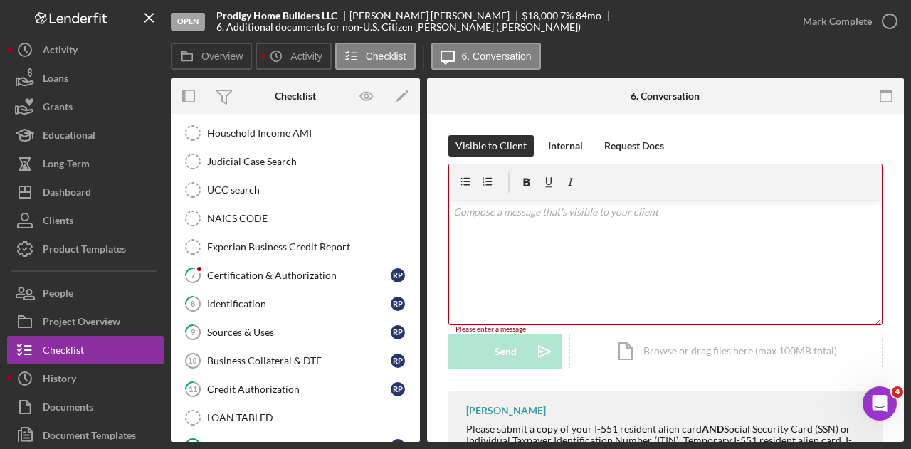
scroll to position [257, 0]
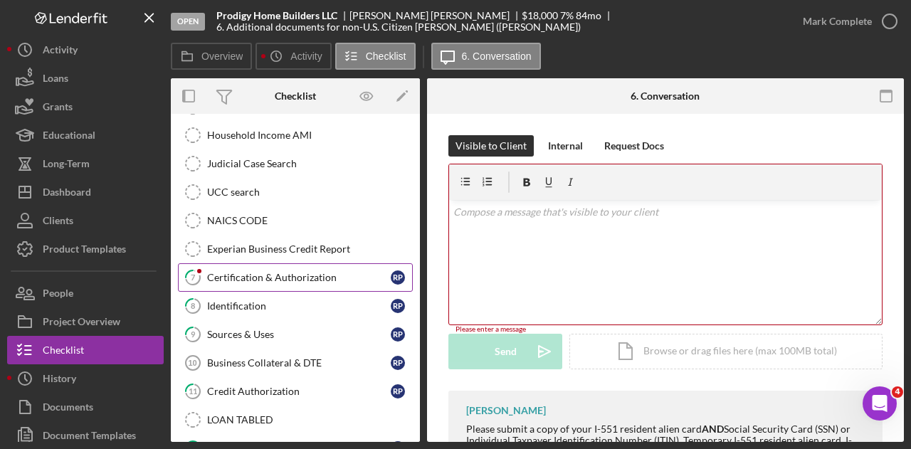
click at [310, 272] on div "Certification & Authorization" at bounding box center [299, 277] width 184 height 11
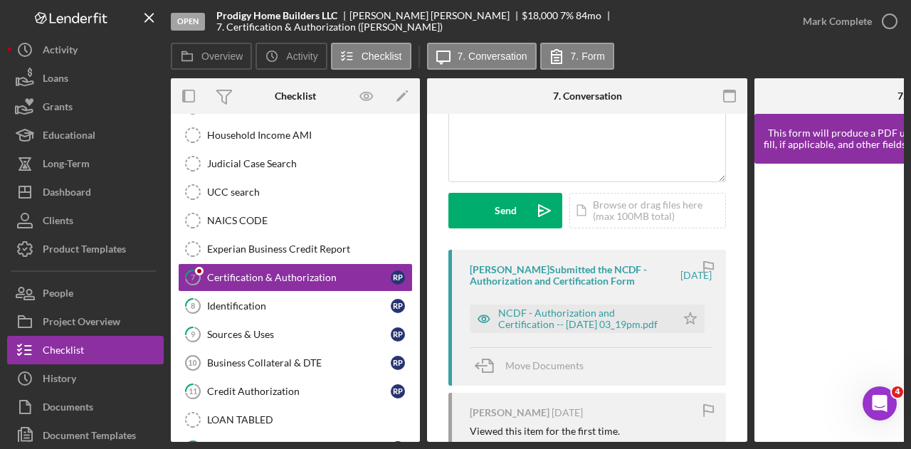
scroll to position [151, 0]
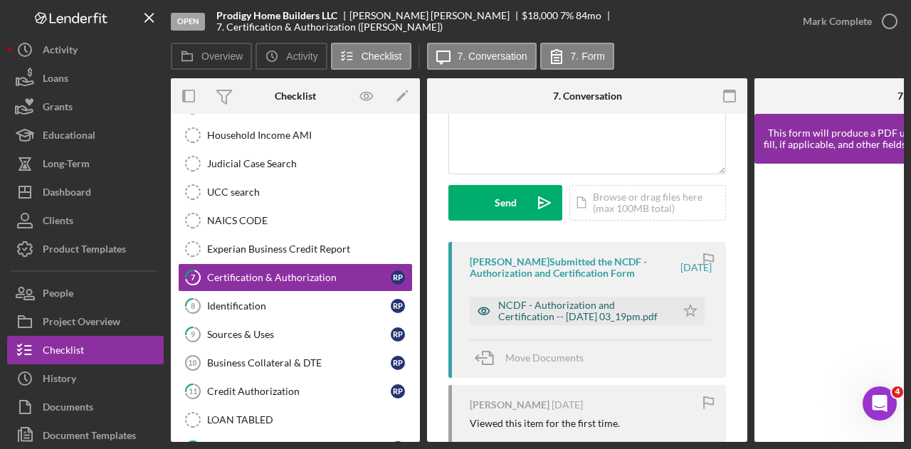
click at [602, 311] on div "NCDF - Authorization and Certification -- [DATE] 03_19pm.pdf" at bounding box center [583, 311] width 171 height 23
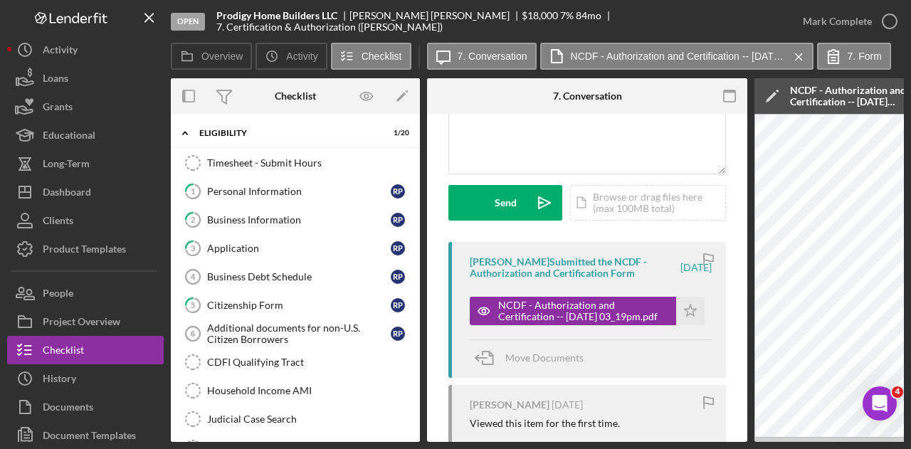
scroll to position [0, 0]
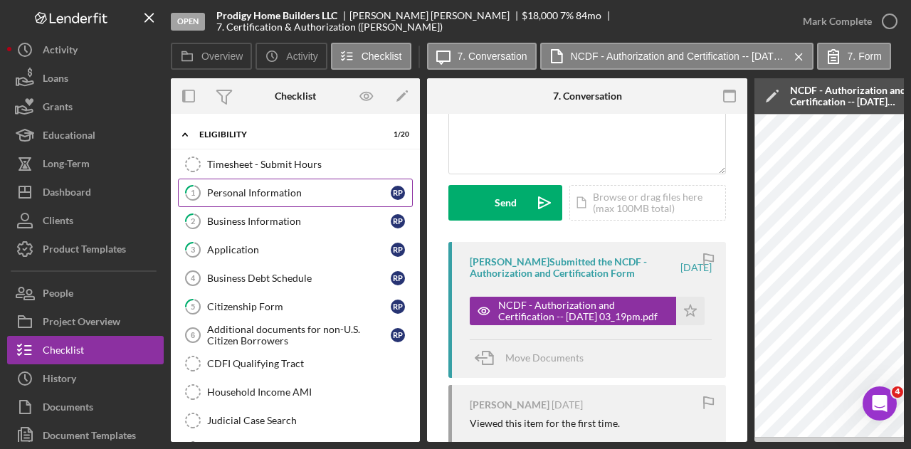
click at [266, 194] on div "Personal Information" at bounding box center [299, 192] width 184 height 11
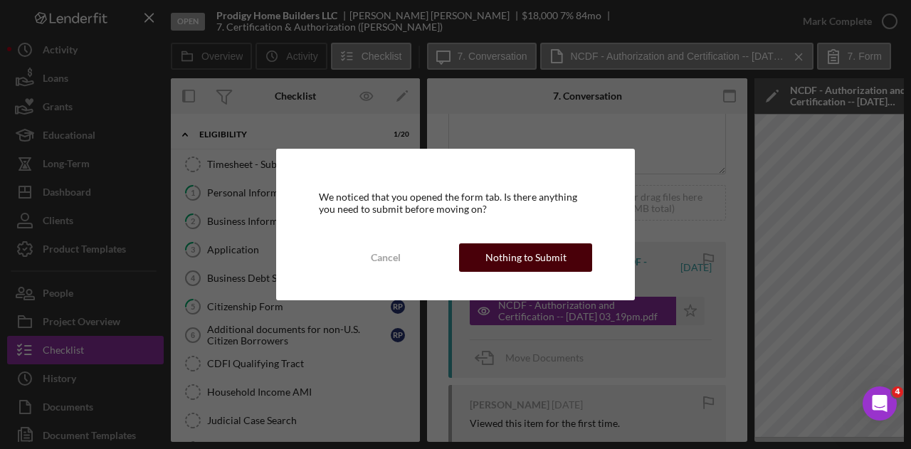
click at [568, 256] on button "Nothing to Submit" at bounding box center [525, 258] width 133 height 28
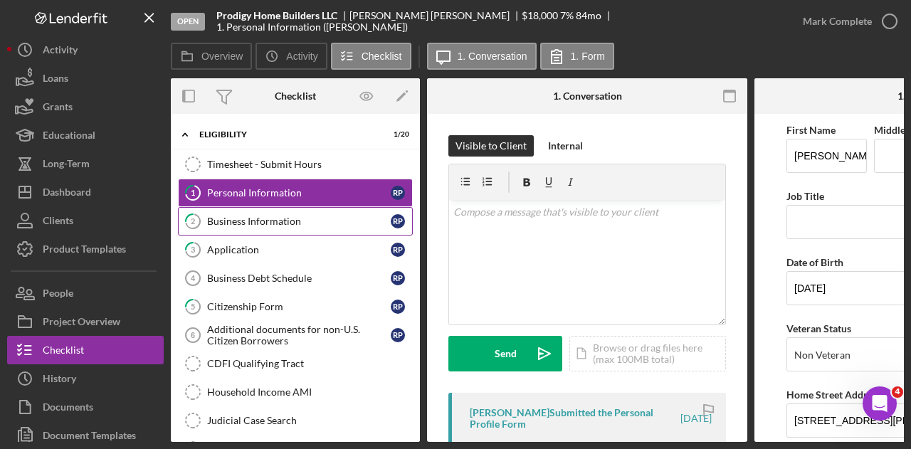
click at [288, 222] on div "Business Information" at bounding box center [299, 221] width 184 height 11
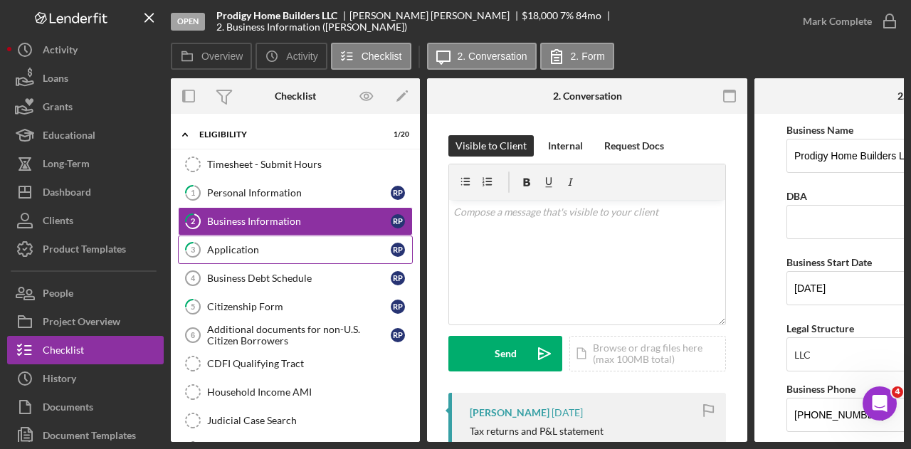
click at [271, 246] on div "Application" at bounding box center [299, 249] width 184 height 11
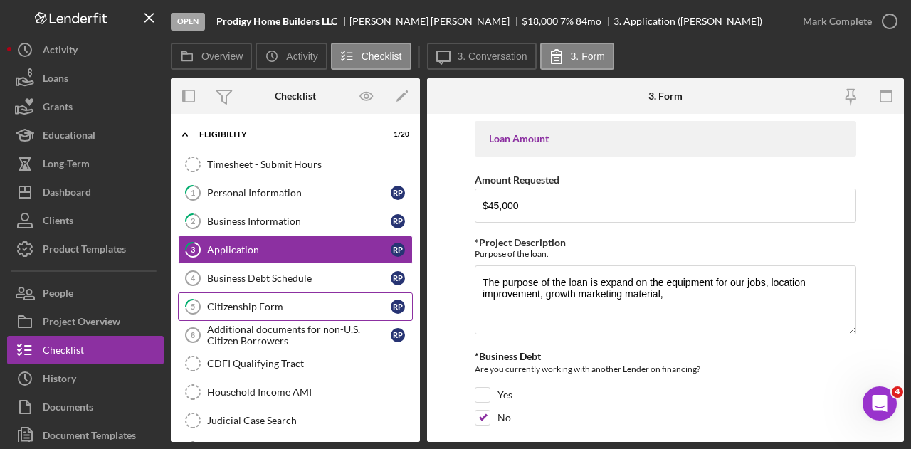
click at [247, 310] on link "5 Citizenship Form R P" at bounding box center [295, 307] width 235 height 28
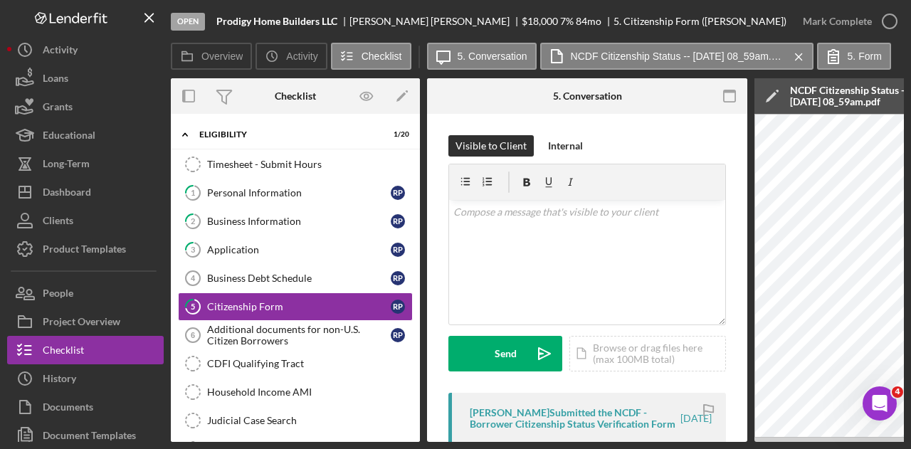
click at [549, 426] on div "[PERSON_NAME] Submitted the NCDF - Borrower Citizenship Status Verification Form" at bounding box center [574, 418] width 209 height 23
click at [531, 414] on div "[PERSON_NAME] Submitted the NCDF - Borrower Citizenship Status Verification Form" at bounding box center [574, 418] width 209 height 23
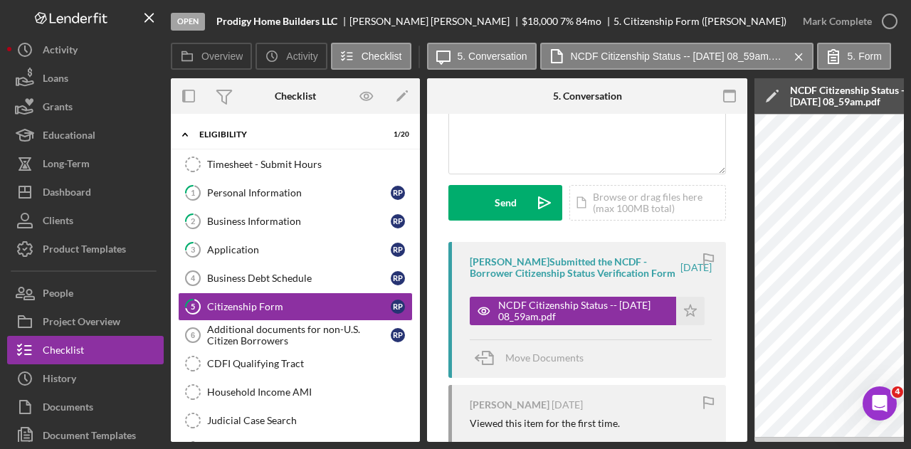
scroll to position [174, 0]
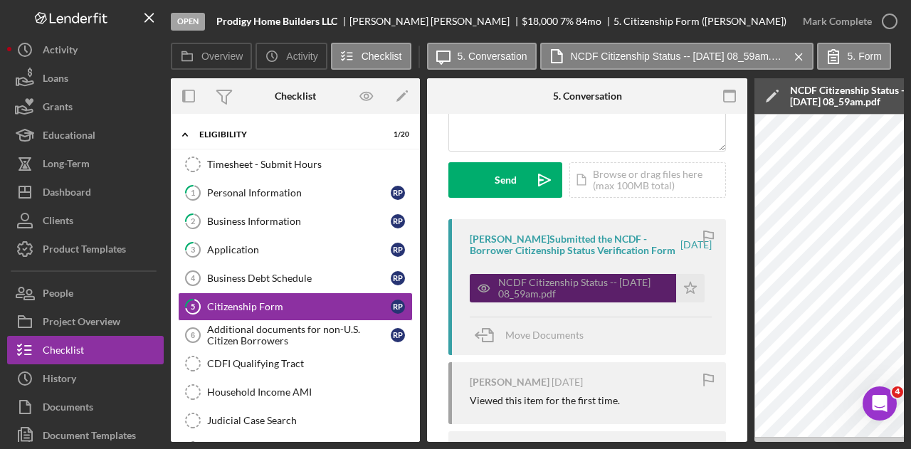
click at [591, 293] on div "NCDF Citizenship Status -- [DATE] 08_59am.pdf" at bounding box center [583, 288] width 171 height 23
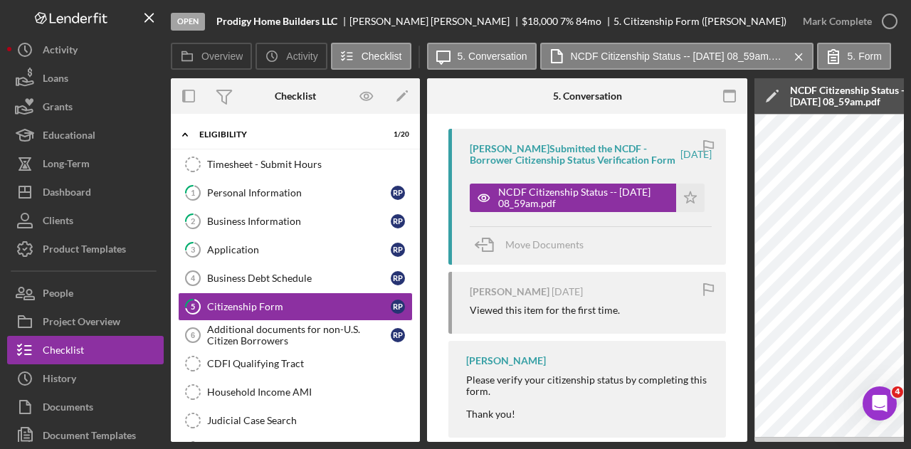
scroll to position [303, 0]
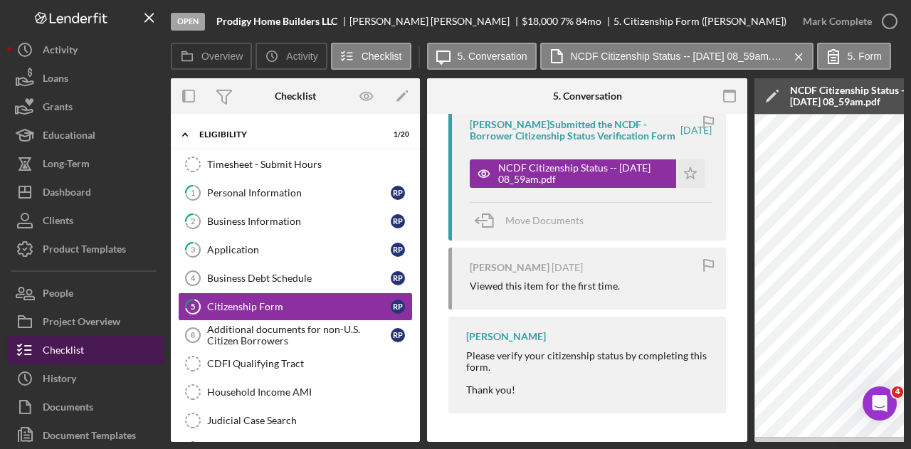
click at [90, 347] on button "Checklist" at bounding box center [85, 350] width 157 height 28
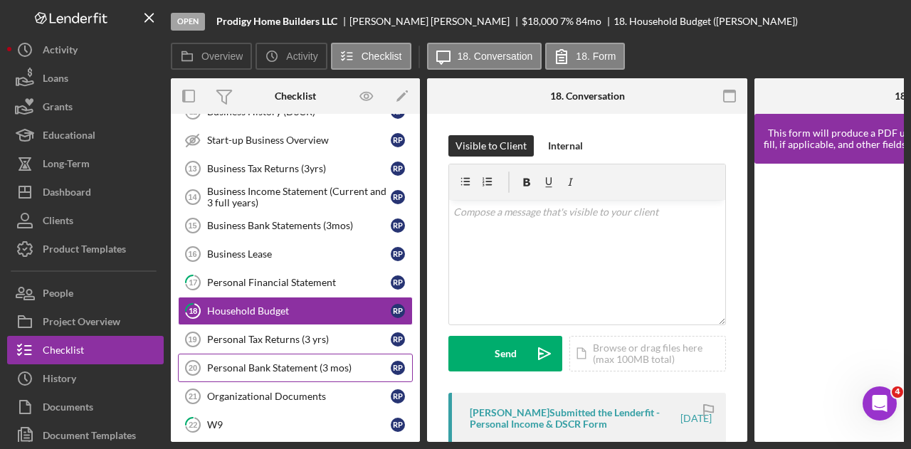
scroll to position [709, 0]
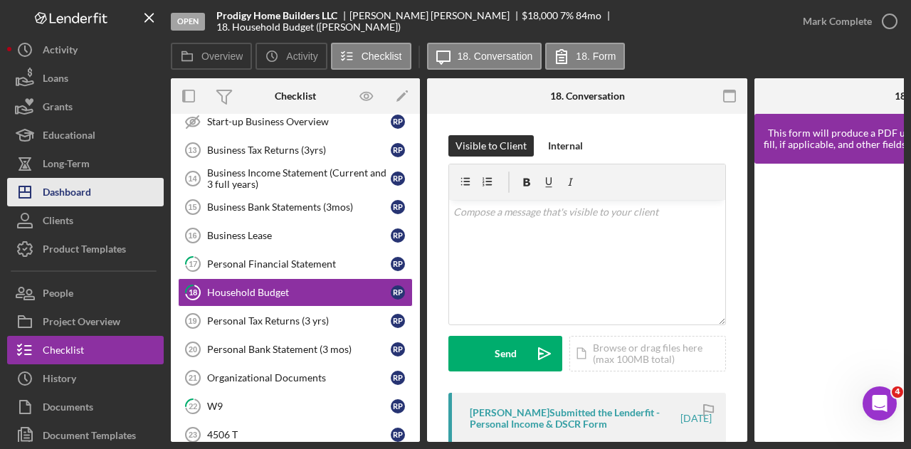
click at [79, 189] on div "Dashboard" at bounding box center [67, 194] width 48 height 32
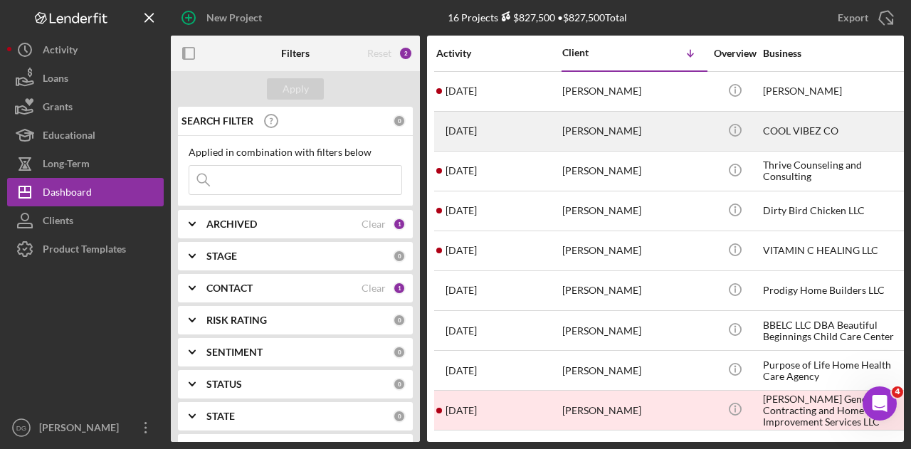
click at [610, 130] on div "[PERSON_NAME]" at bounding box center [634, 132] width 142 height 38
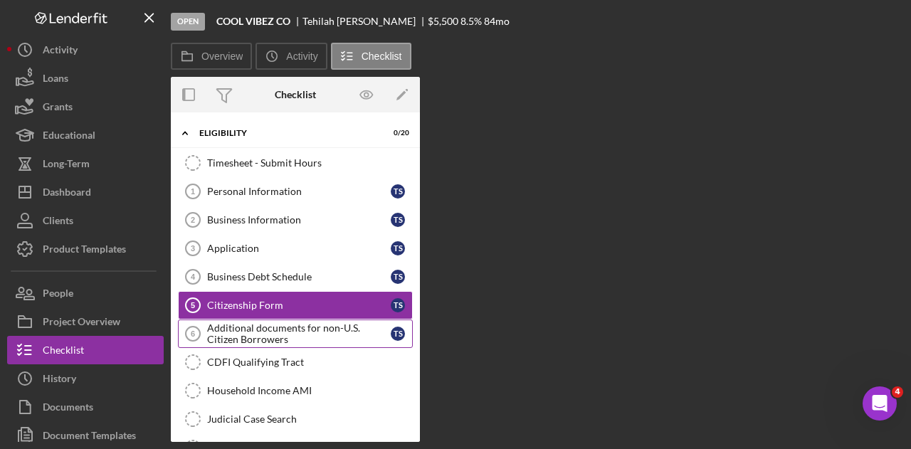
scroll to position [25, 0]
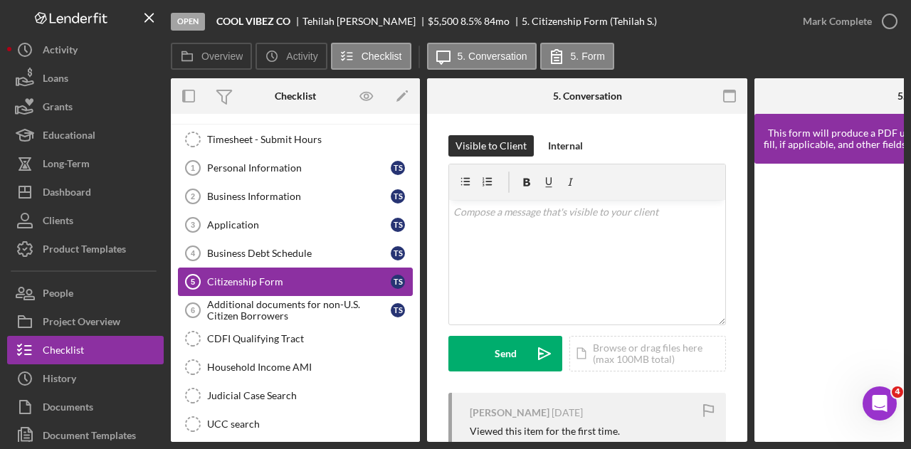
click at [266, 280] on div "Citizenship Form" at bounding box center [299, 281] width 184 height 11
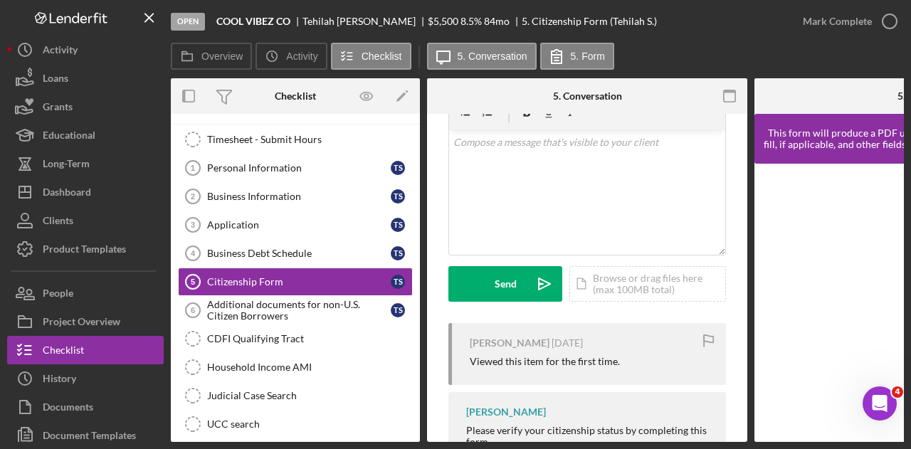
scroll to position [68, 0]
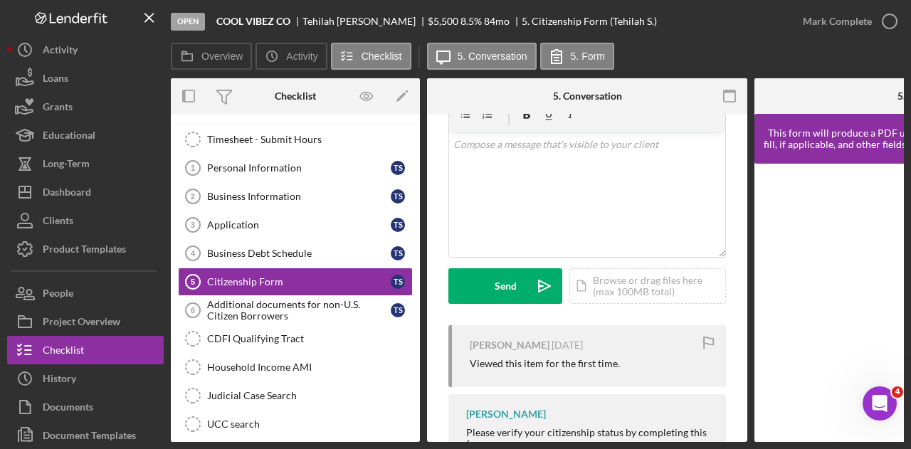
click at [569, 368] on div "Viewed this item for the first time." at bounding box center [545, 363] width 150 height 11
click at [663, 287] on div "Icon/Document Browse or drag files here (max 100MB total) Tap to choose files o…" at bounding box center [648, 286] width 157 height 36
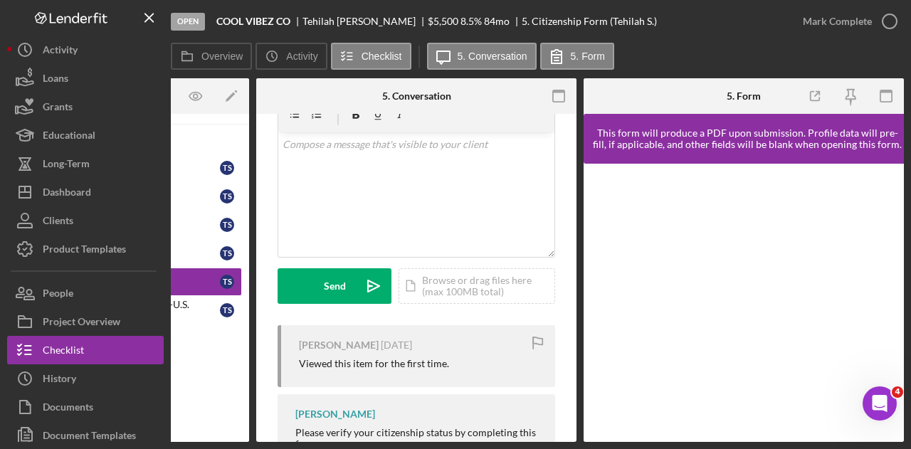
scroll to position [0, 0]
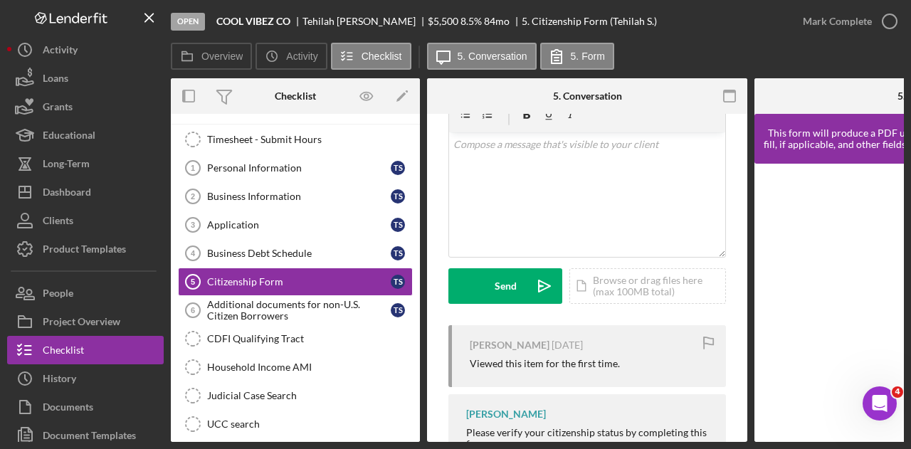
drag, startPoint x: 414, startPoint y: 251, endPoint x: 415, endPoint y: 303, distance: 52.7
click at [415, 303] on div "Timesheet - Submit Hours Timesheet - Submit Hours Personal Information 1 Person…" at bounding box center [295, 413] width 249 height 577
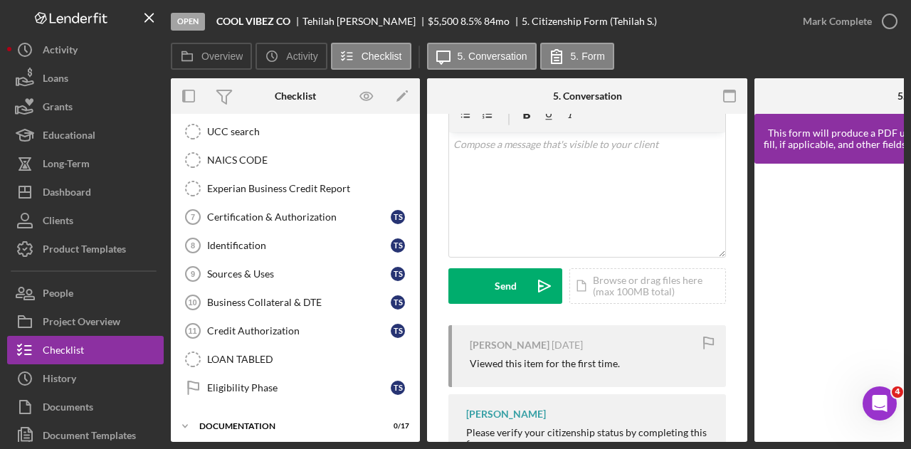
scroll to position [350, 0]
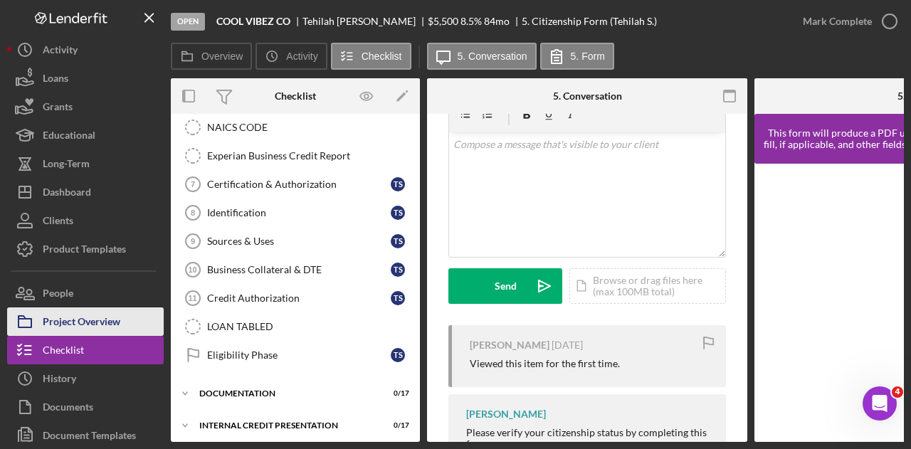
click at [107, 315] on div "Project Overview" at bounding box center [82, 324] width 78 height 32
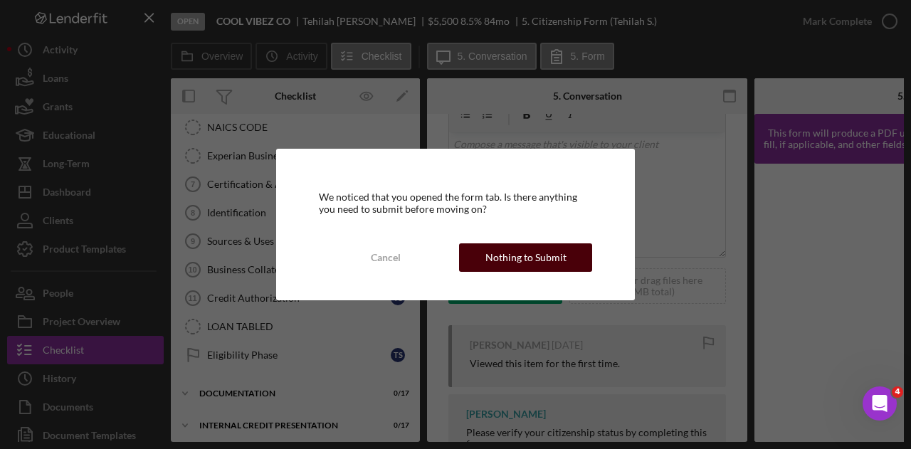
click at [538, 268] on div "Nothing to Submit" at bounding box center [526, 258] width 81 height 28
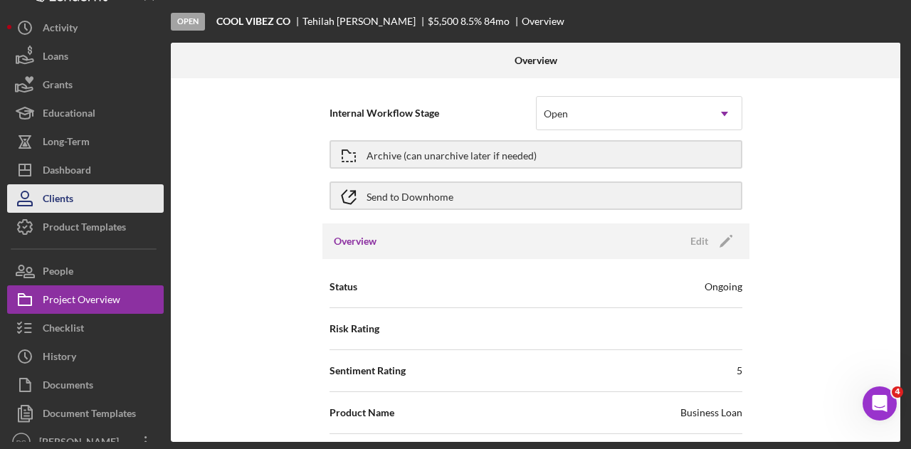
scroll to position [29, 0]
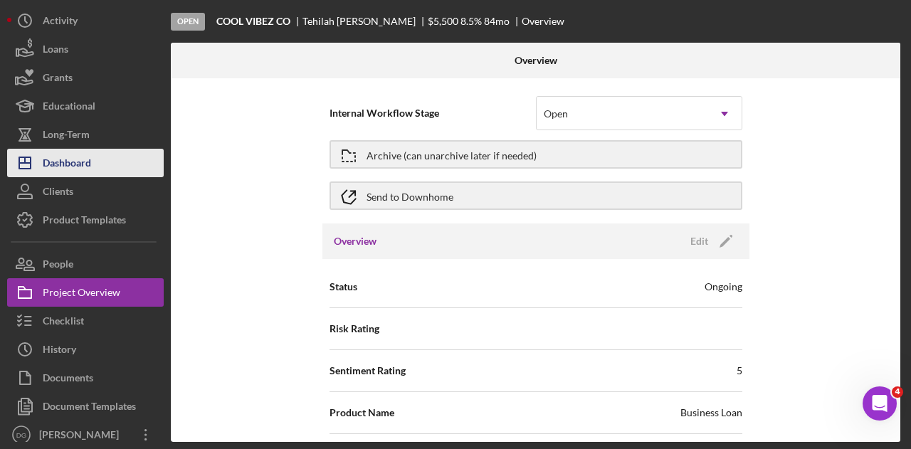
click at [64, 160] on div "Dashboard" at bounding box center [67, 165] width 48 height 32
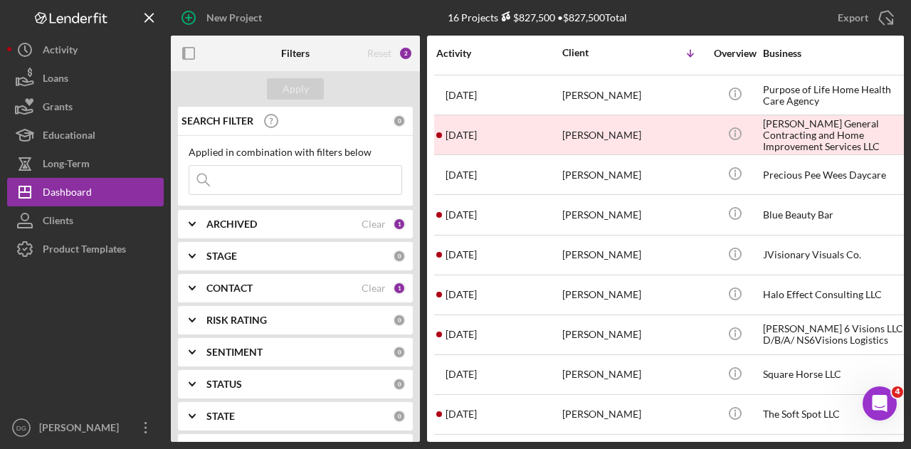
scroll to position [276, 0]
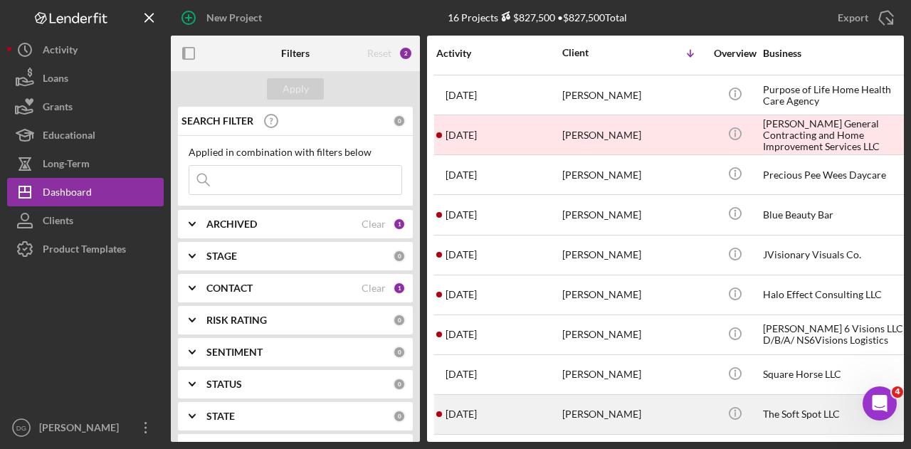
click at [802, 407] on div "The Soft Spot LLC" at bounding box center [834, 415] width 142 height 38
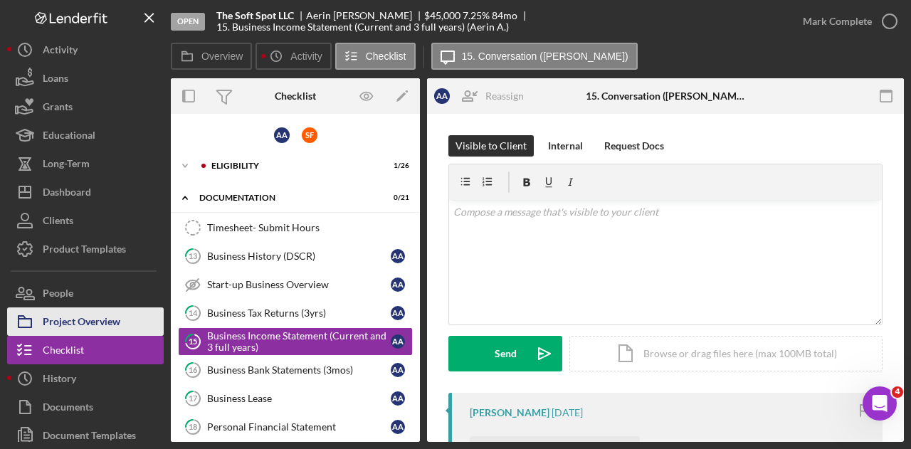
click at [112, 315] on div "Project Overview" at bounding box center [82, 324] width 78 height 32
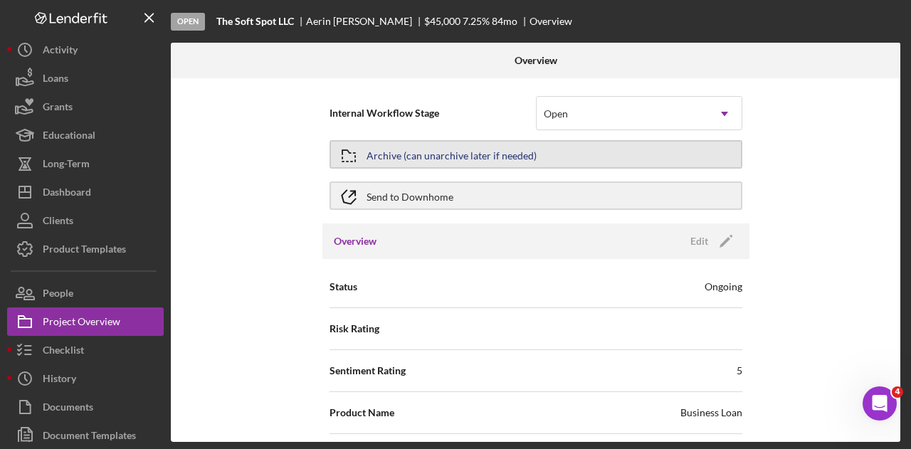
click at [553, 155] on button "Archive (can unarchive later if needed)" at bounding box center [536, 154] width 413 height 28
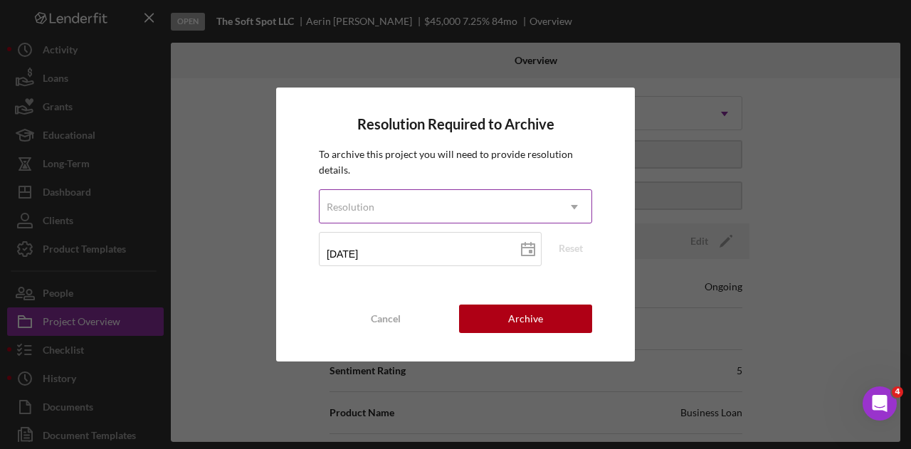
click at [470, 219] on div "Resolution" at bounding box center [439, 207] width 238 height 33
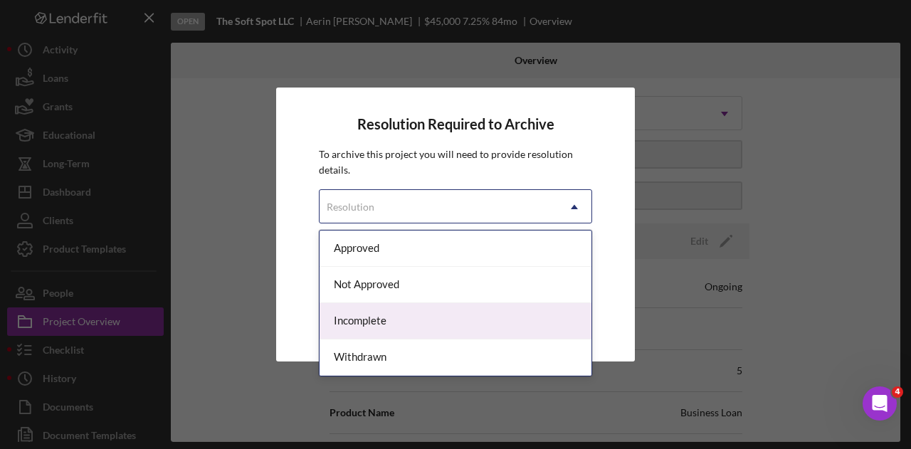
click at [386, 311] on div "Incomplete" at bounding box center [456, 321] width 272 height 36
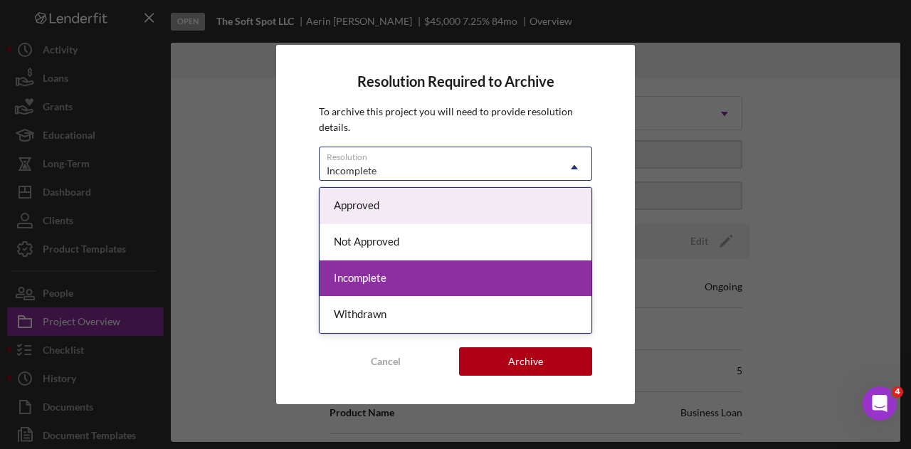
click at [419, 174] on div "Incomplete" at bounding box center [439, 171] width 238 height 33
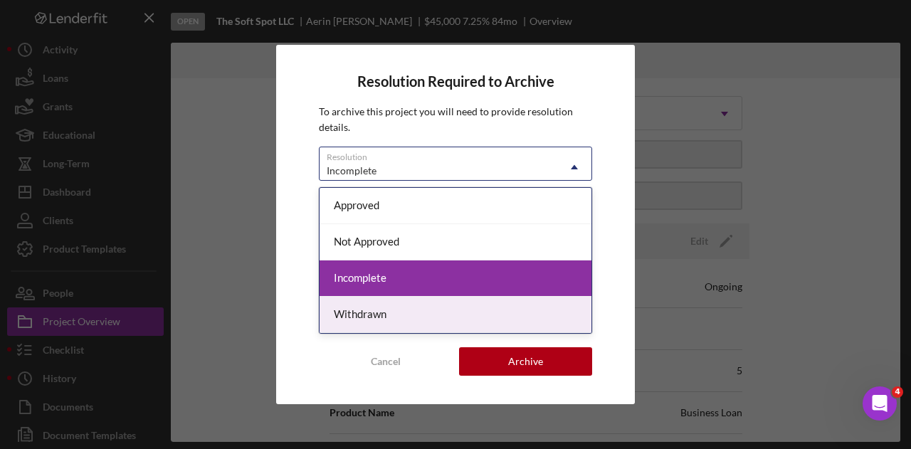
click at [375, 304] on div "Withdrawn" at bounding box center [456, 315] width 272 height 36
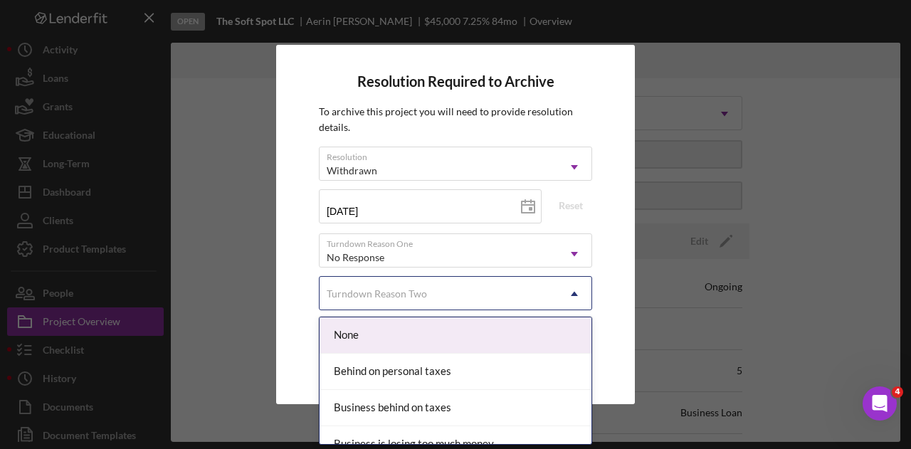
click at [445, 293] on div "Turndown Reason Two" at bounding box center [439, 294] width 238 height 33
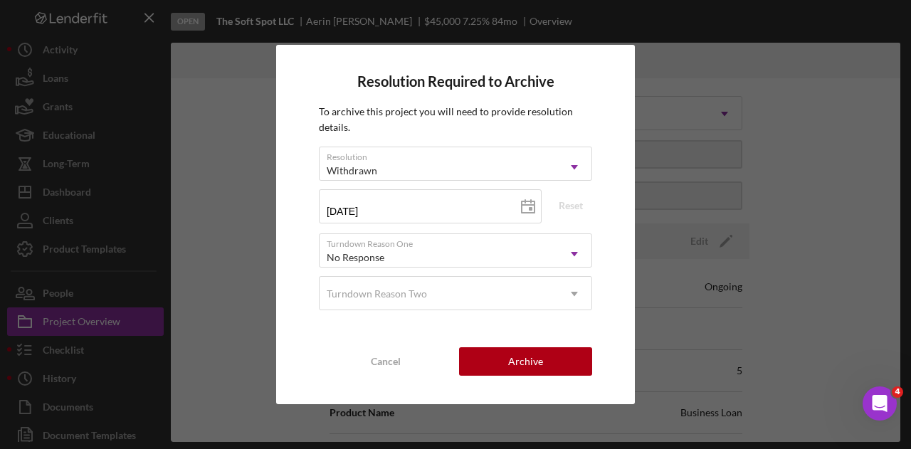
click at [541, 389] on div "Resolution Required to Archive To archive this project you will need to provide…" at bounding box center [455, 225] width 359 height 360
click at [532, 360] on div "Archive" at bounding box center [525, 362] width 35 height 28
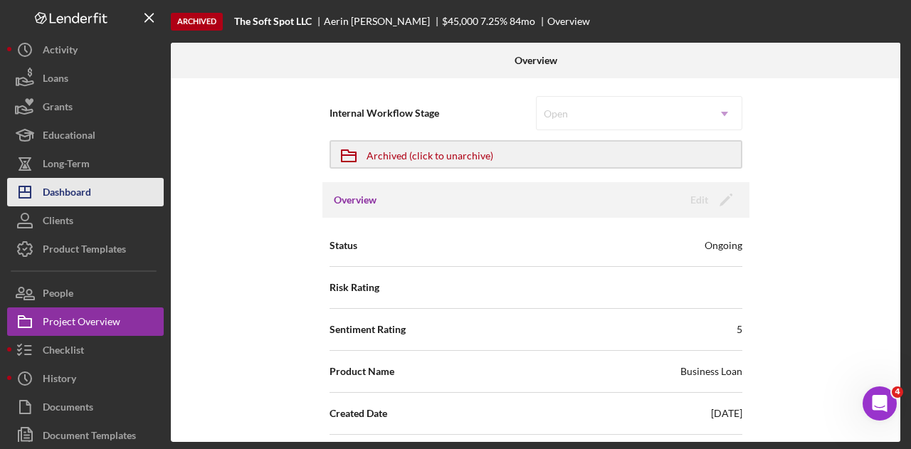
click at [77, 192] on div "Dashboard" at bounding box center [67, 194] width 48 height 32
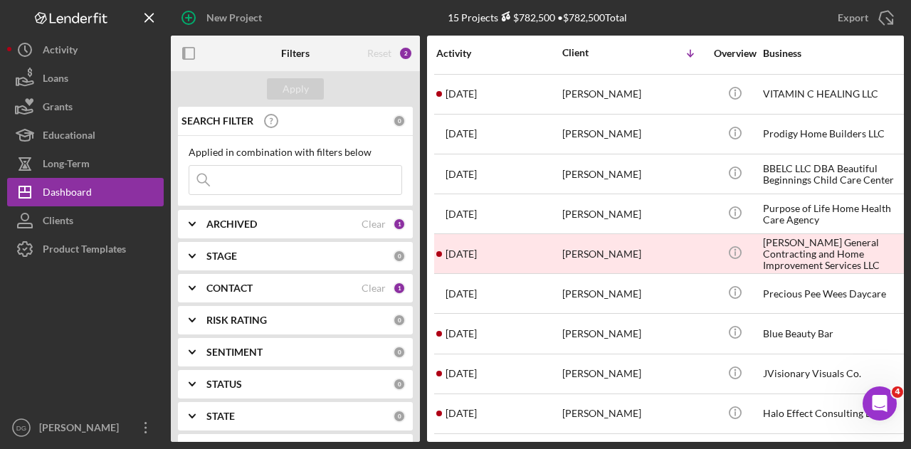
scroll to position [157, 0]
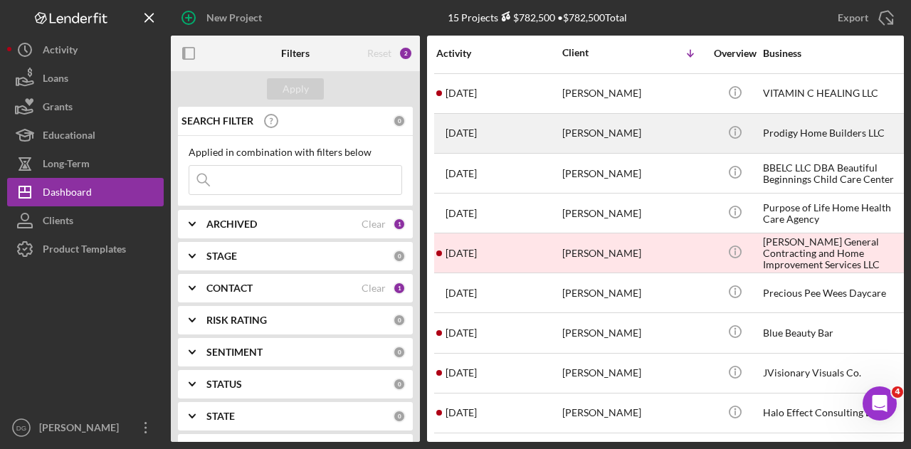
click at [794, 125] on div "Prodigy Home Builders LLC" at bounding box center [834, 134] width 142 height 38
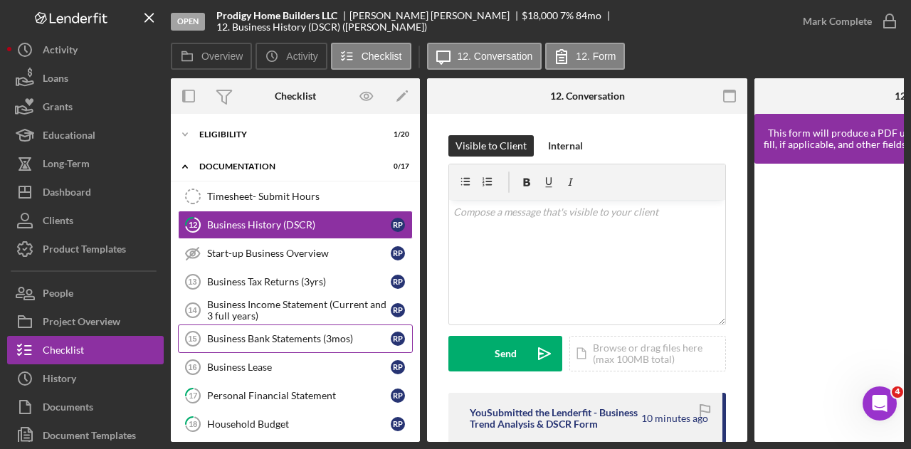
click at [282, 337] on div "Business Bank Statements (3mos)" at bounding box center [299, 338] width 184 height 11
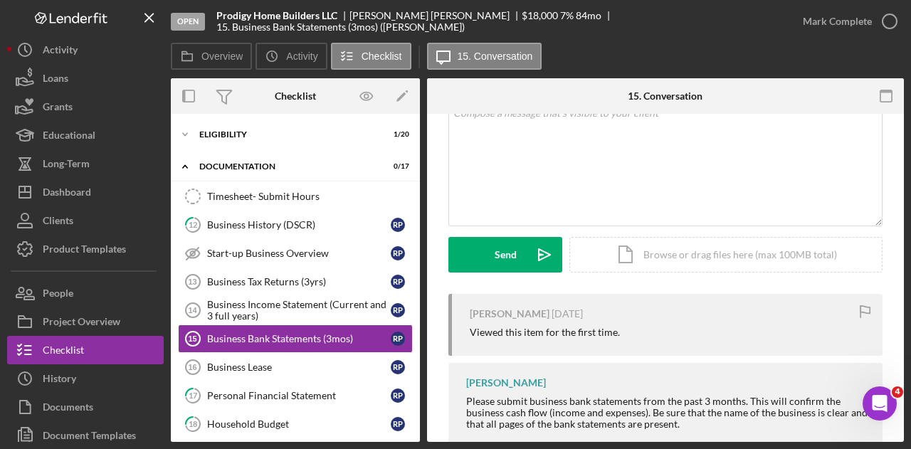
scroll to position [132, 0]
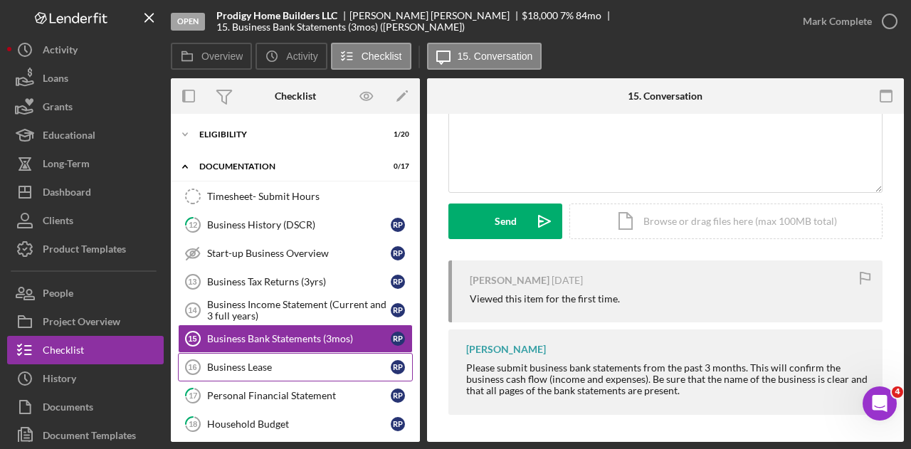
click at [269, 367] on div "Business Lease" at bounding box center [299, 367] width 184 height 11
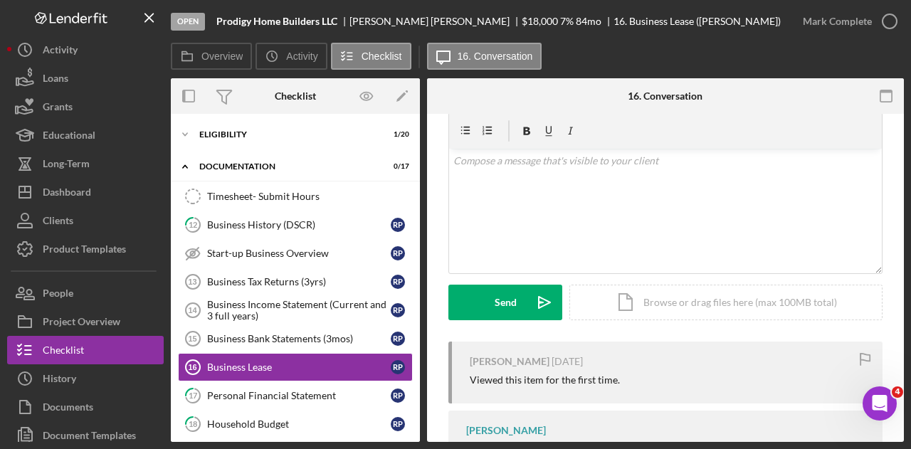
scroll to position [121, 0]
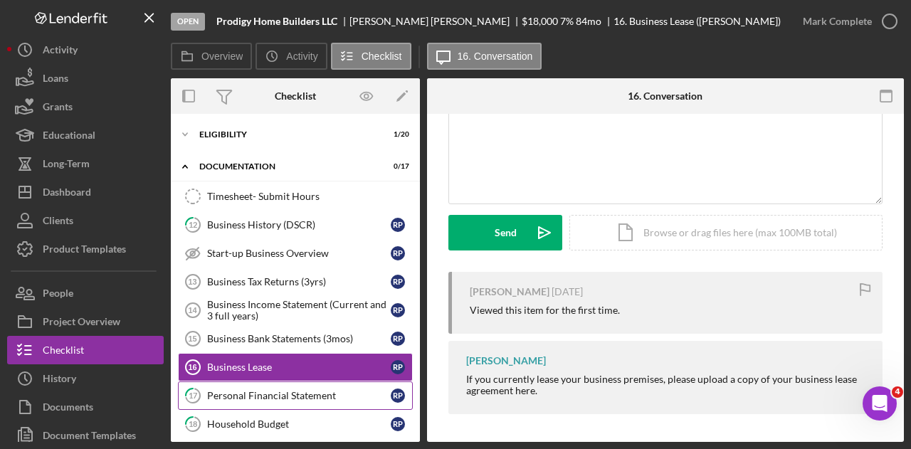
click at [267, 393] on div "Personal Financial Statement" at bounding box center [299, 395] width 184 height 11
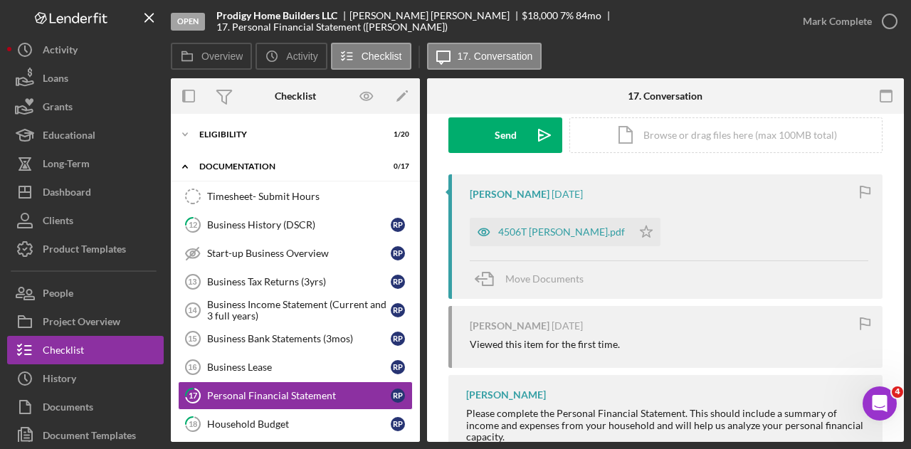
scroll to position [268, 0]
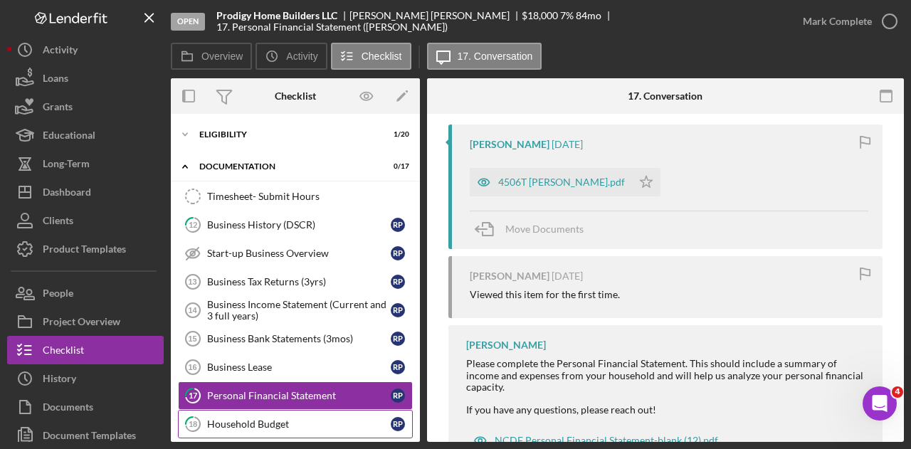
click at [261, 419] on div "Household Budget" at bounding box center [299, 424] width 184 height 11
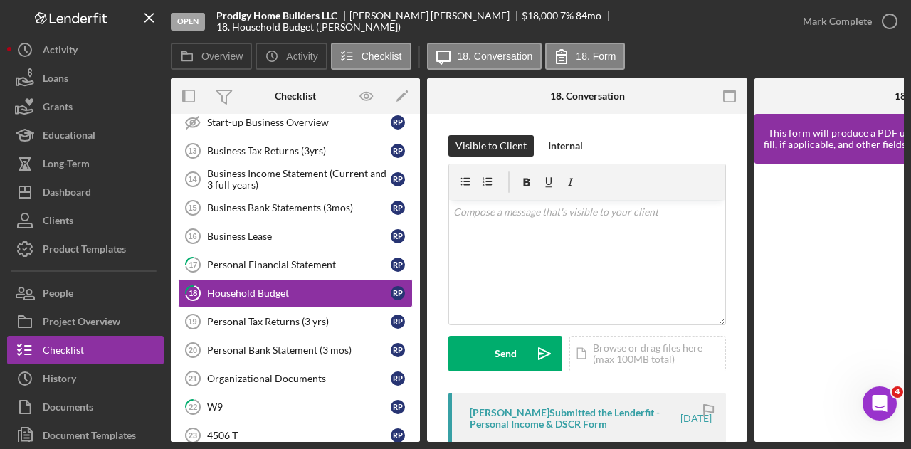
scroll to position [132, 0]
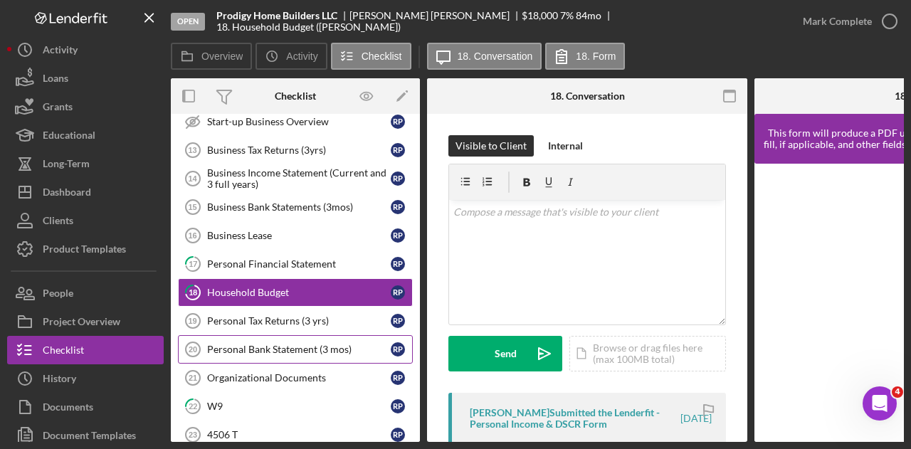
click at [298, 344] on div "Personal Bank Statement (3 mos)" at bounding box center [299, 349] width 184 height 11
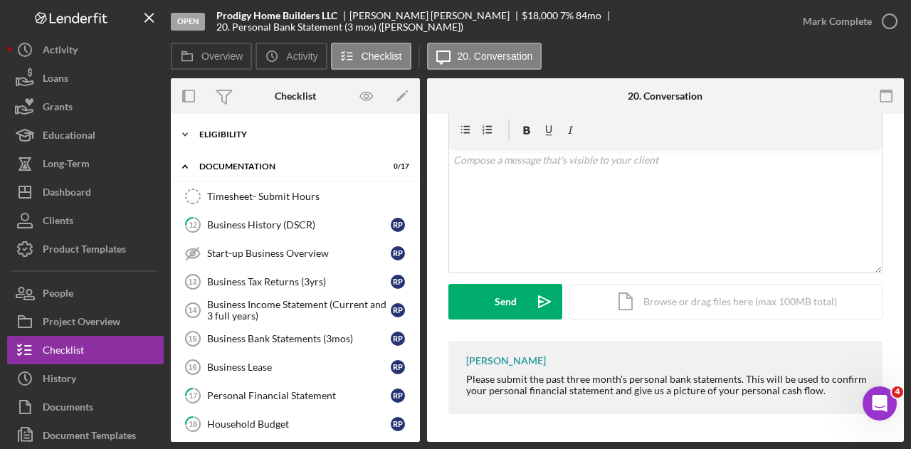
click at [231, 133] on div "Eligibility" at bounding box center [300, 134] width 203 height 9
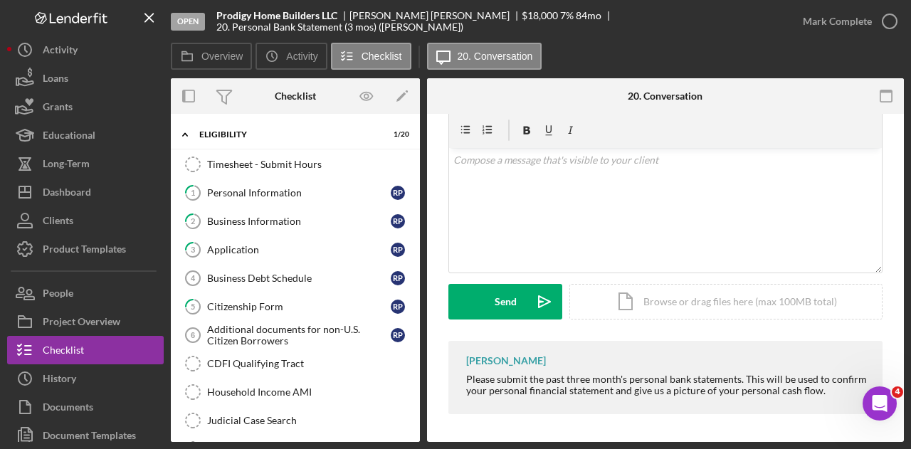
drag, startPoint x: 420, startPoint y: 192, endPoint x: 416, endPoint y: 172, distance: 20.4
click at [416, 172] on div "Overview Internal Workflow Stage Open Icon/Dropdown Arrow Archive (can unarchiv…" at bounding box center [537, 260] width 733 height 364
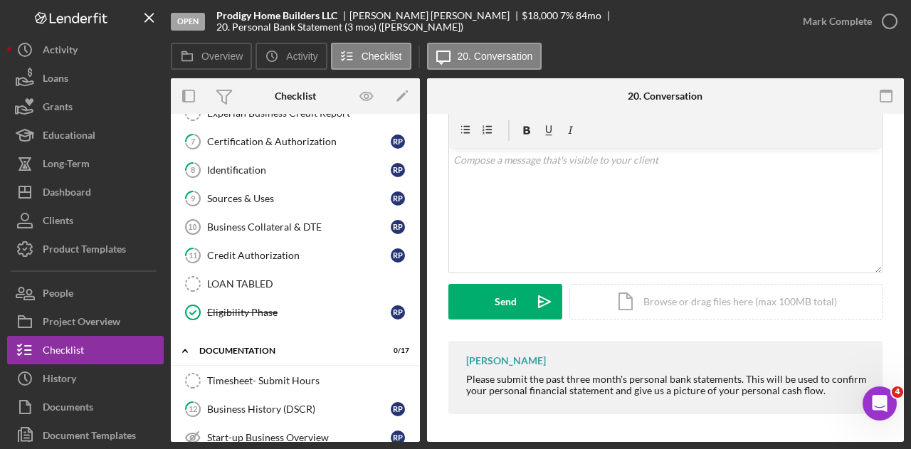
scroll to position [406, 0]
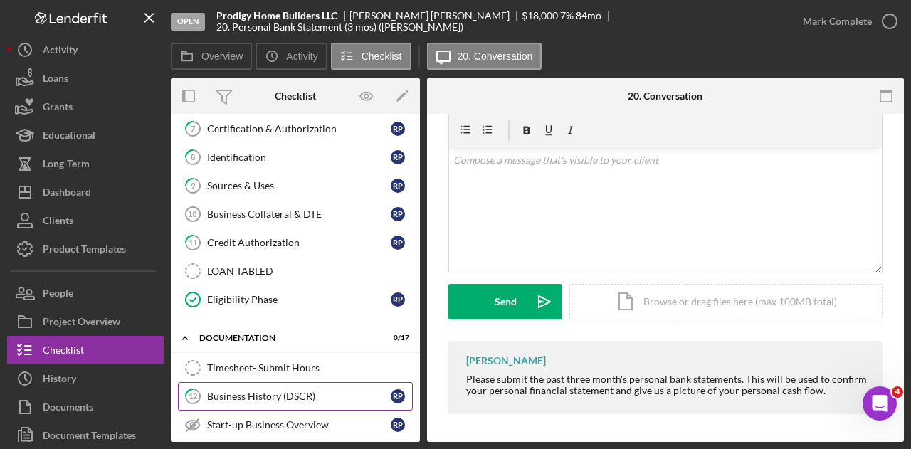
click at [242, 391] on div "Business History (DSCR)" at bounding box center [299, 396] width 184 height 11
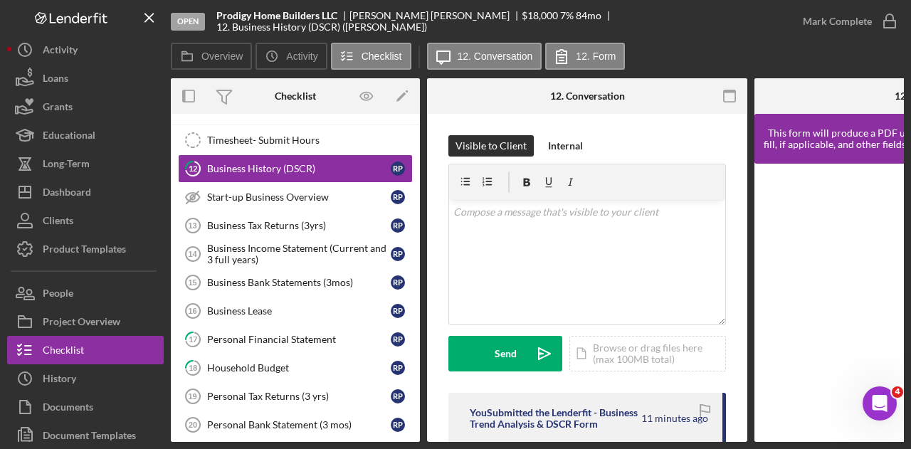
scroll to position [642, 0]
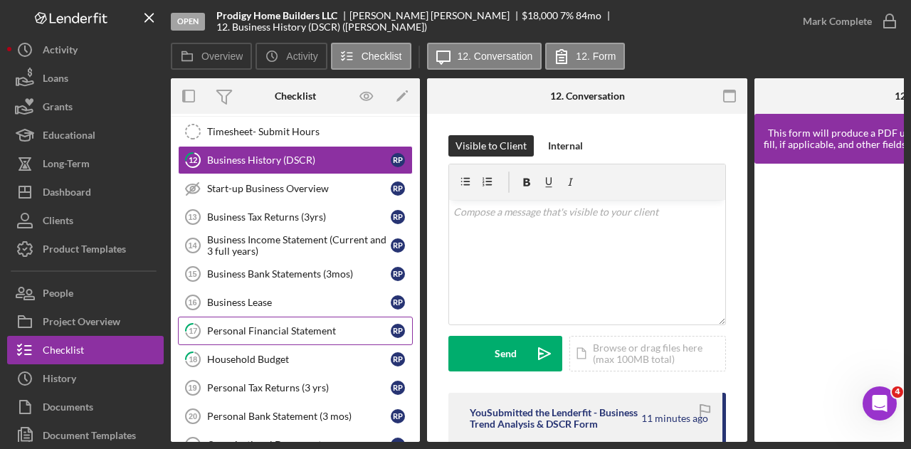
click at [268, 317] on link "17 Personal Financial Statement R P" at bounding box center [295, 331] width 235 height 28
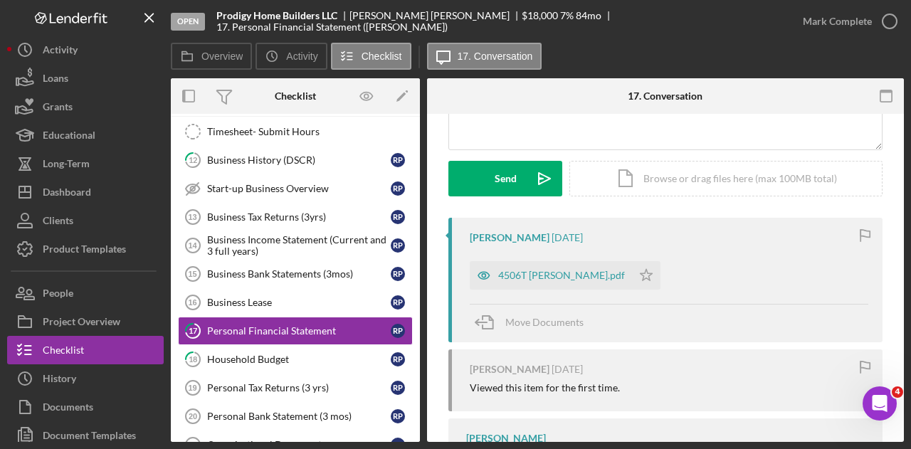
scroll to position [177, 0]
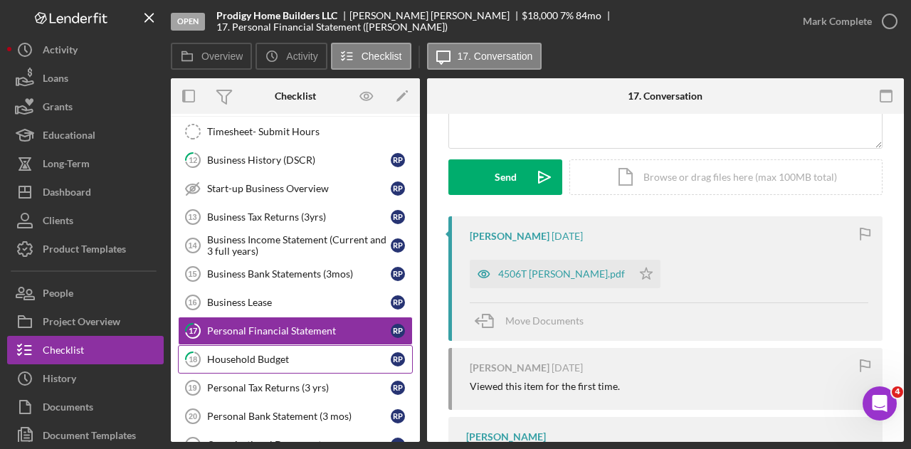
click at [268, 354] on div "Household Budget" at bounding box center [299, 359] width 184 height 11
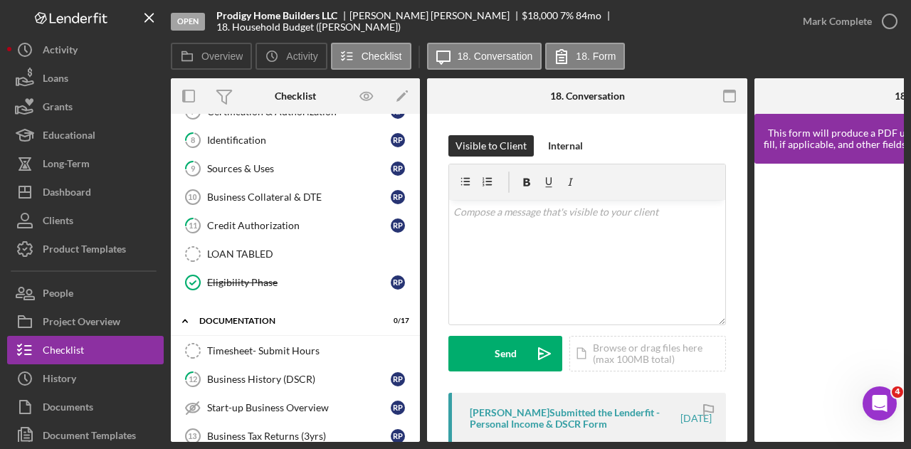
scroll to position [385, 0]
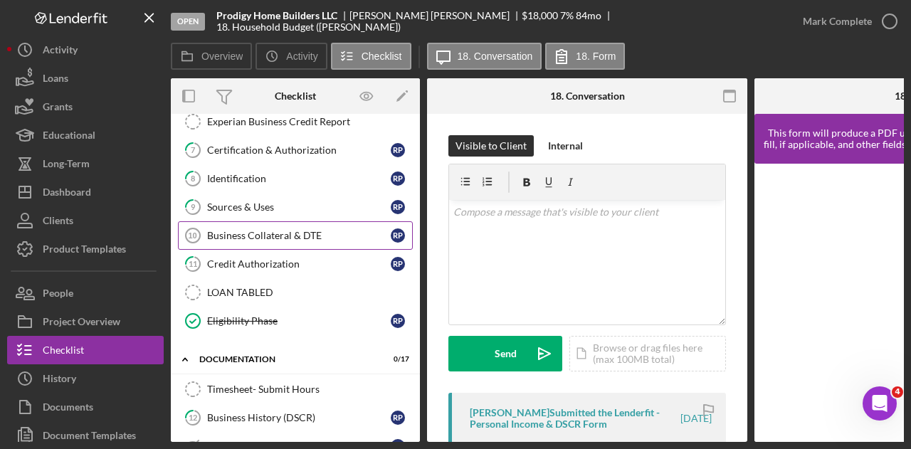
click at [258, 230] on div "Business Collateral & DTE" at bounding box center [299, 235] width 184 height 11
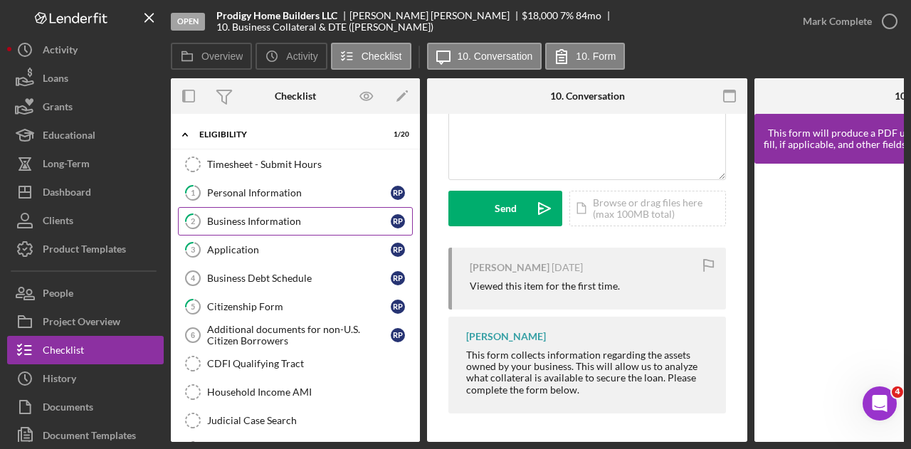
click at [264, 219] on div "Business Information" at bounding box center [299, 221] width 184 height 11
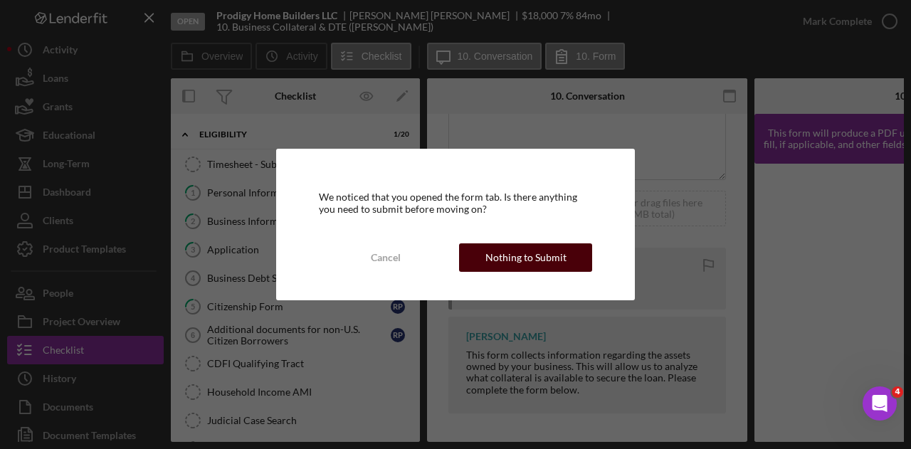
click at [520, 257] on div "Nothing to Submit" at bounding box center [526, 258] width 81 height 28
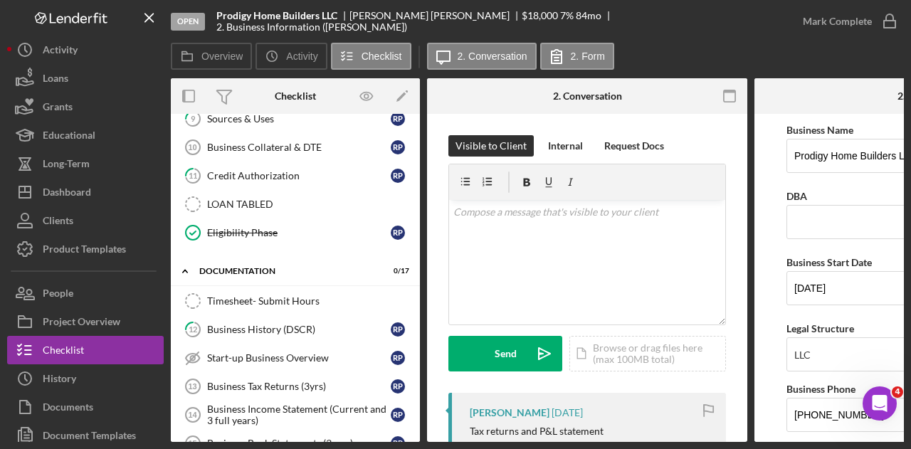
scroll to position [443, 0]
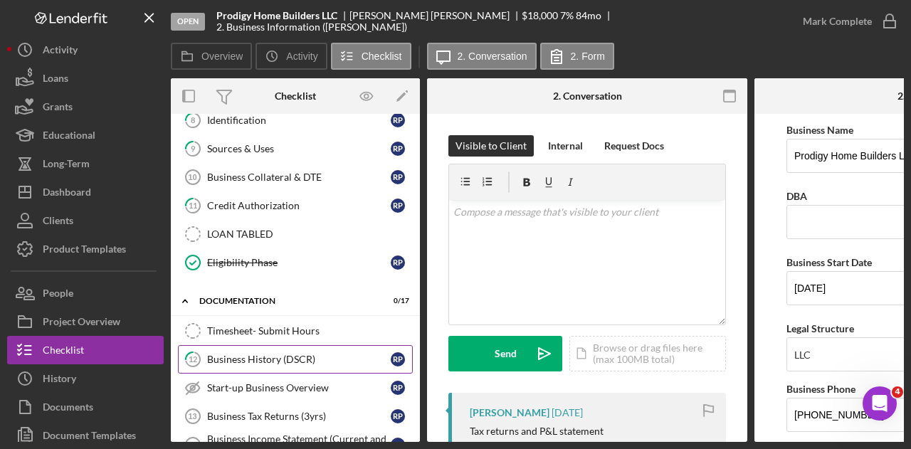
click at [248, 354] on div "Business History (DSCR)" at bounding box center [299, 359] width 184 height 11
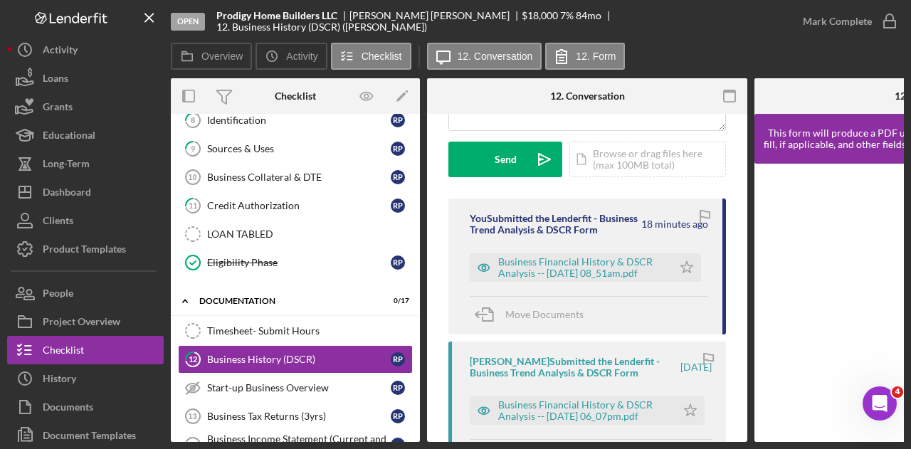
scroll to position [191, 0]
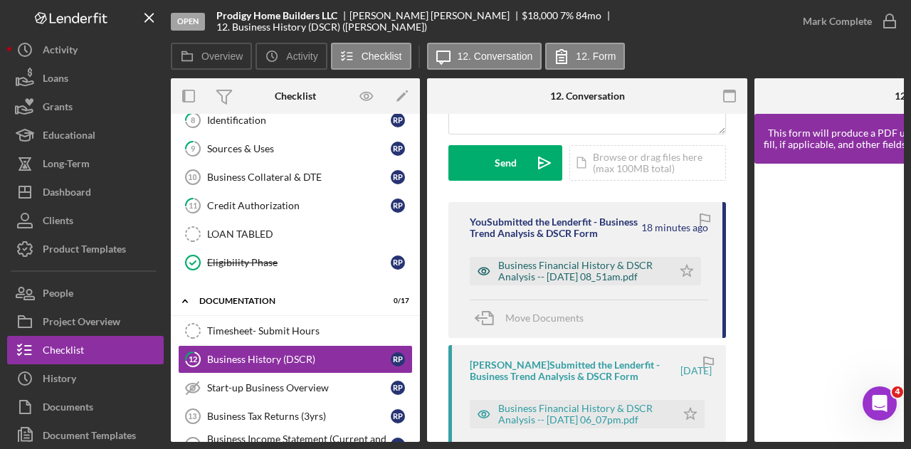
click at [579, 283] on div "Business Financial History & DSCR Analysis -- [DATE] 08_51am.pdf" at bounding box center [581, 271] width 167 height 23
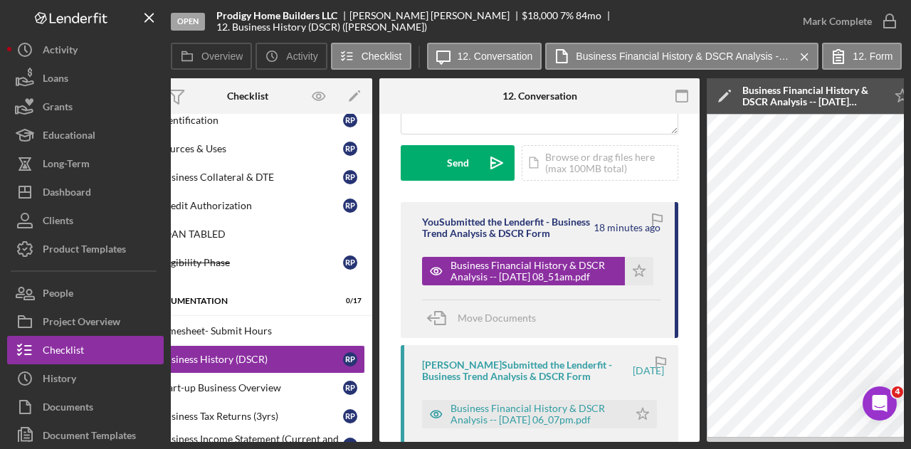
scroll to position [0, 0]
